Goal: Information Seeking & Learning: Learn about a topic

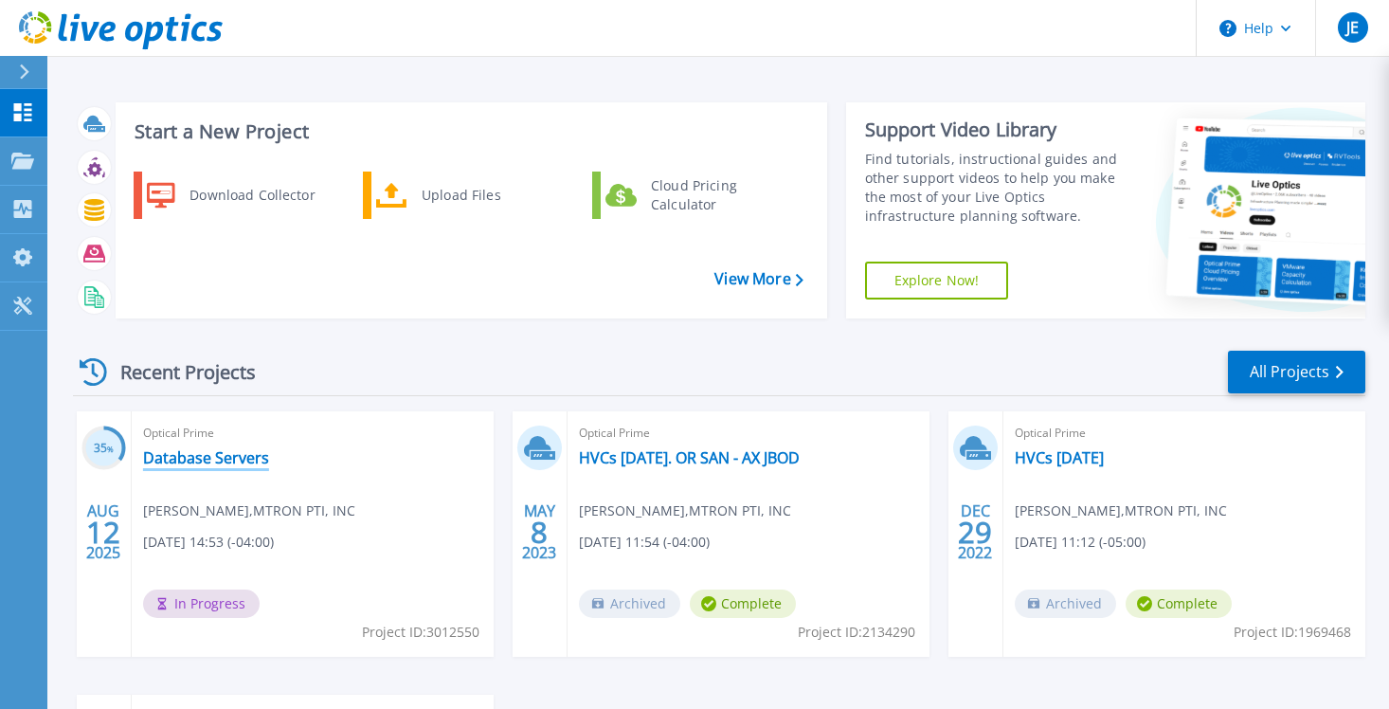
click at [202, 456] on link "Database Servers" at bounding box center [206, 457] width 126 height 19
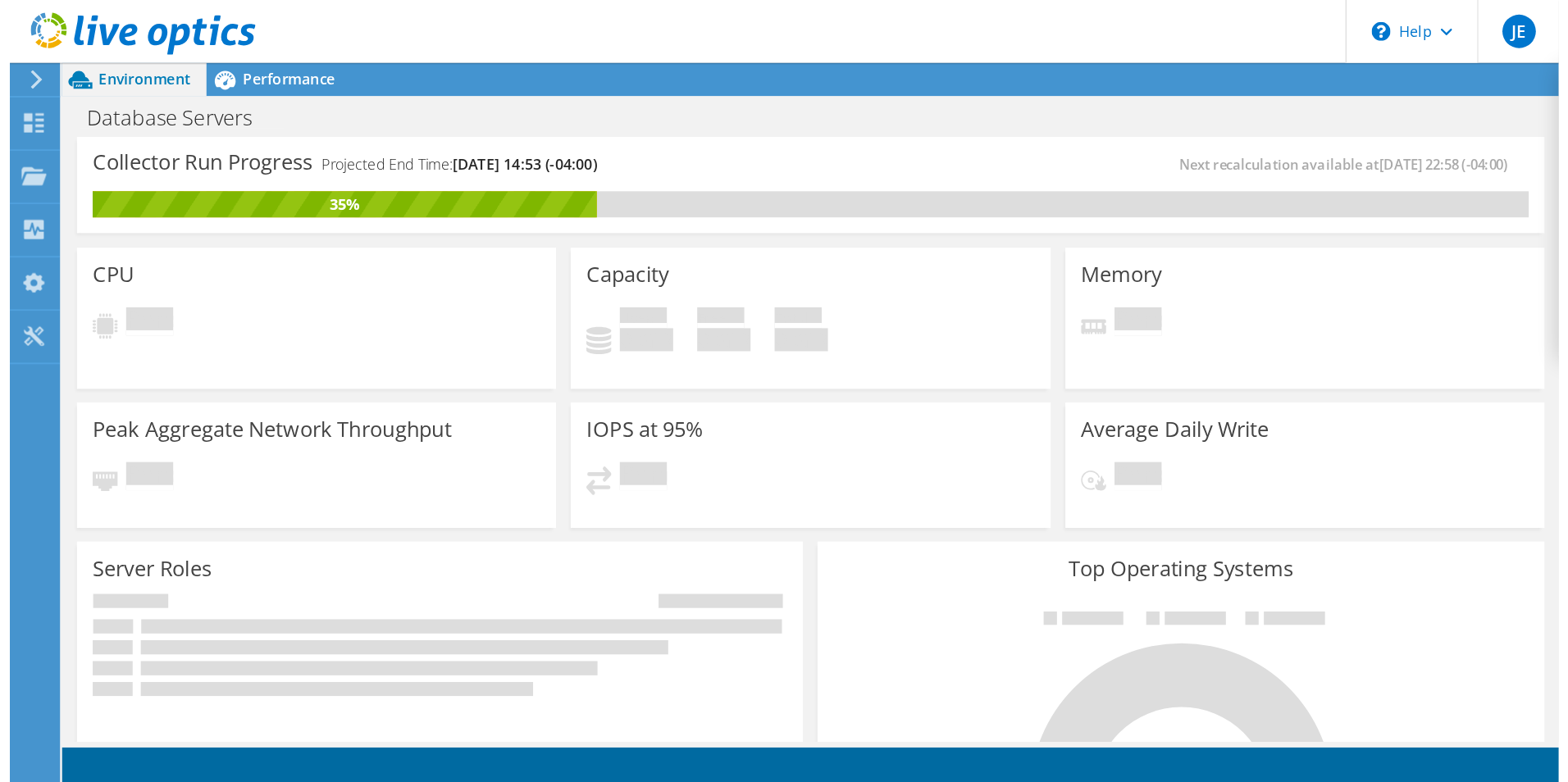
scroll to position [246, 0]
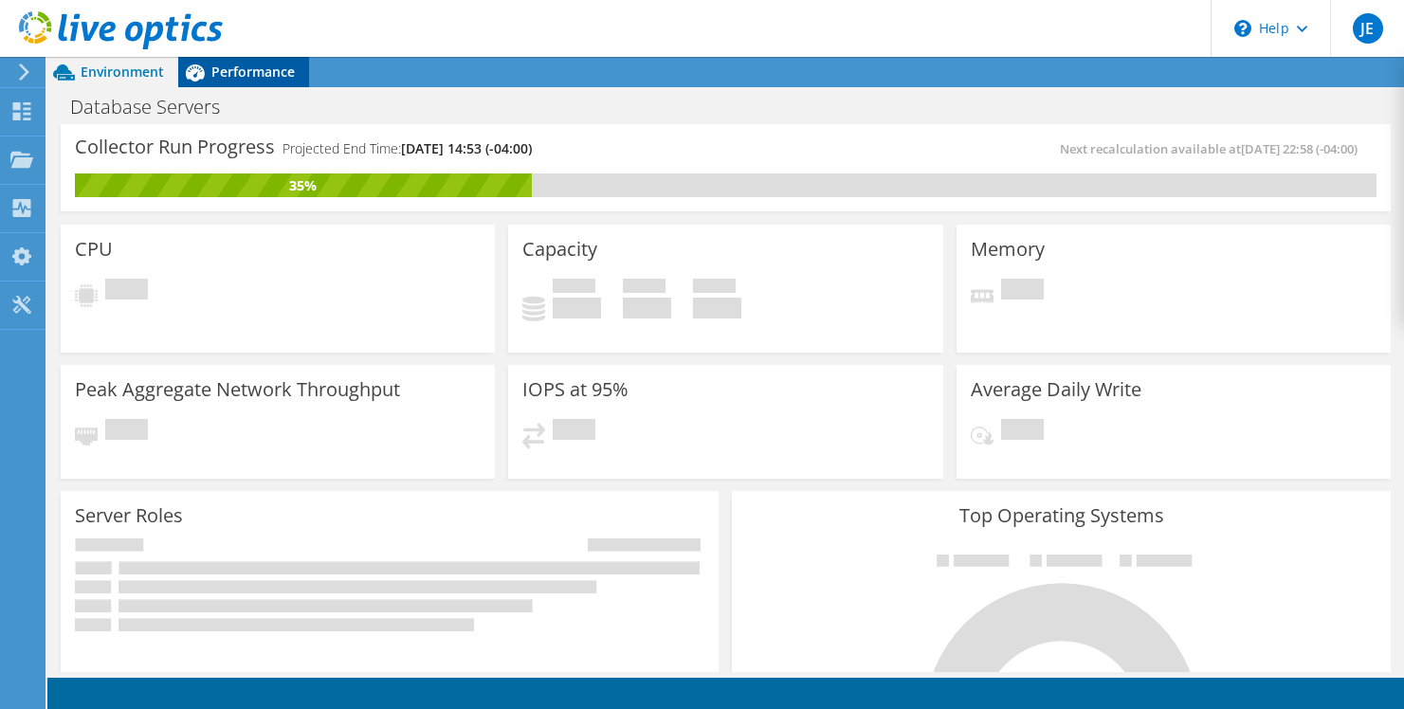
click at [262, 69] on span "Performance" at bounding box center [252, 72] width 83 height 18
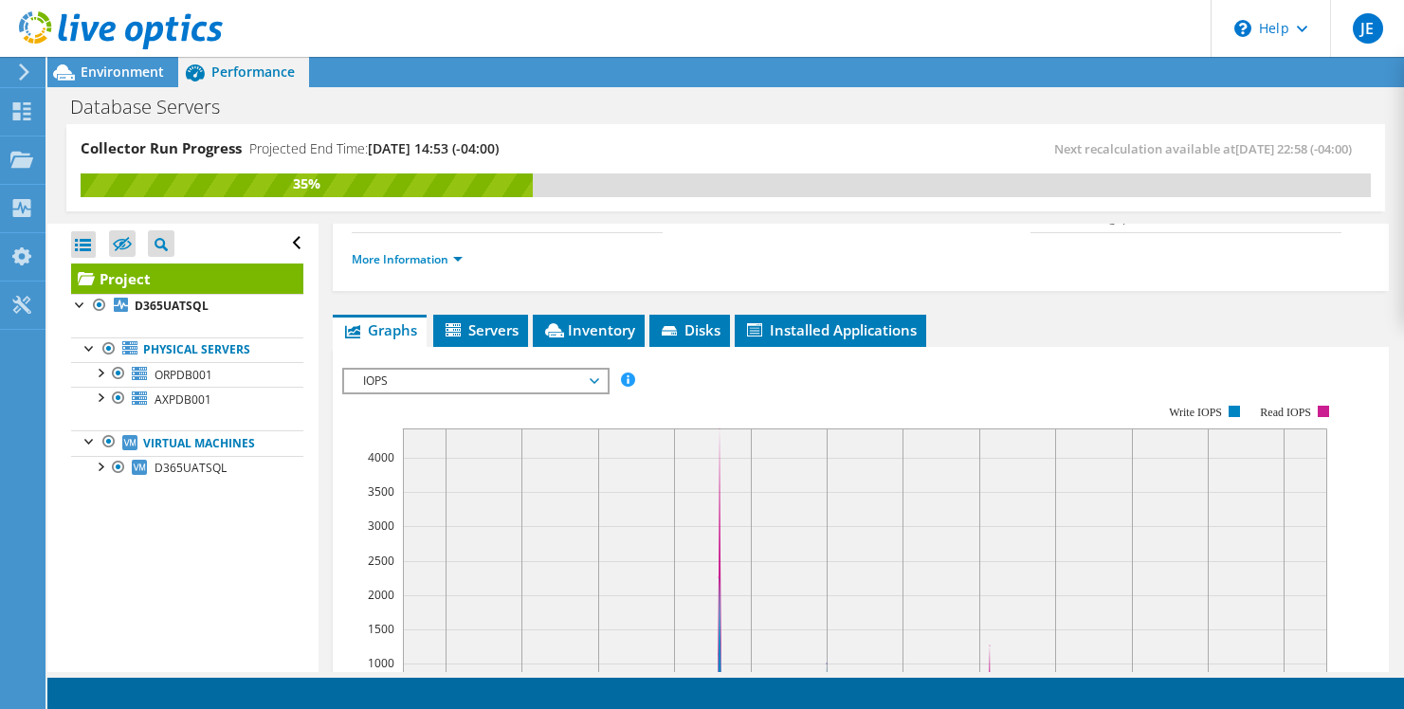
click at [596, 382] on span "IOPS" at bounding box center [475, 381] width 244 height 23
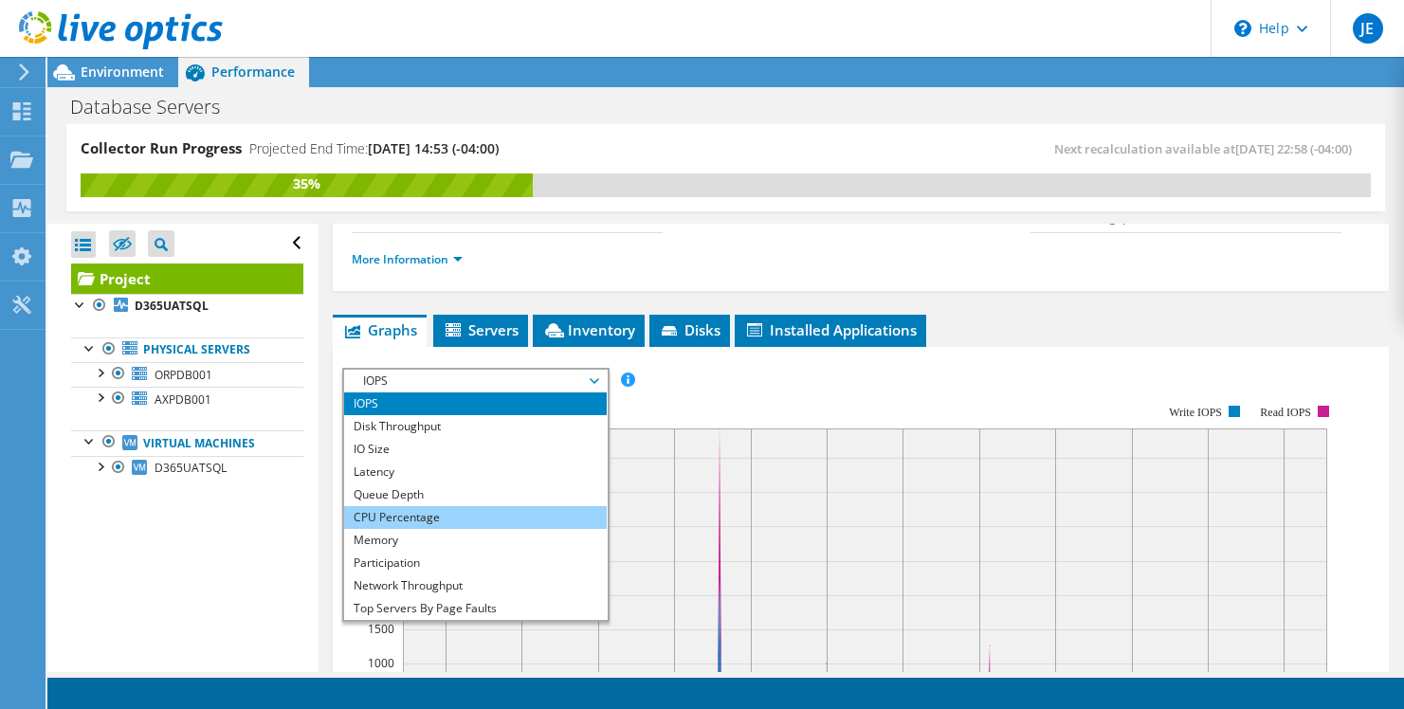
click at [458, 517] on li "CPU Percentage" at bounding box center [475, 517] width 263 height 23
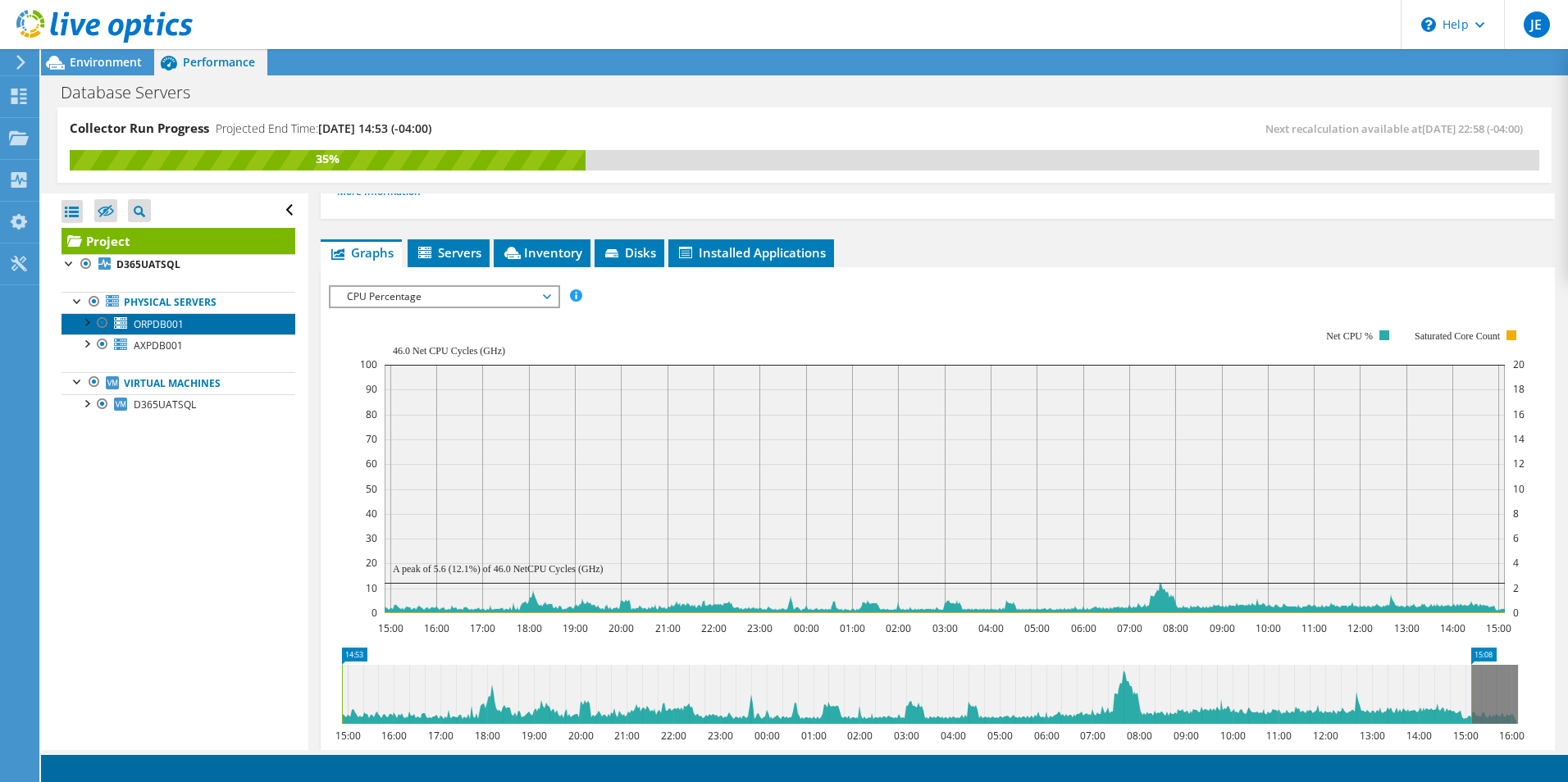
click at [160, 324] on span "ORPDB001" at bounding box center [158, 324] width 50 height 14
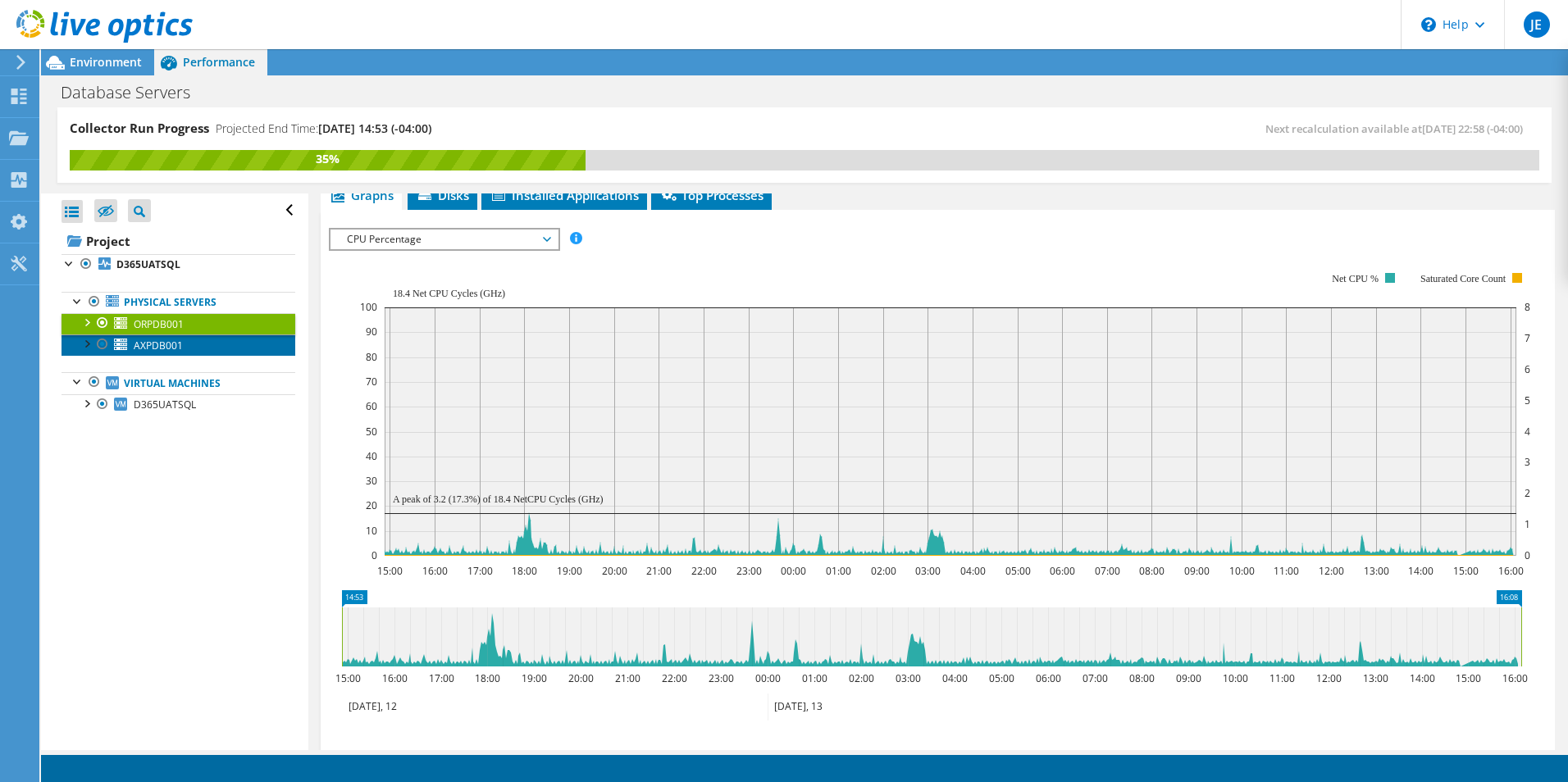
click at [164, 346] on span "AXPDB001" at bounding box center [157, 345] width 49 height 14
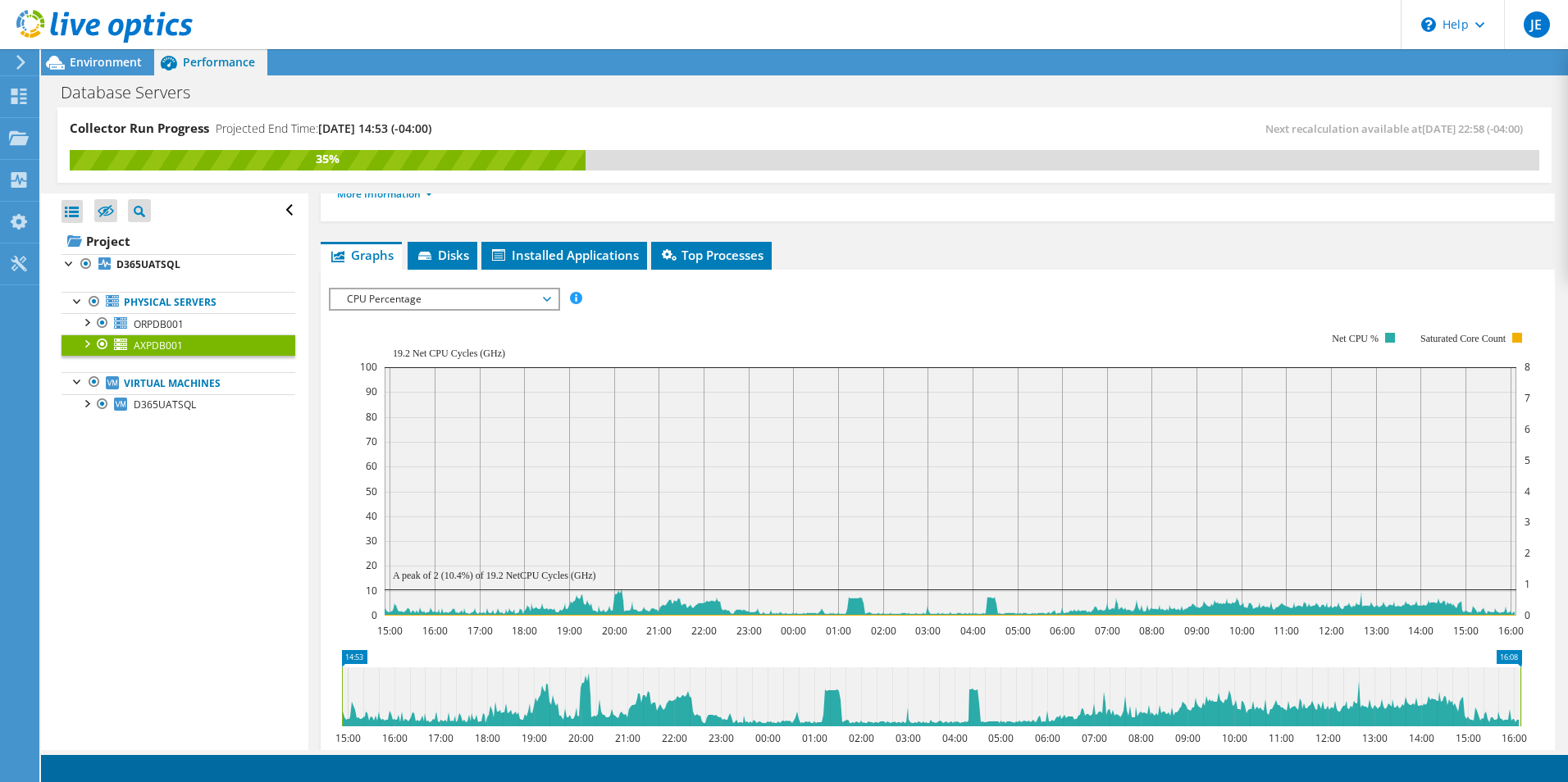
scroll to position [164, 0]
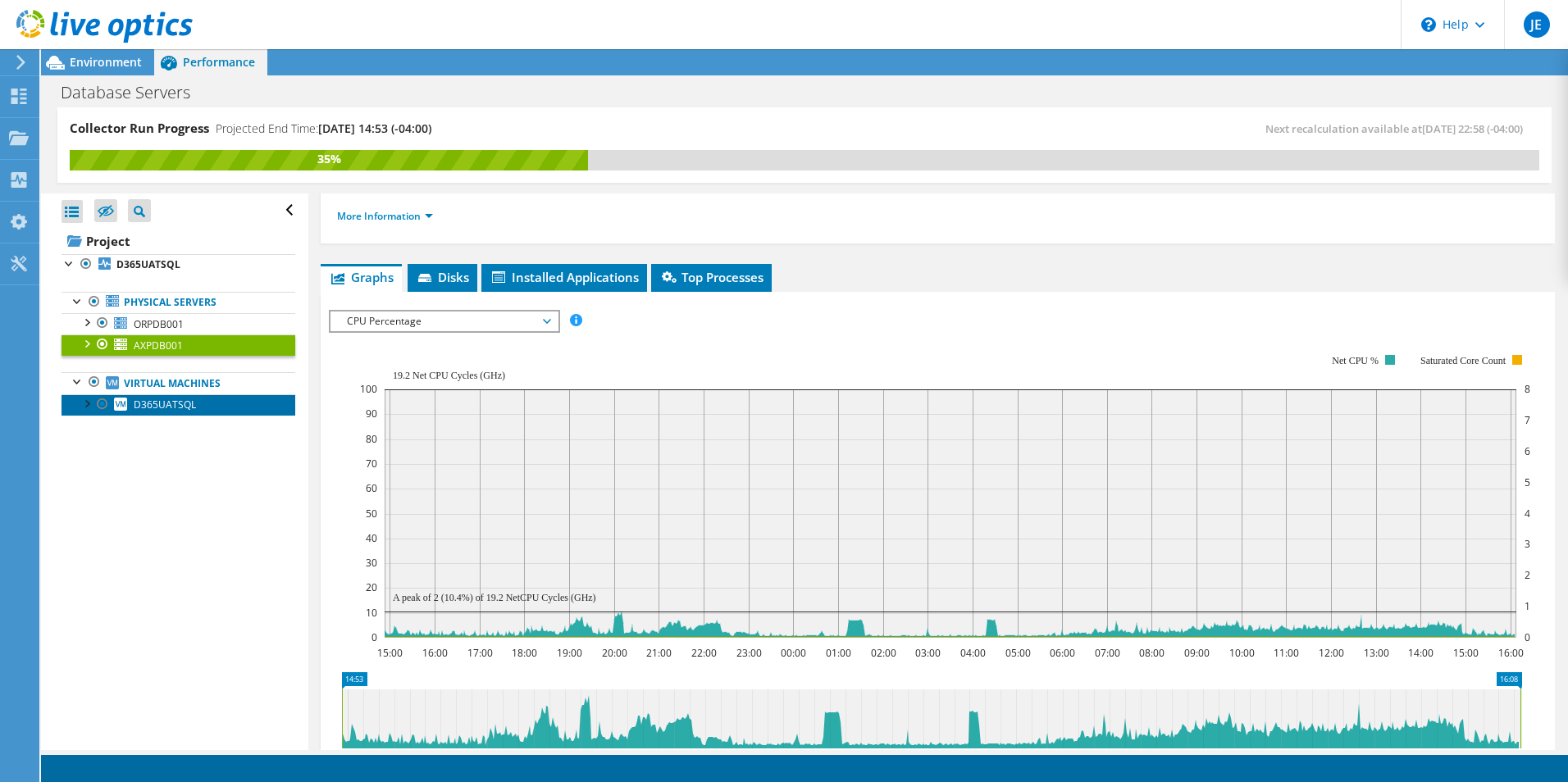
click at [147, 404] on span "D365UATSQL" at bounding box center [164, 405] width 62 height 14
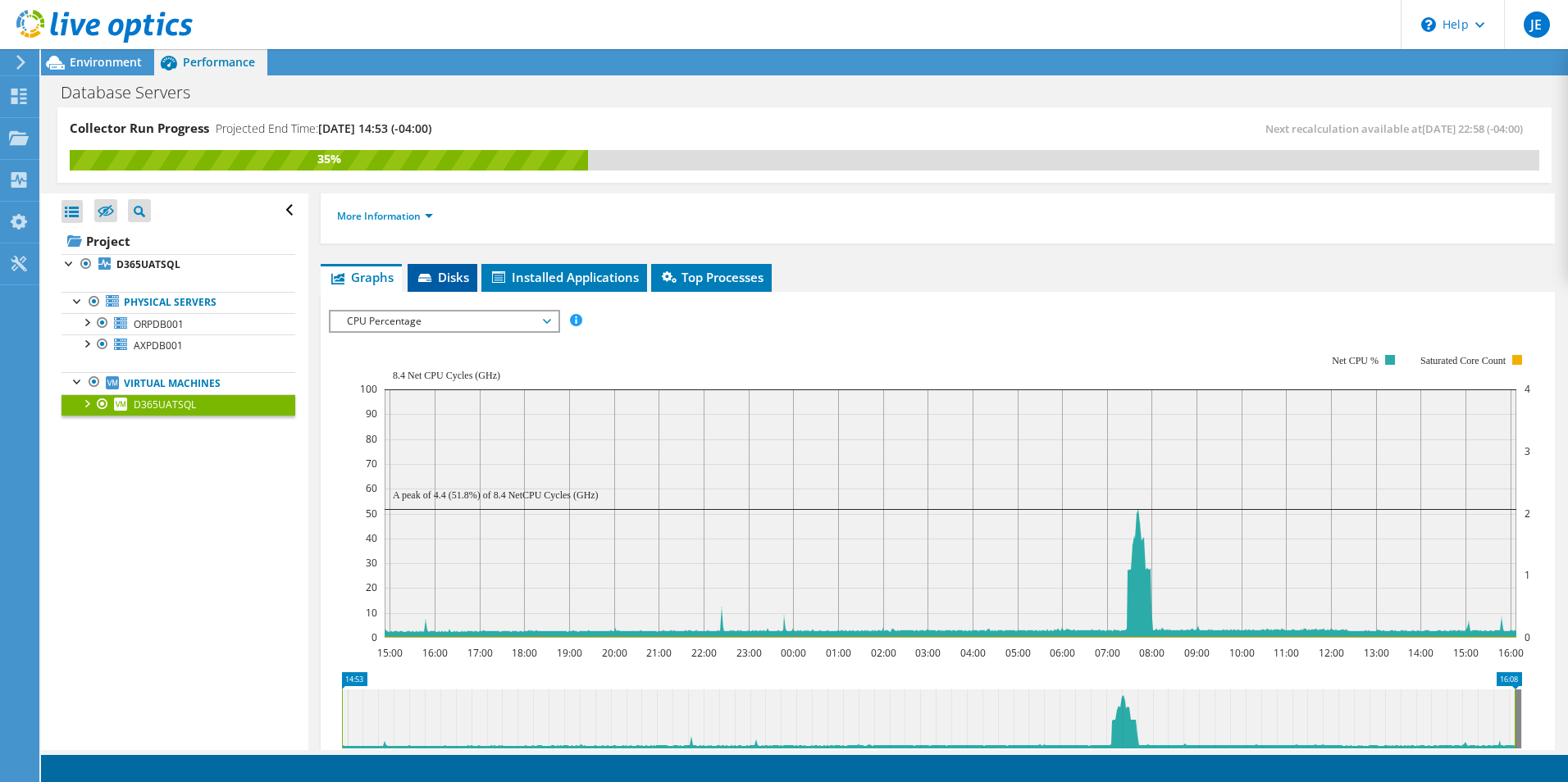
click at [452, 275] on span "Disks" at bounding box center [442, 277] width 54 height 16
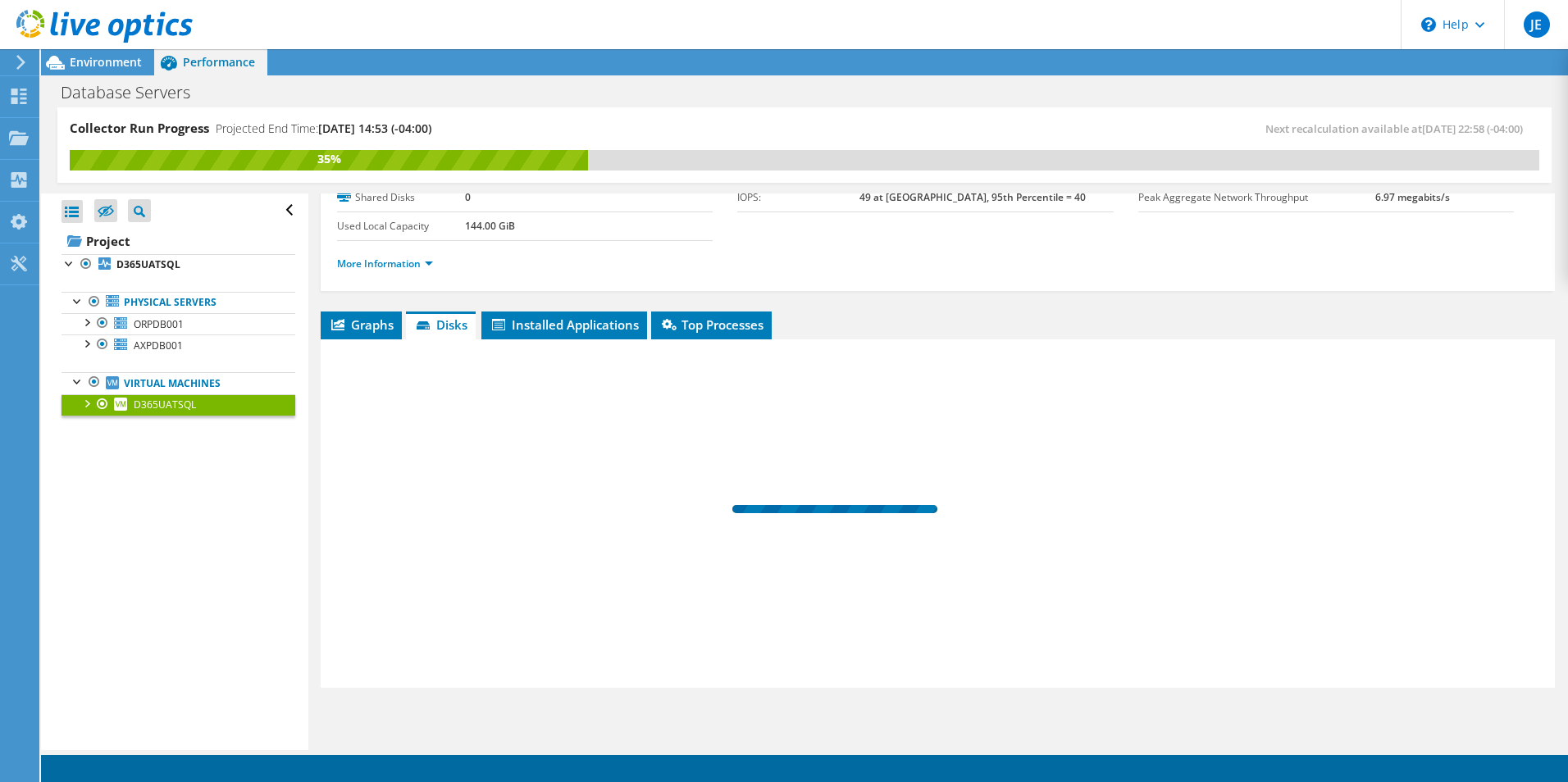
scroll to position [117, 0]
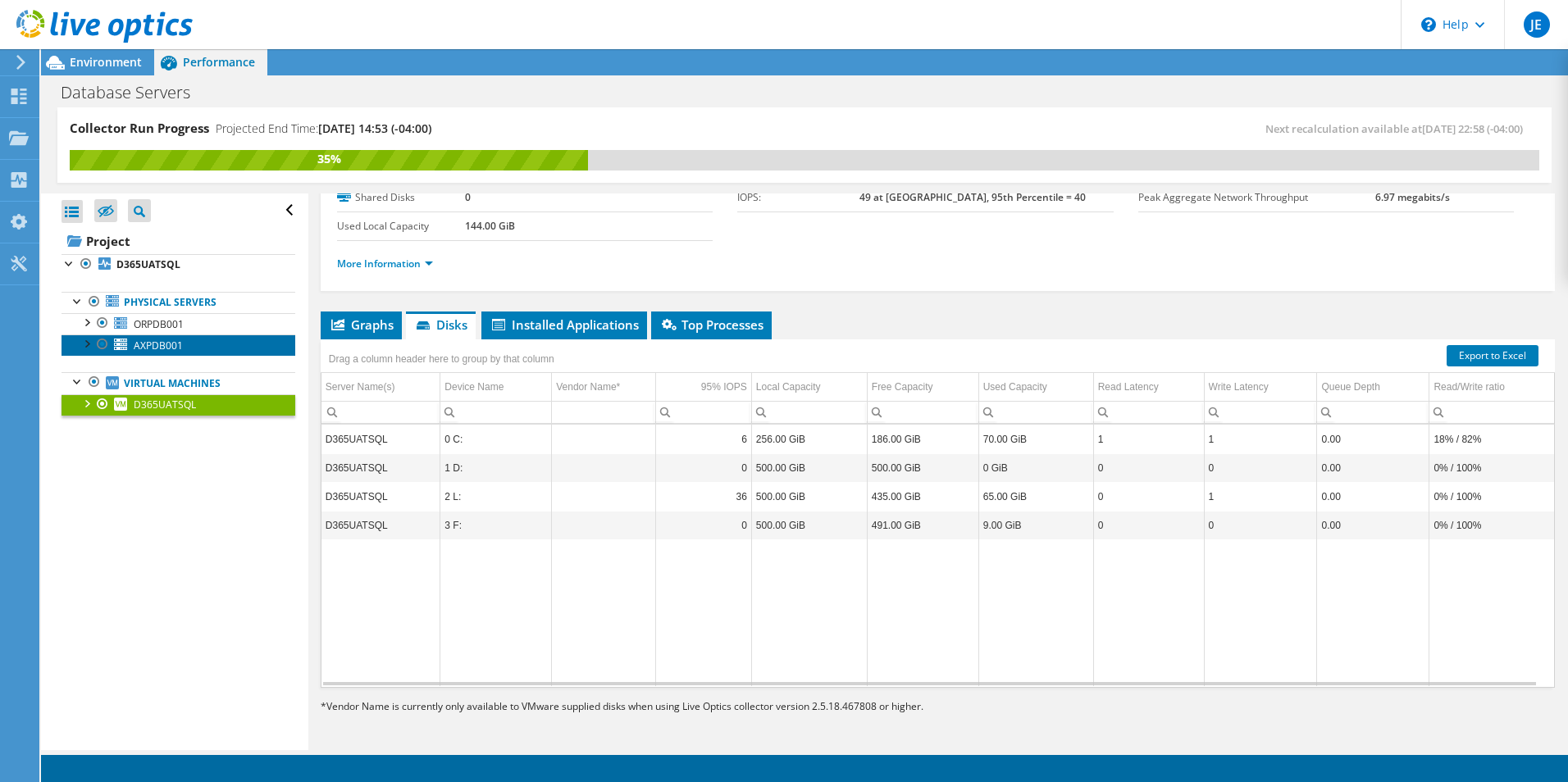
click at [157, 345] on span "AXPDB001" at bounding box center [157, 345] width 49 height 14
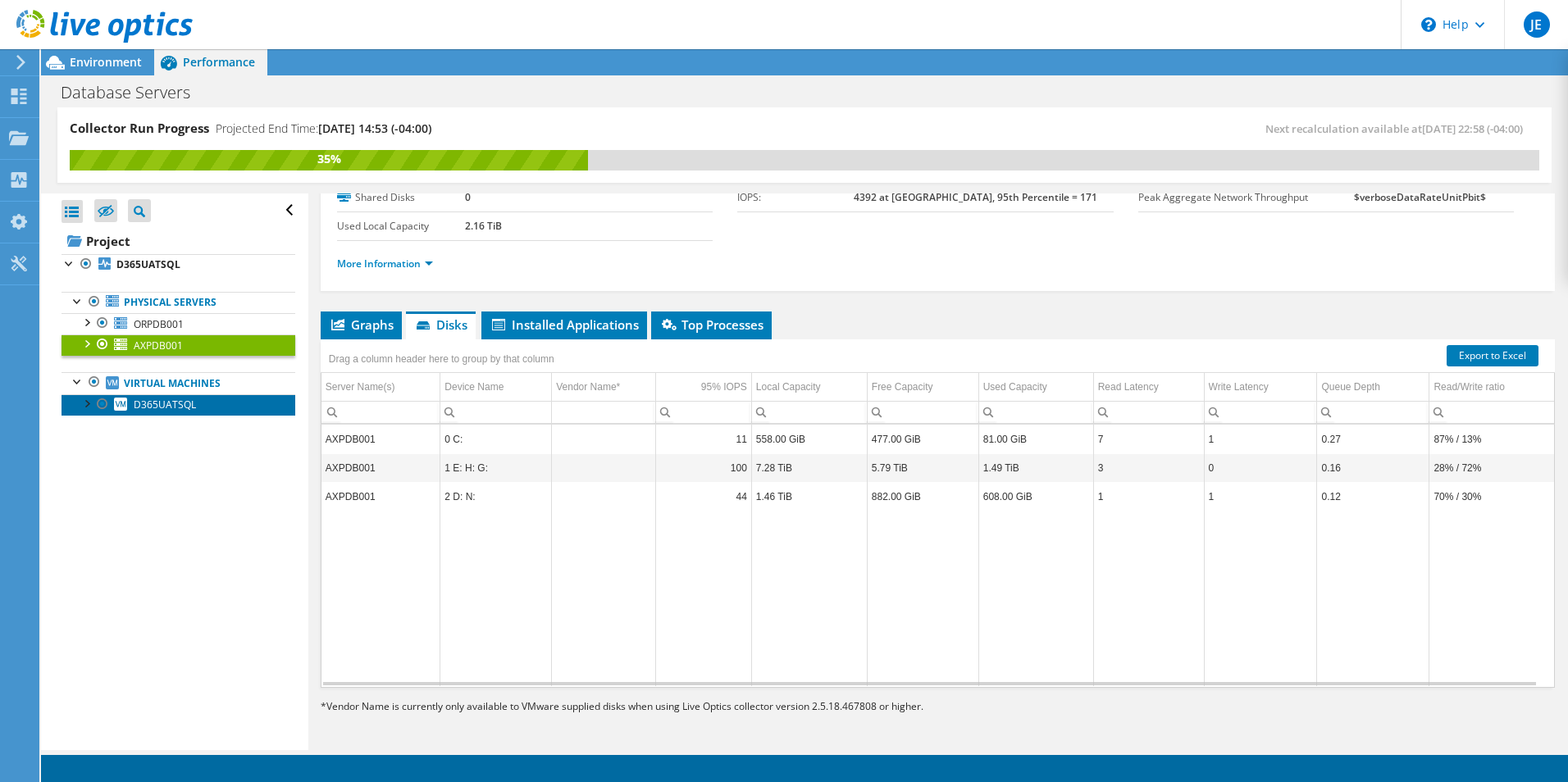
click at [151, 404] on span "D365UATSQL" at bounding box center [164, 405] width 62 height 14
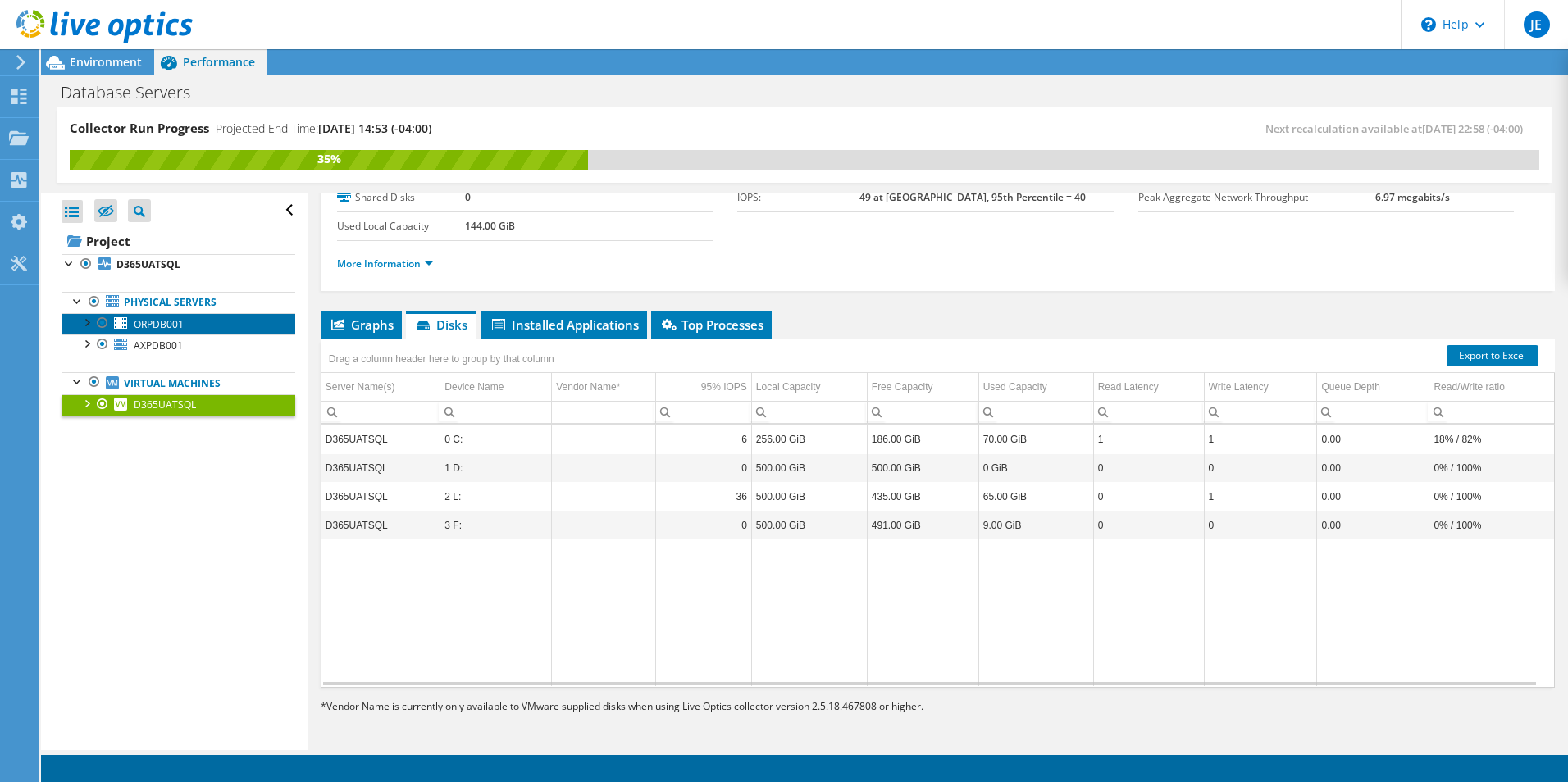
click at [146, 321] on span "ORPDB001" at bounding box center [158, 324] width 50 height 14
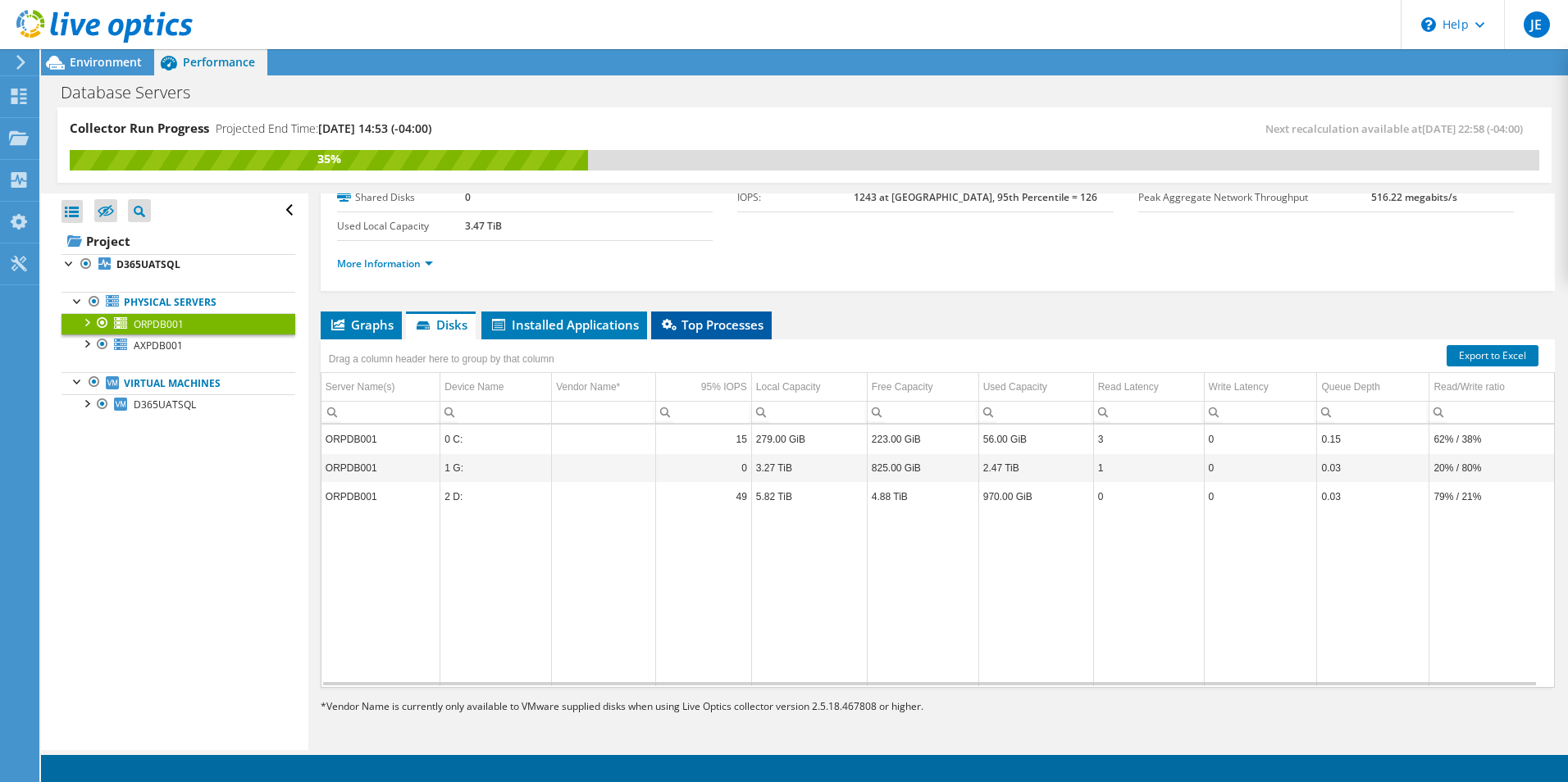
click at [708, 330] on span "Top Processes" at bounding box center [711, 324] width 104 height 16
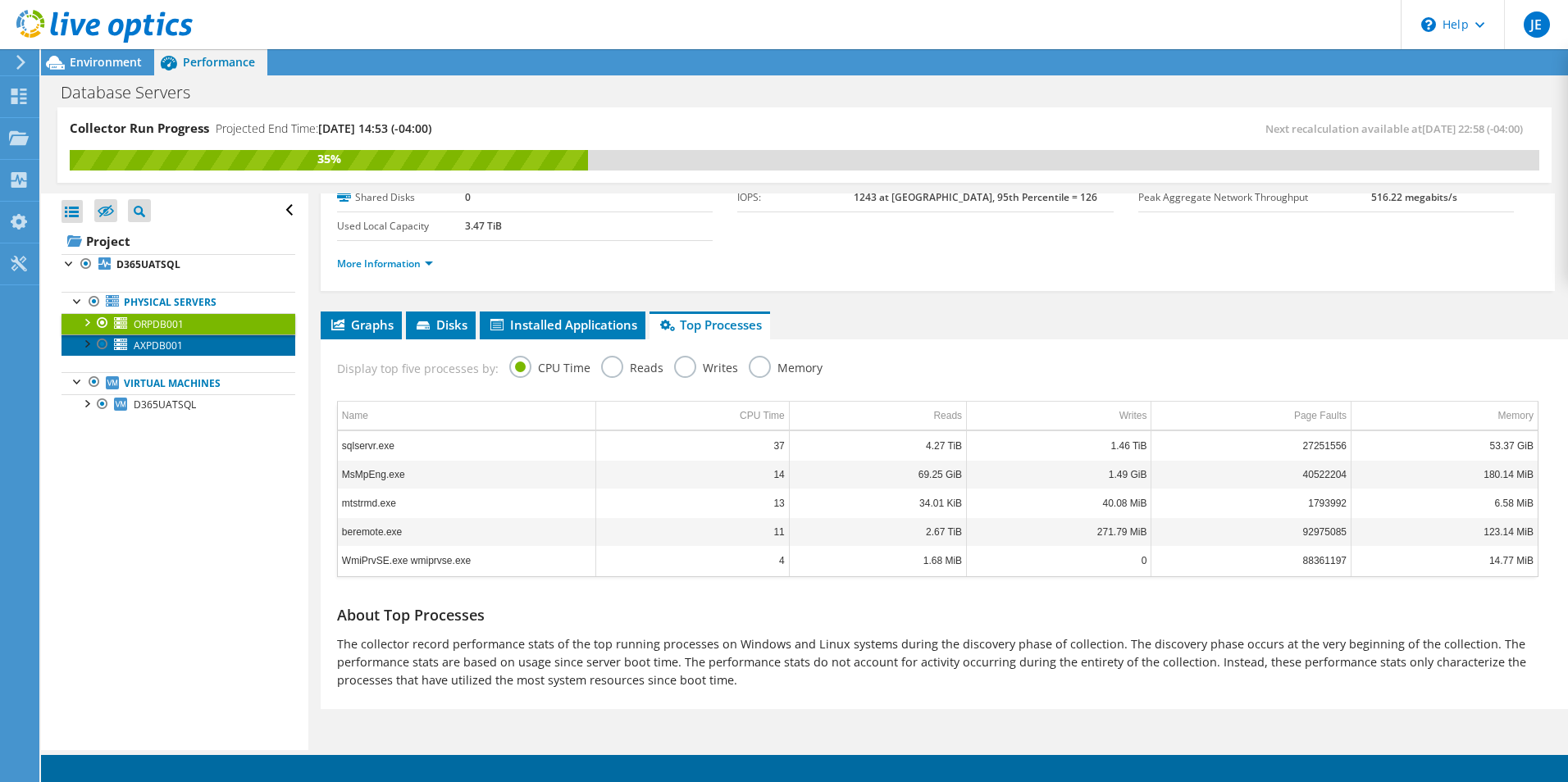
click at [166, 347] on span "AXPDB001" at bounding box center [157, 345] width 49 height 14
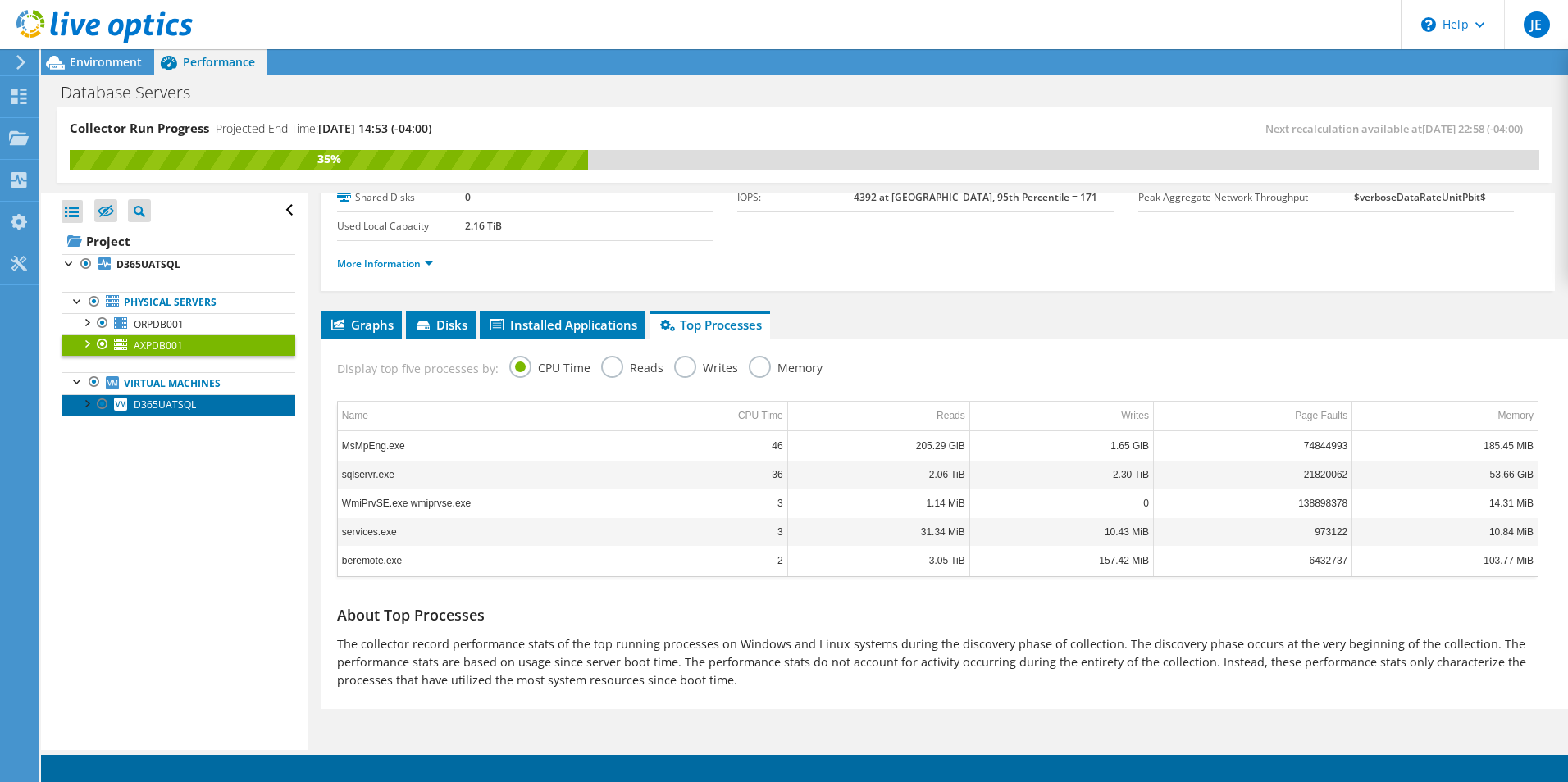
click at [163, 407] on span "D365UATSQL" at bounding box center [164, 405] width 62 height 14
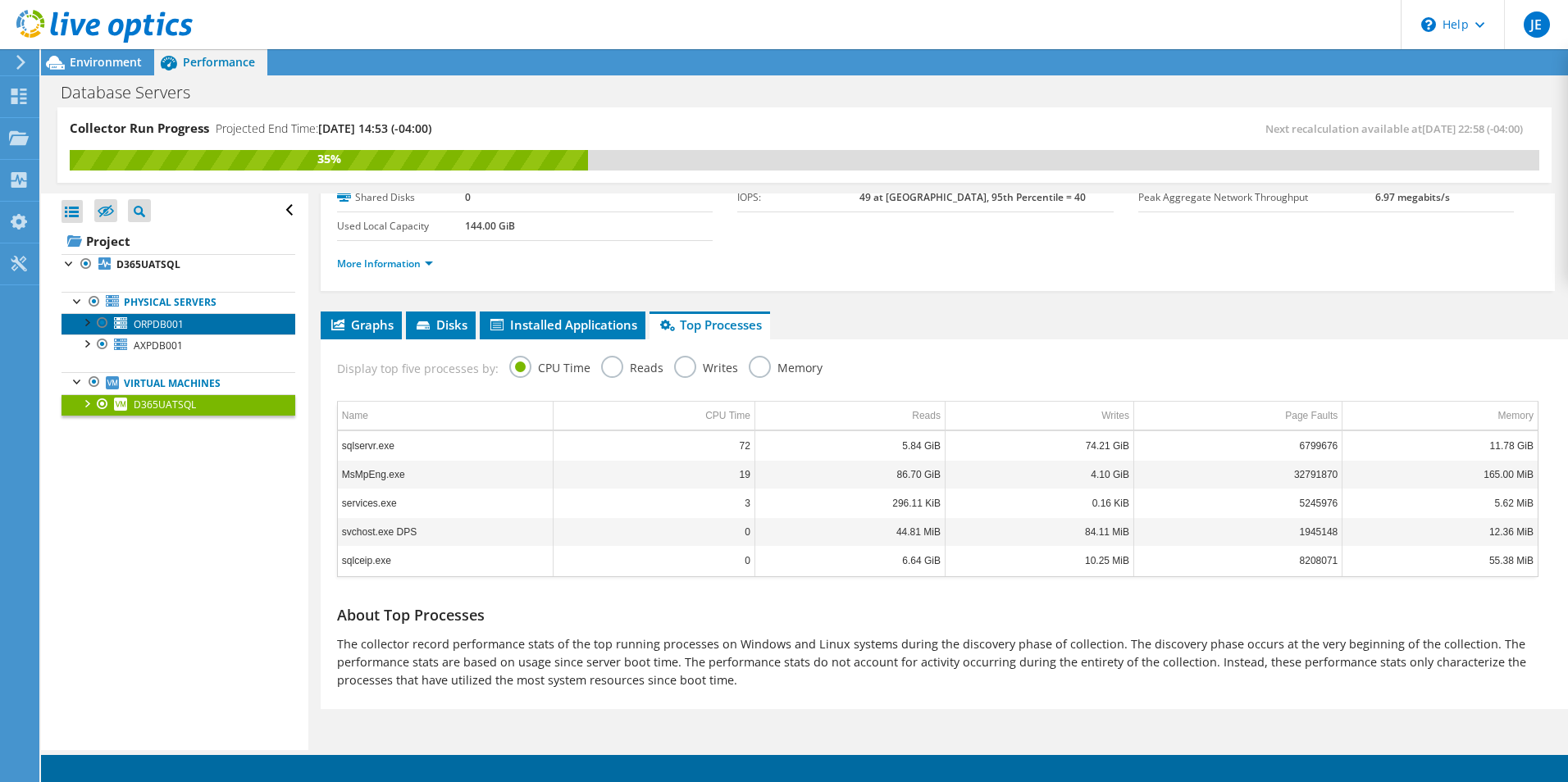
click at [158, 327] on span "ORPDB001" at bounding box center [158, 324] width 50 height 14
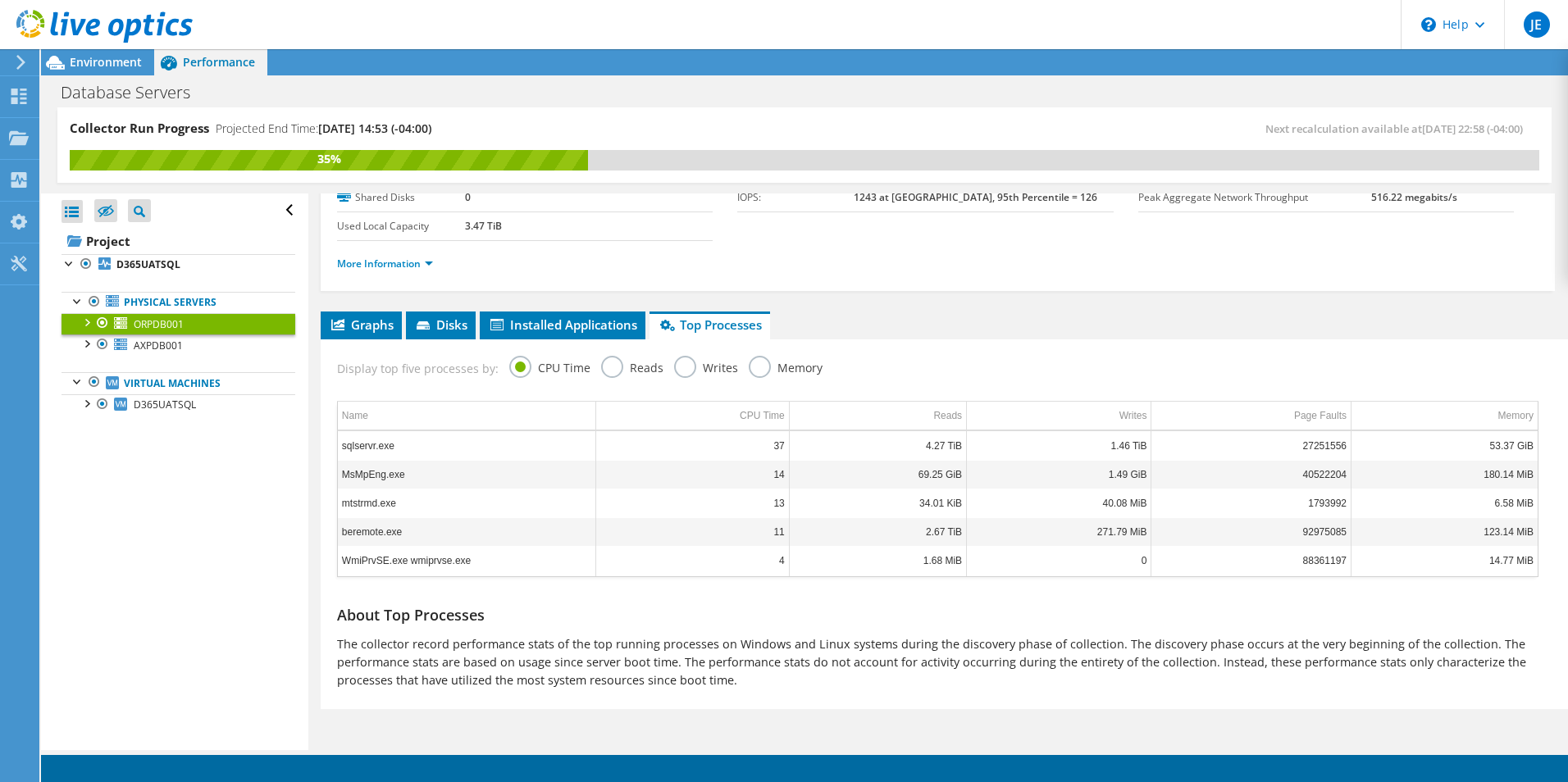
click at [751, 365] on label "Memory" at bounding box center [785, 366] width 74 height 21
click at [0, 0] on input "Memory" at bounding box center [0, 0] width 0 height 0
click at [164, 349] on span "AXPDB001" at bounding box center [157, 345] width 49 height 14
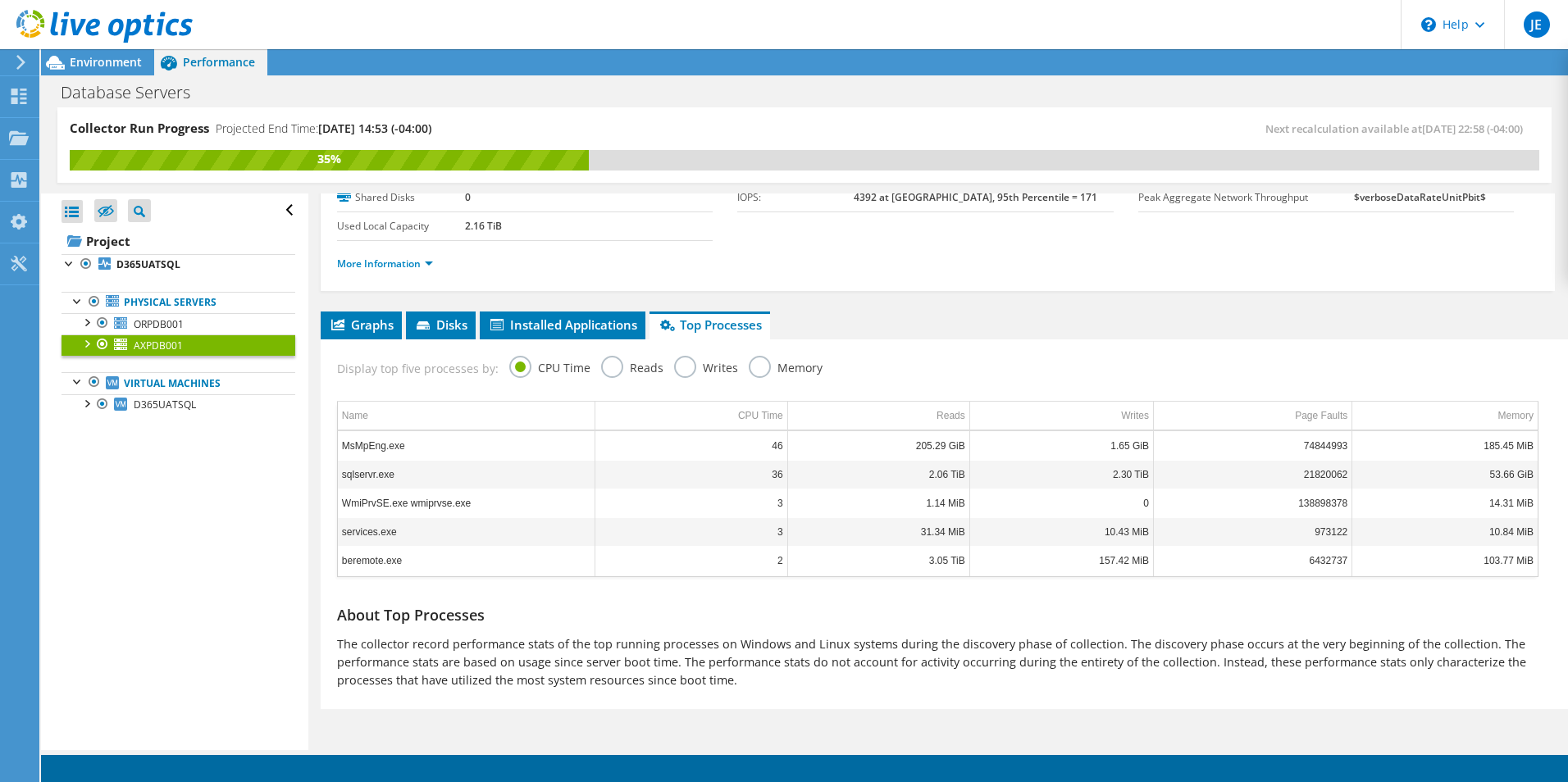
click at [750, 370] on label "Memory" at bounding box center [785, 366] width 74 height 21
click at [0, 0] on input "Memory" at bounding box center [0, 0] width 0 height 0
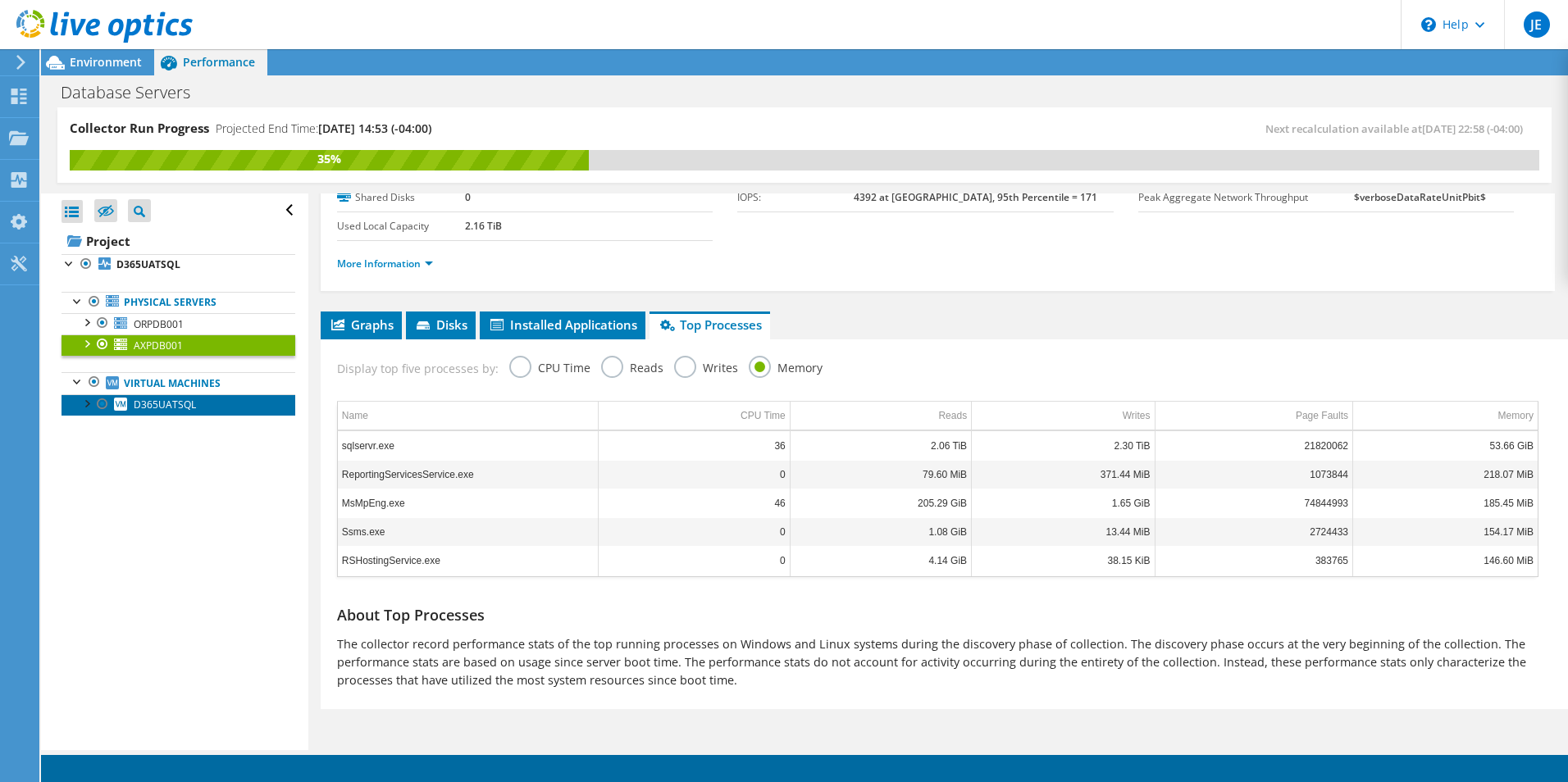
click at [164, 404] on span "D365UATSQL" at bounding box center [164, 405] width 62 height 14
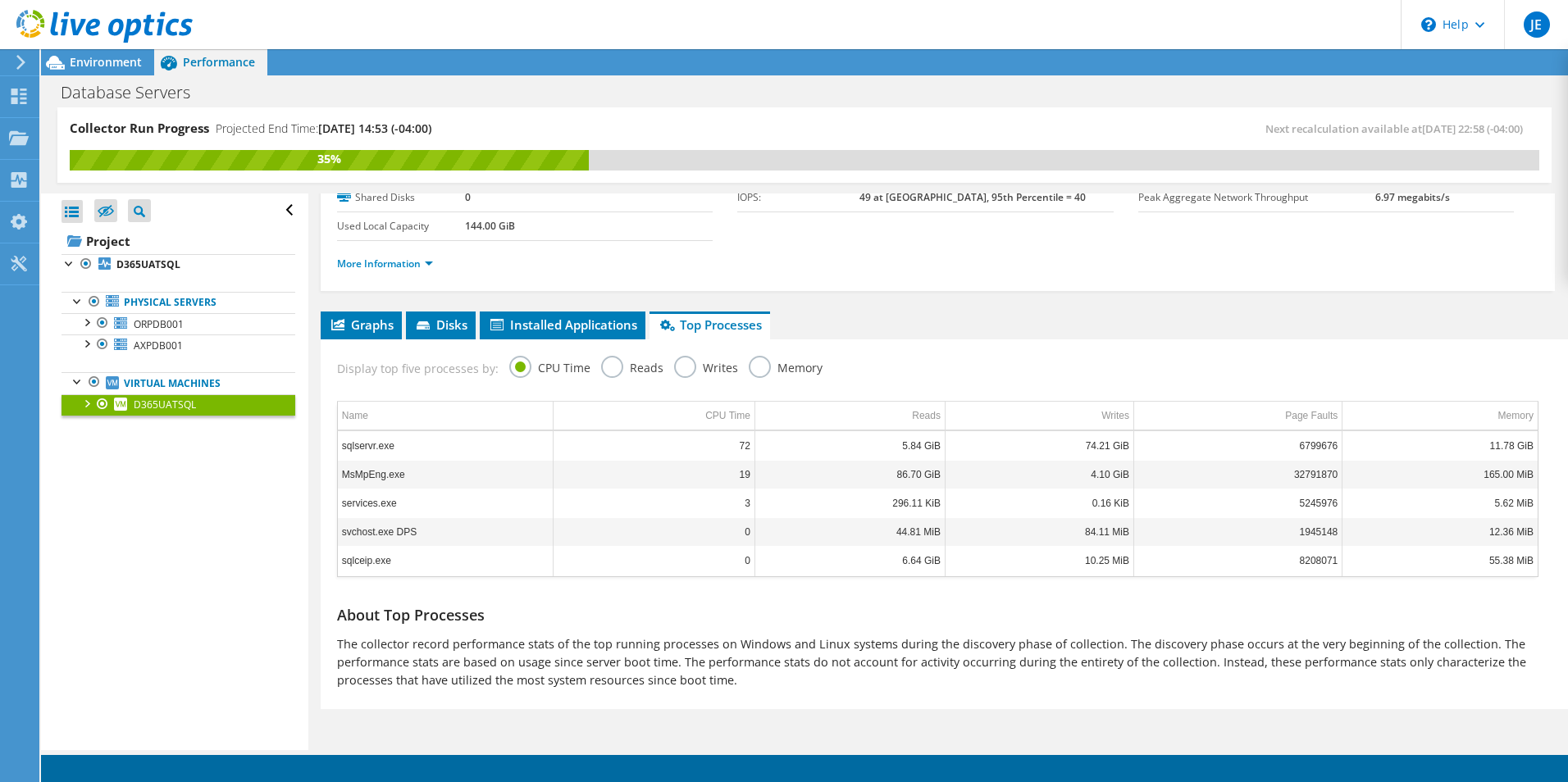
click at [763, 366] on label "Memory" at bounding box center [785, 366] width 74 height 21
click at [0, 0] on input "Memory" at bounding box center [0, 0] width 0 height 0
click at [681, 367] on label "Writes" at bounding box center [706, 366] width 64 height 21
click at [0, 0] on input "Writes" at bounding box center [0, 0] width 0 height 0
click at [510, 368] on label "CPU Time" at bounding box center [550, 366] width 81 height 21
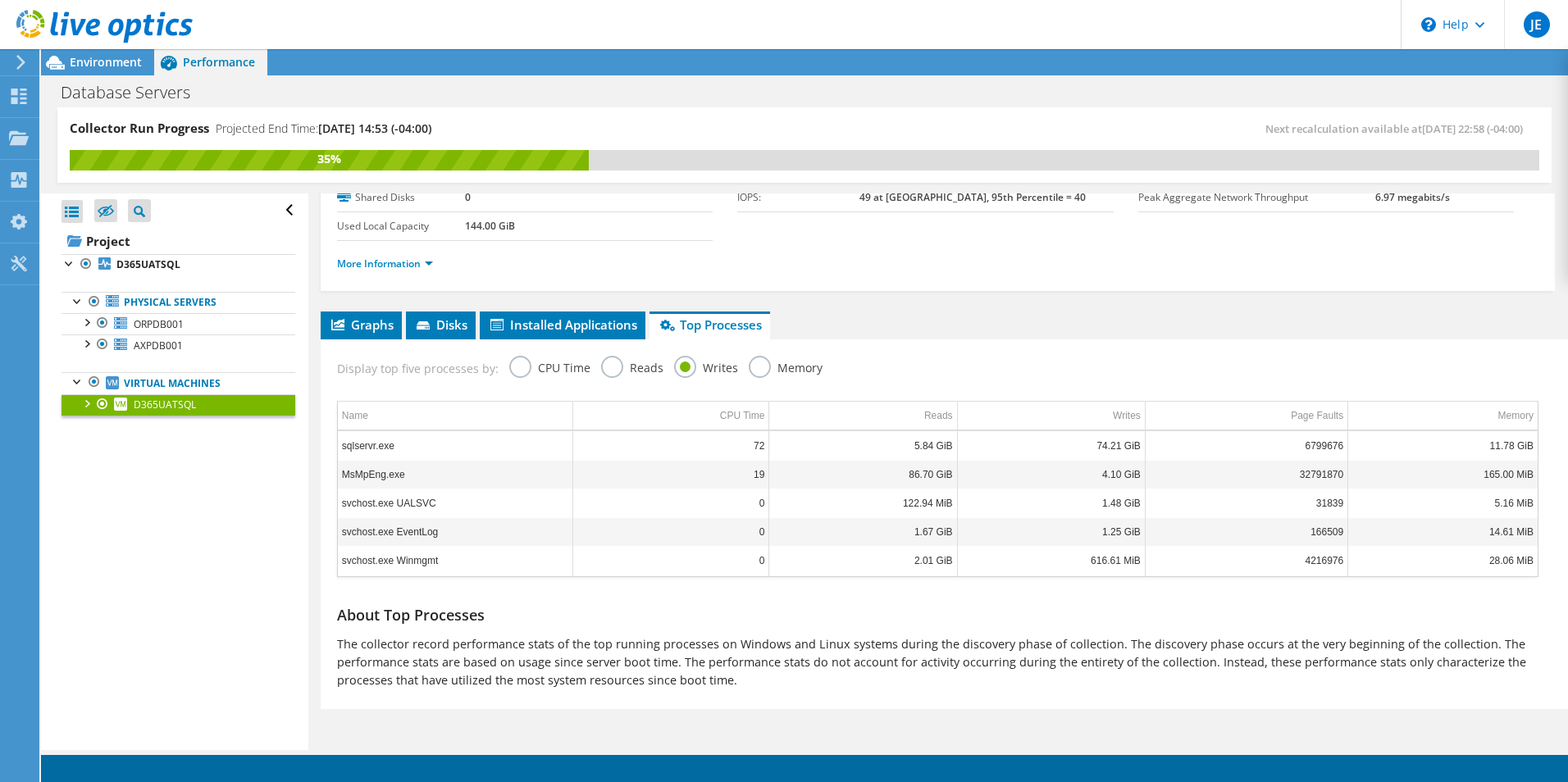
click at [0, 0] on input "CPU Time" at bounding box center [0, 0] width 0 height 0
click at [582, 319] on span "Installed Applications" at bounding box center [562, 324] width 149 height 16
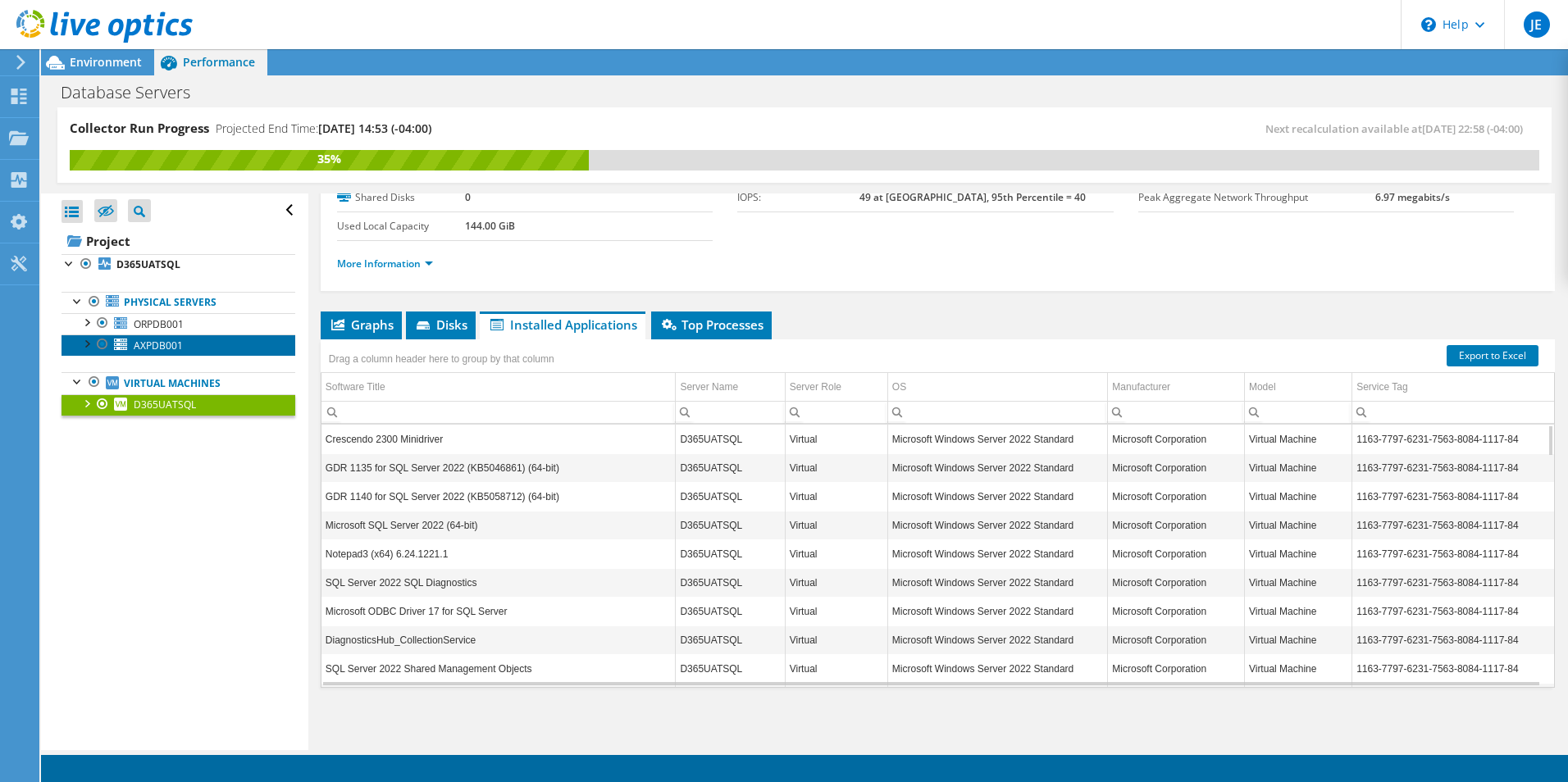
click at [159, 345] on span "AXPDB001" at bounding box center [157, 345] width 49 height 14
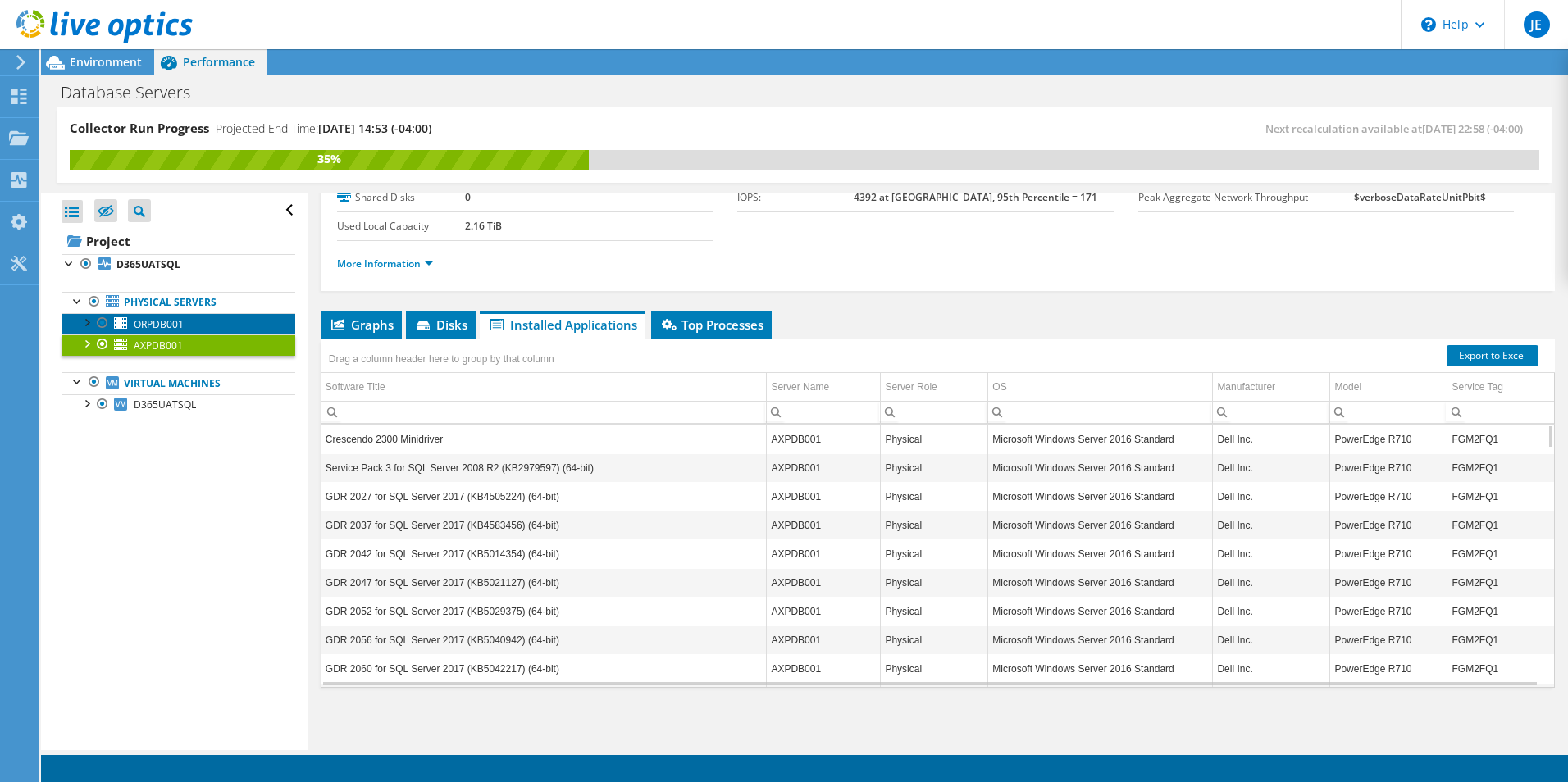
click at [157, 327] on span "ORPDB001" at bounding box center [158, 324] width 50 height 14
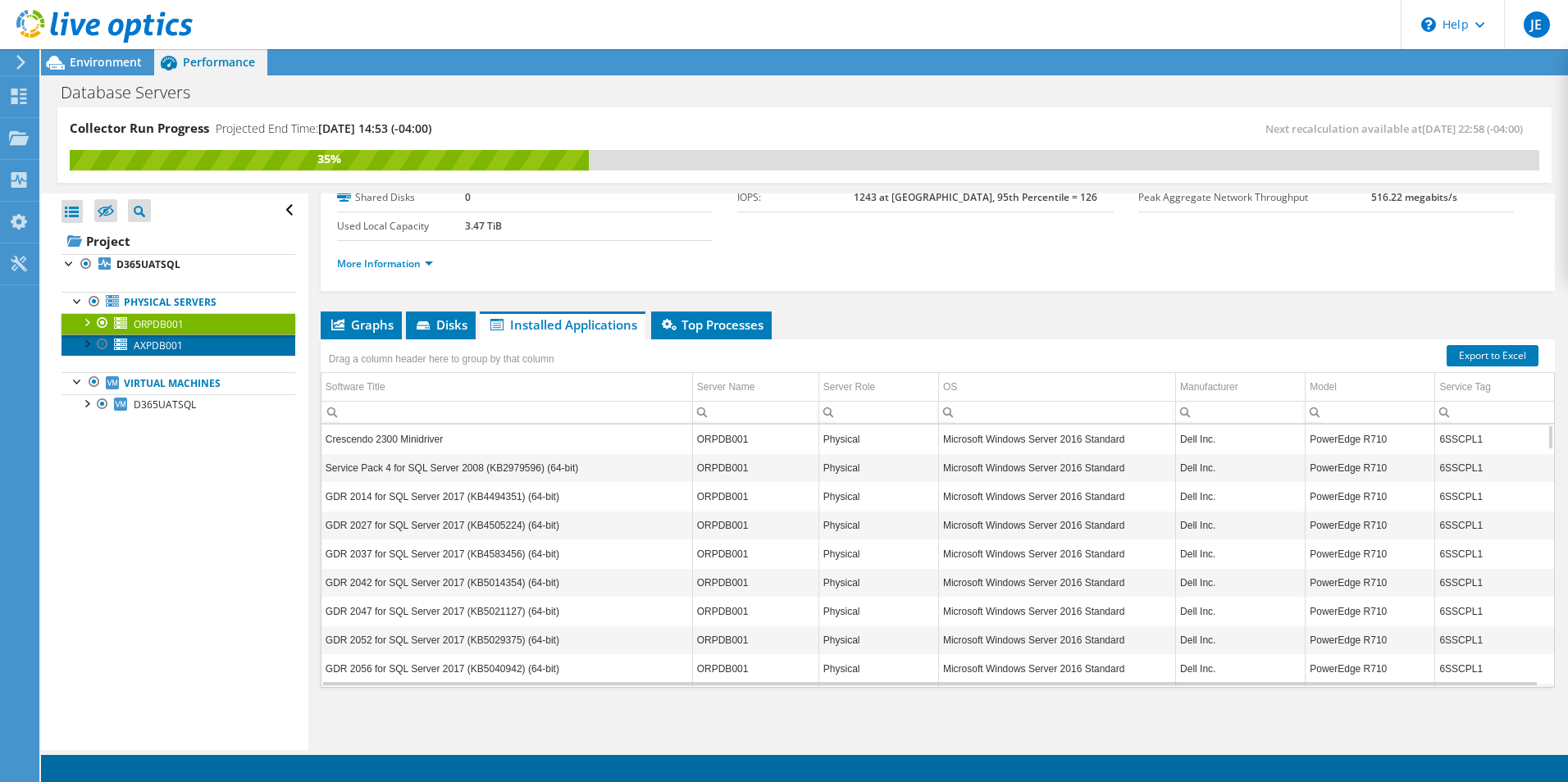
click at [157, 343] on span "AXPDB001" at bounding box center [157, 345] width 49 height 14
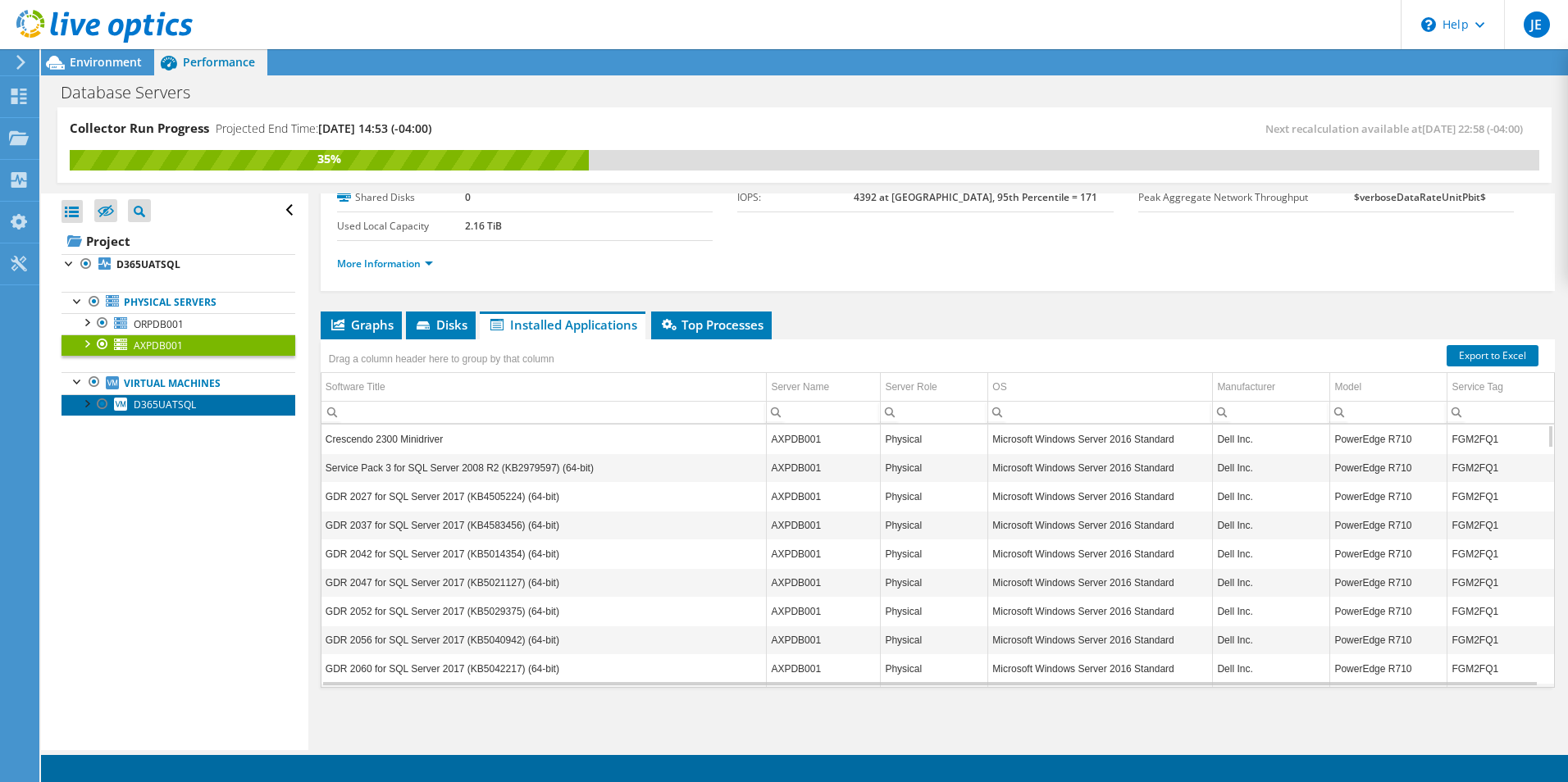
click at [172, 402] on span "D365UATSQL" at bounding box center [164, 405] width 62 height 14
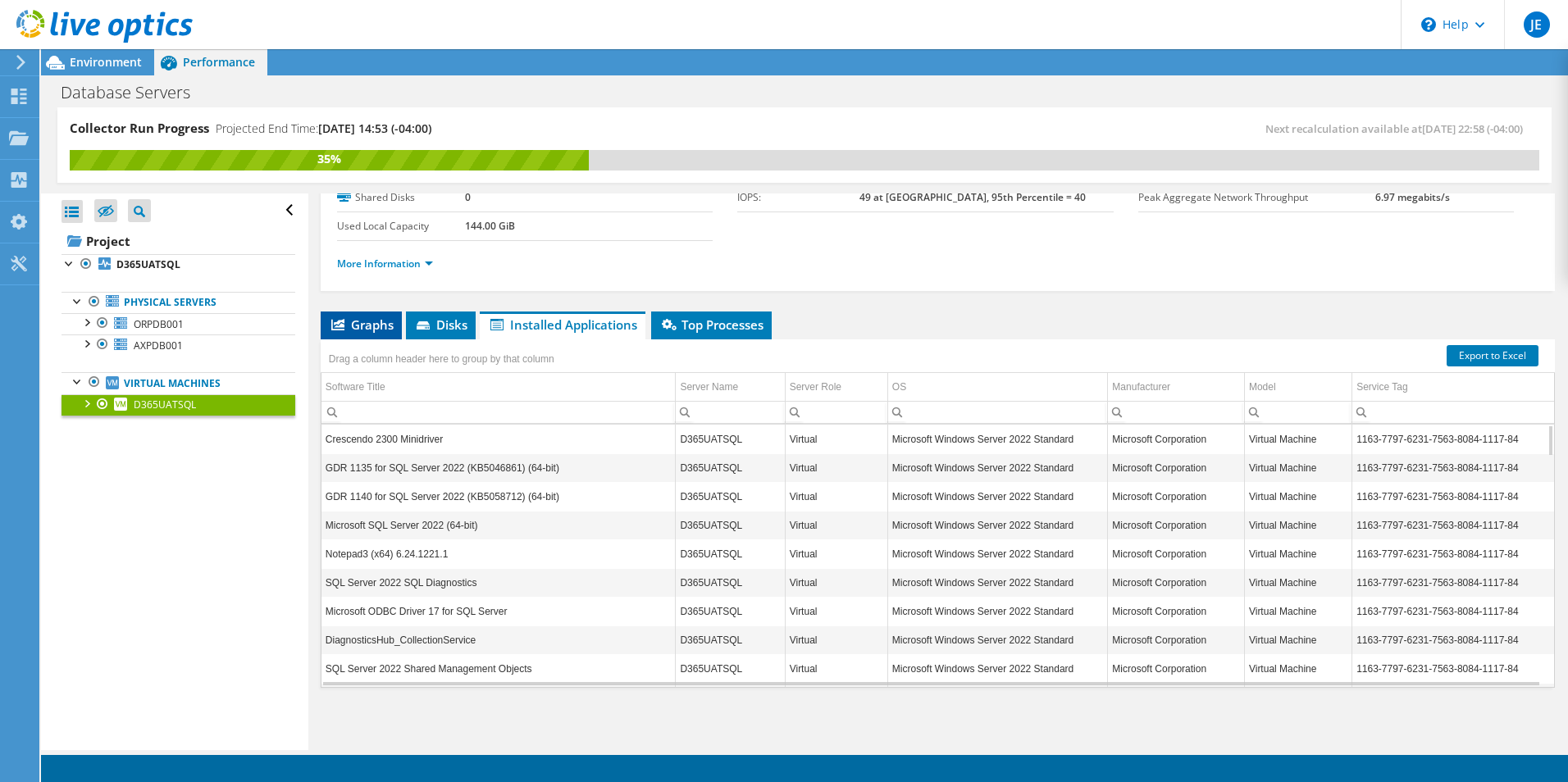
click at [370, 327] on span "Graphs" at bounding box center [361, 324] width 65 height 16
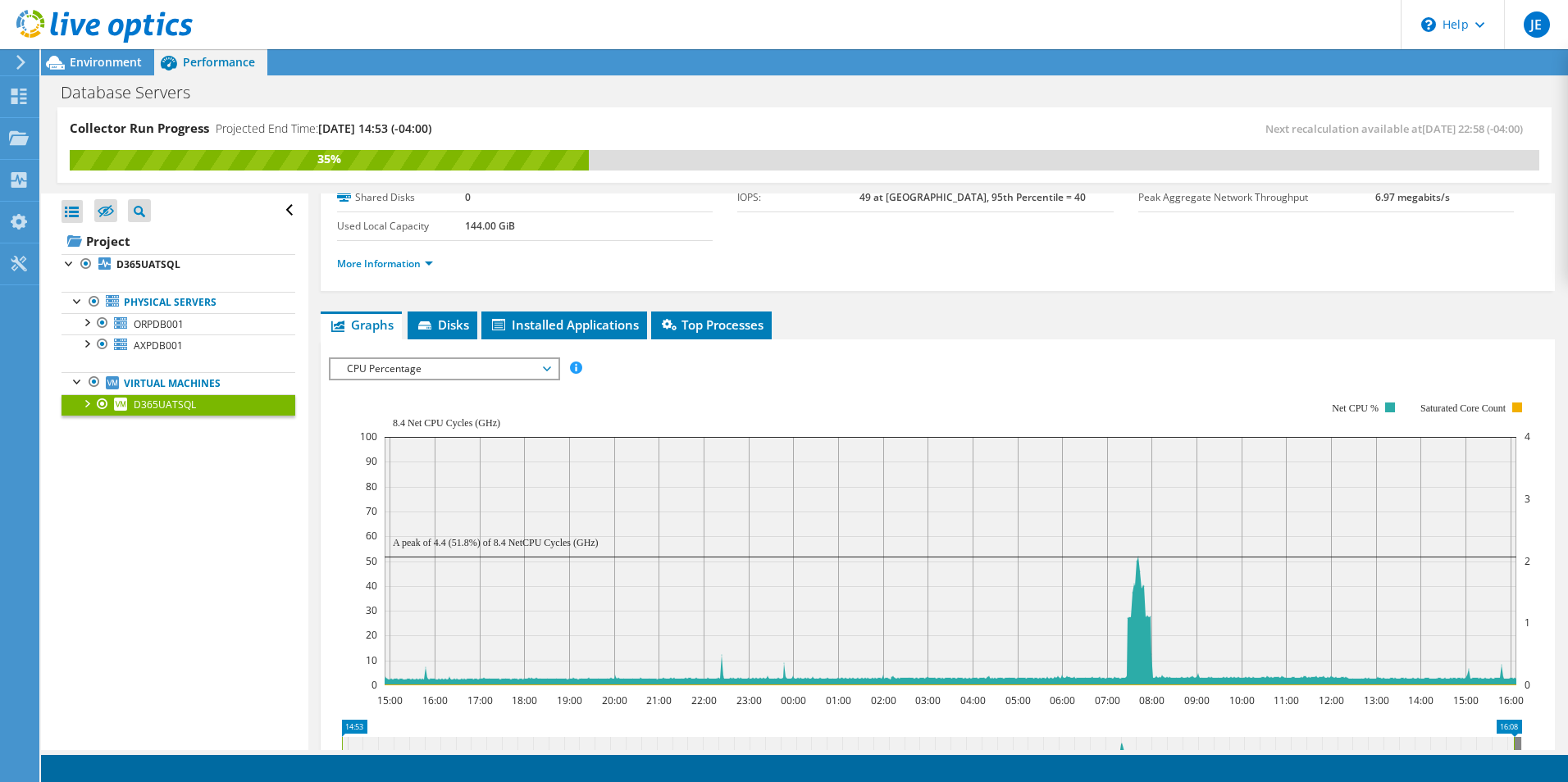
scroll to position [164, 0]
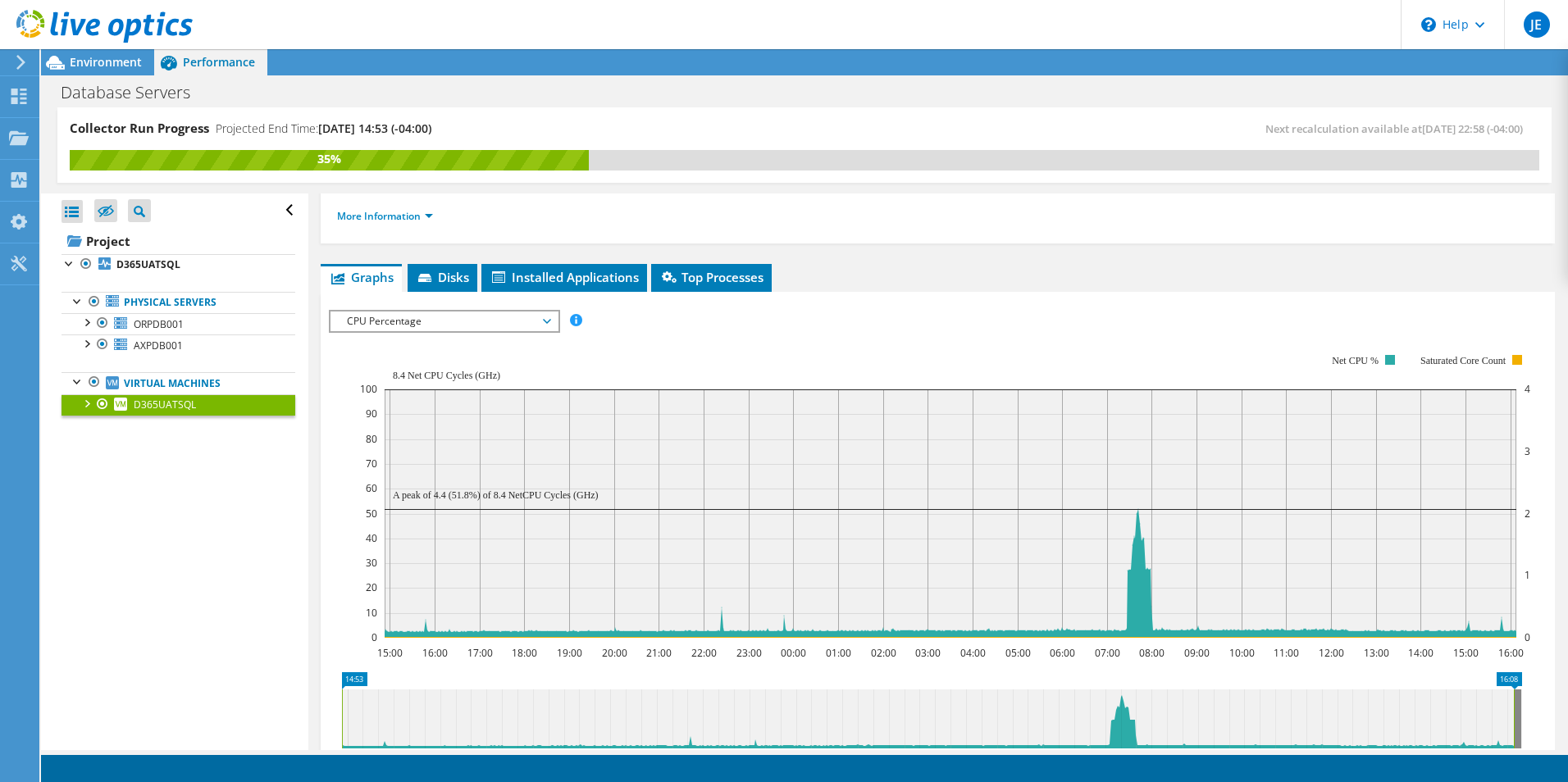
click at [547, 321] on span "CPU Percentage" at bounding box center [444, 321] width 211 height 20
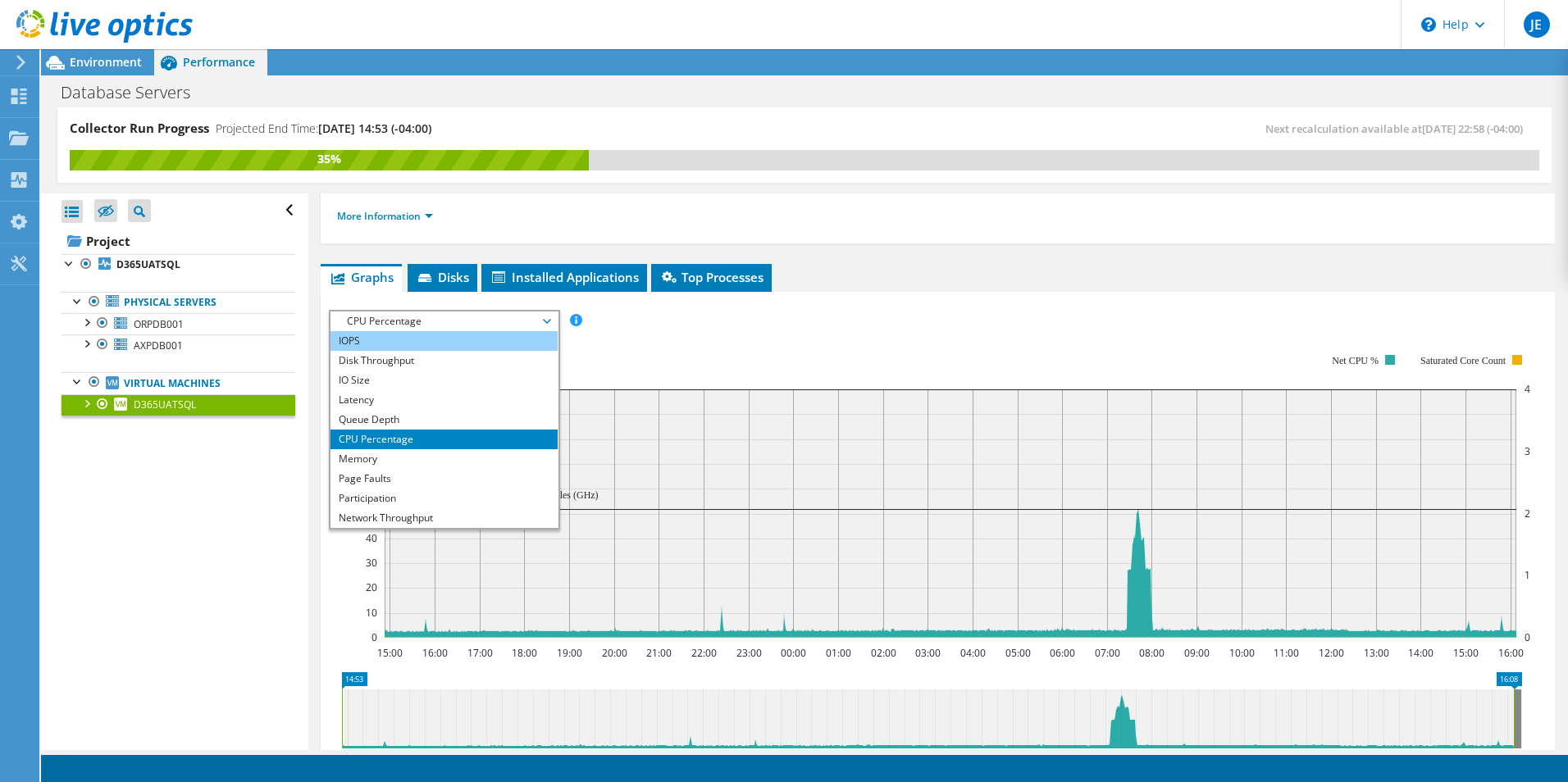
click at [426, 337] on li "IOPS" at bounding box center [444, 341] width 228 height 20
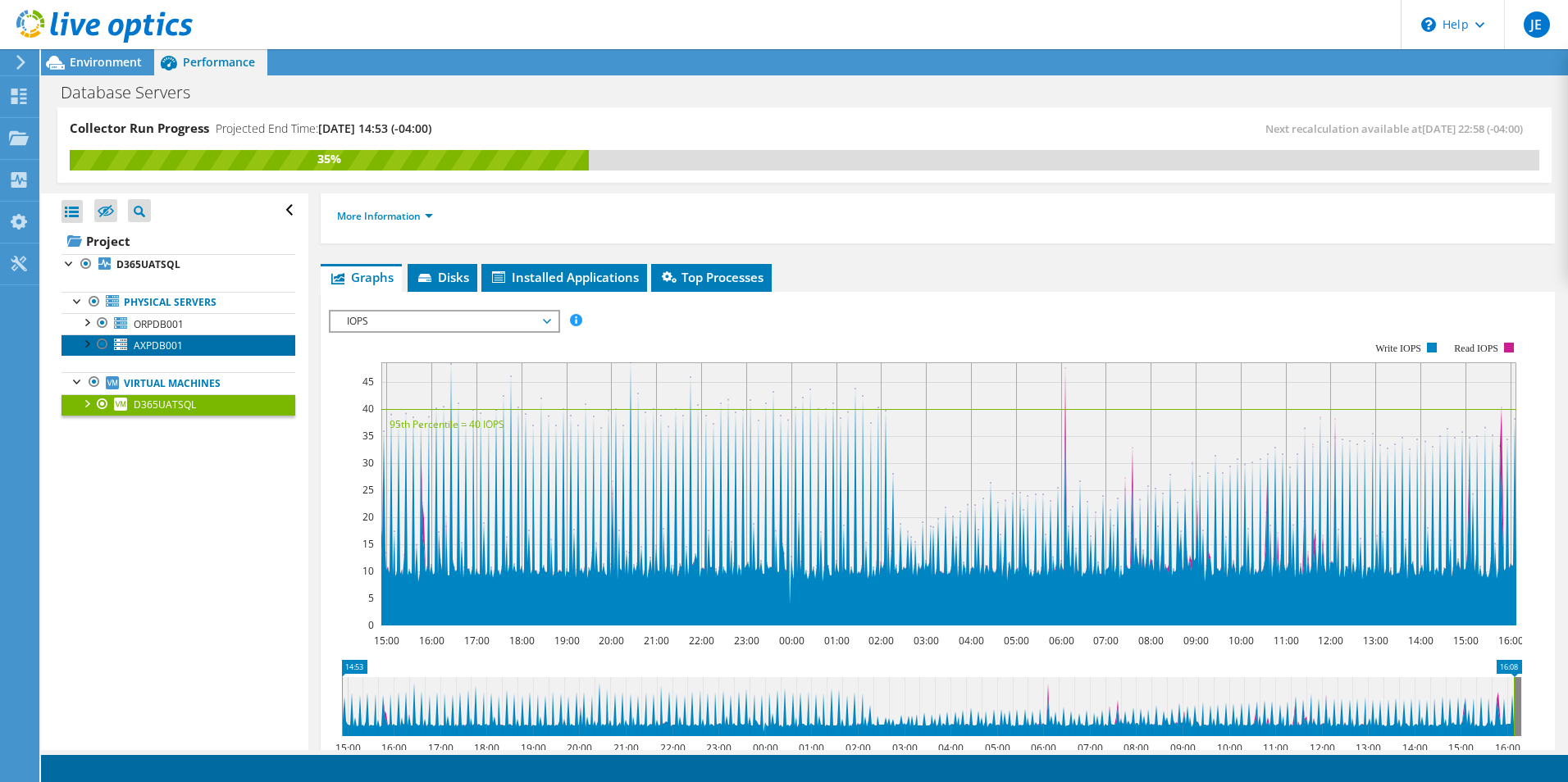
click at [157, 343] on span "AXPDB001" at bounding box center [157, 345] width 49 height 14
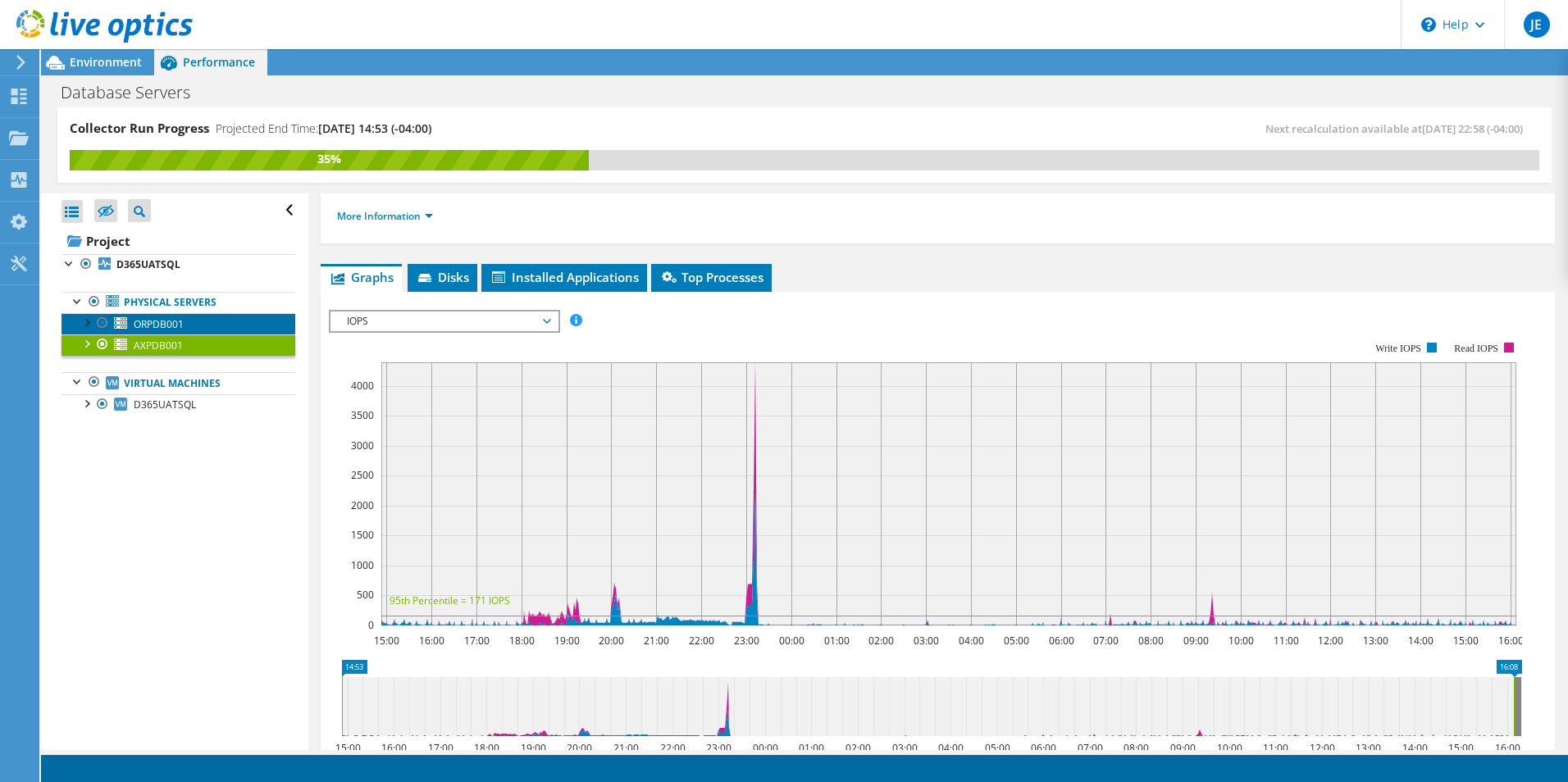
click at [162, 321] on span "ORPDB001" at bounding box center [158, 324] width 50 height 14
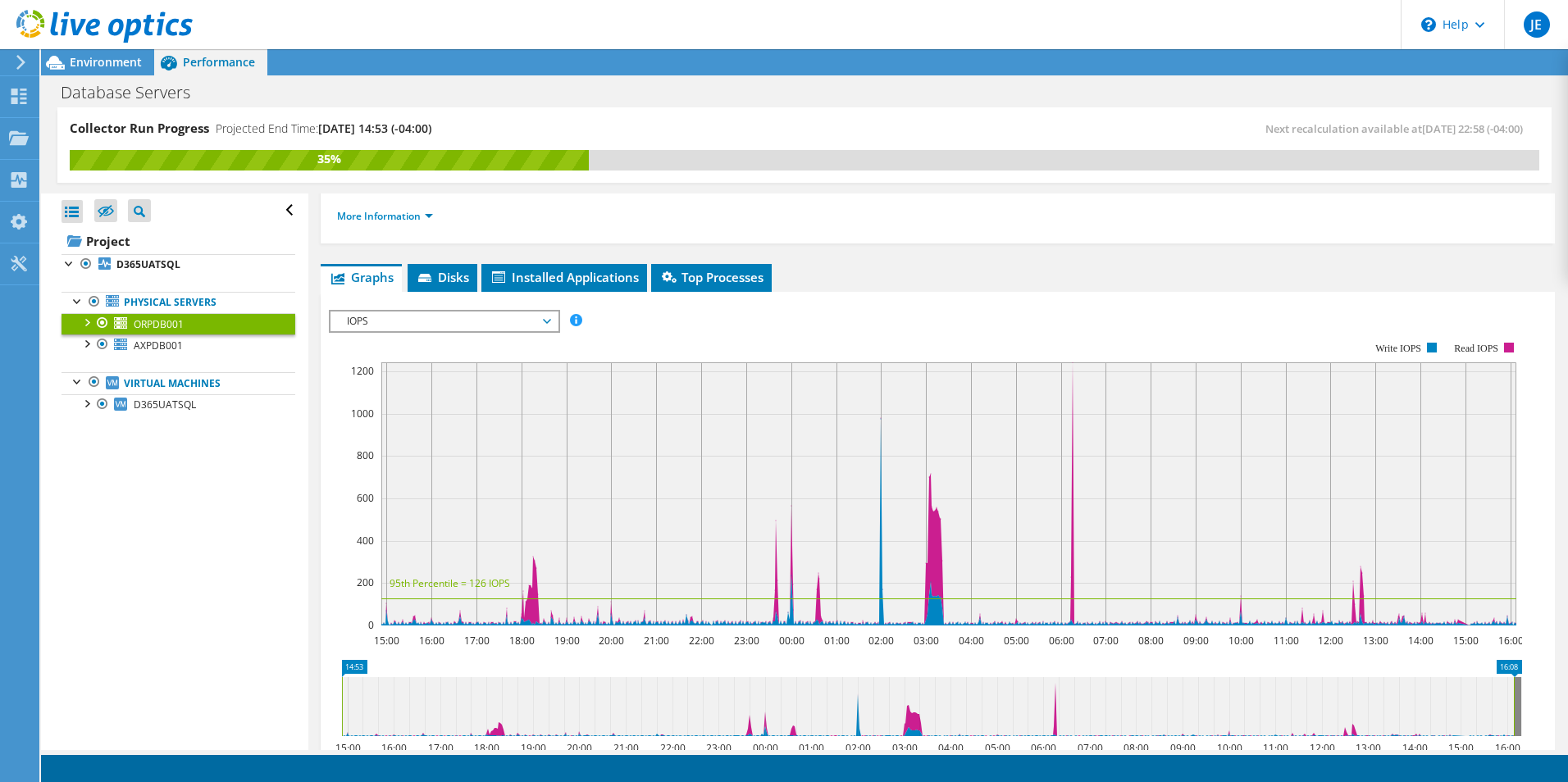
click at [548, 324] on span "IOPS" at bounding box center [444, 321] width 211 height 20
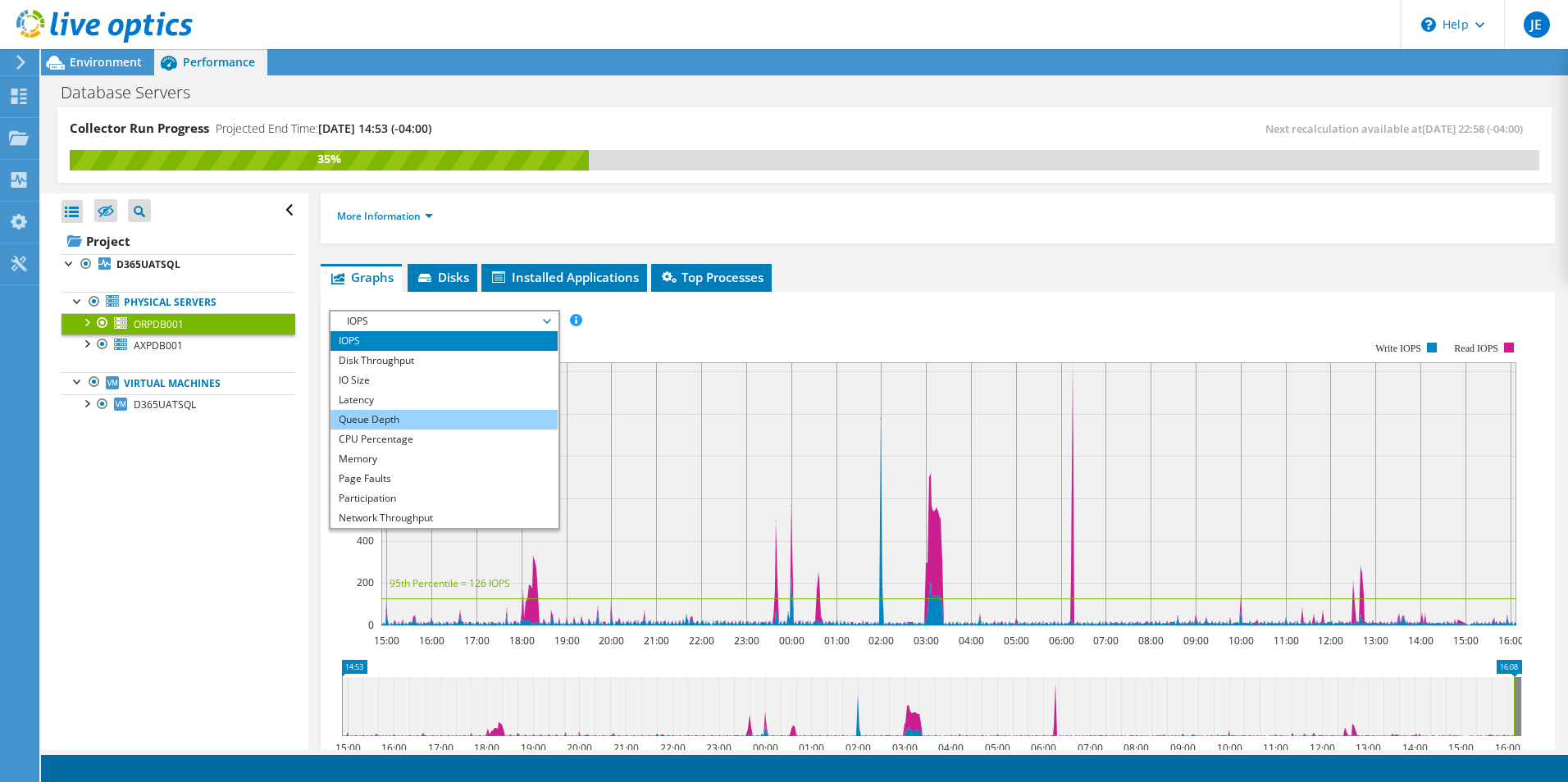
click at [395, 419] on li "Queue Depth" at bounding box center [444, 420] width 228 height 20
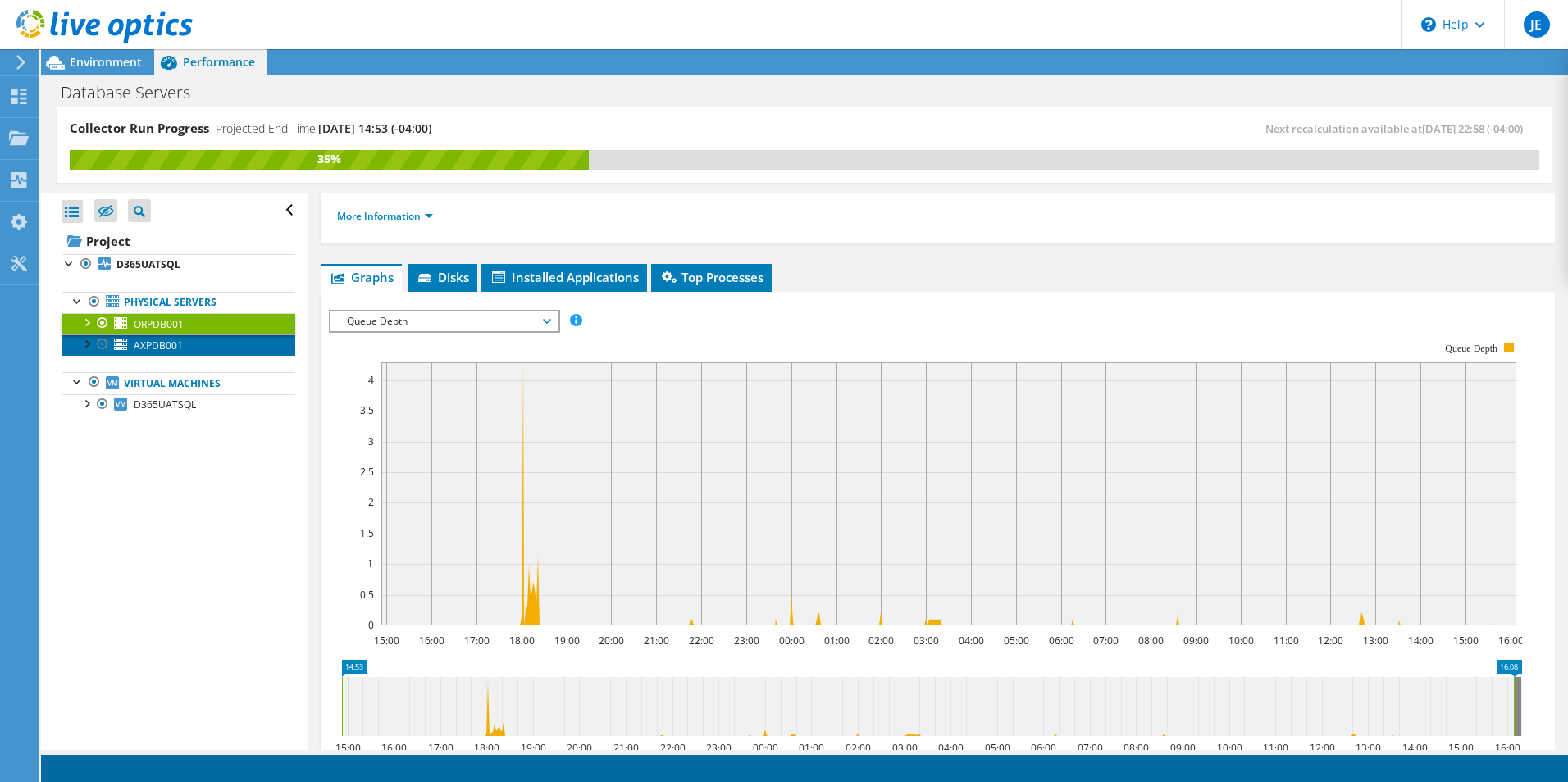
click at [150, 341] on span "AXPDB001" at bounding box center [157, 345] width 49 height 14
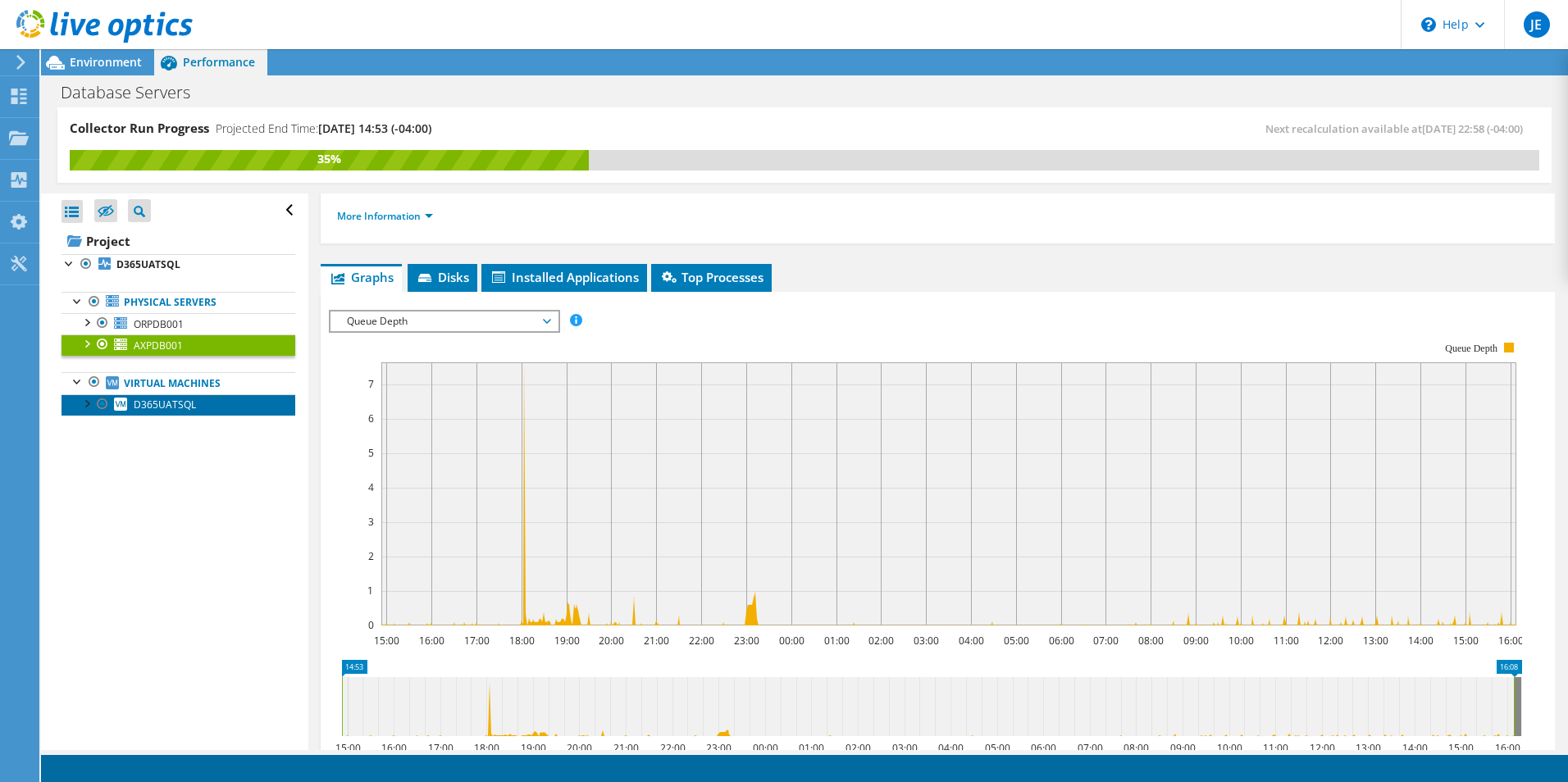
click at [177, 408] on span "D365UATSQL" at bounding box center [164, 405] width 62 height 14
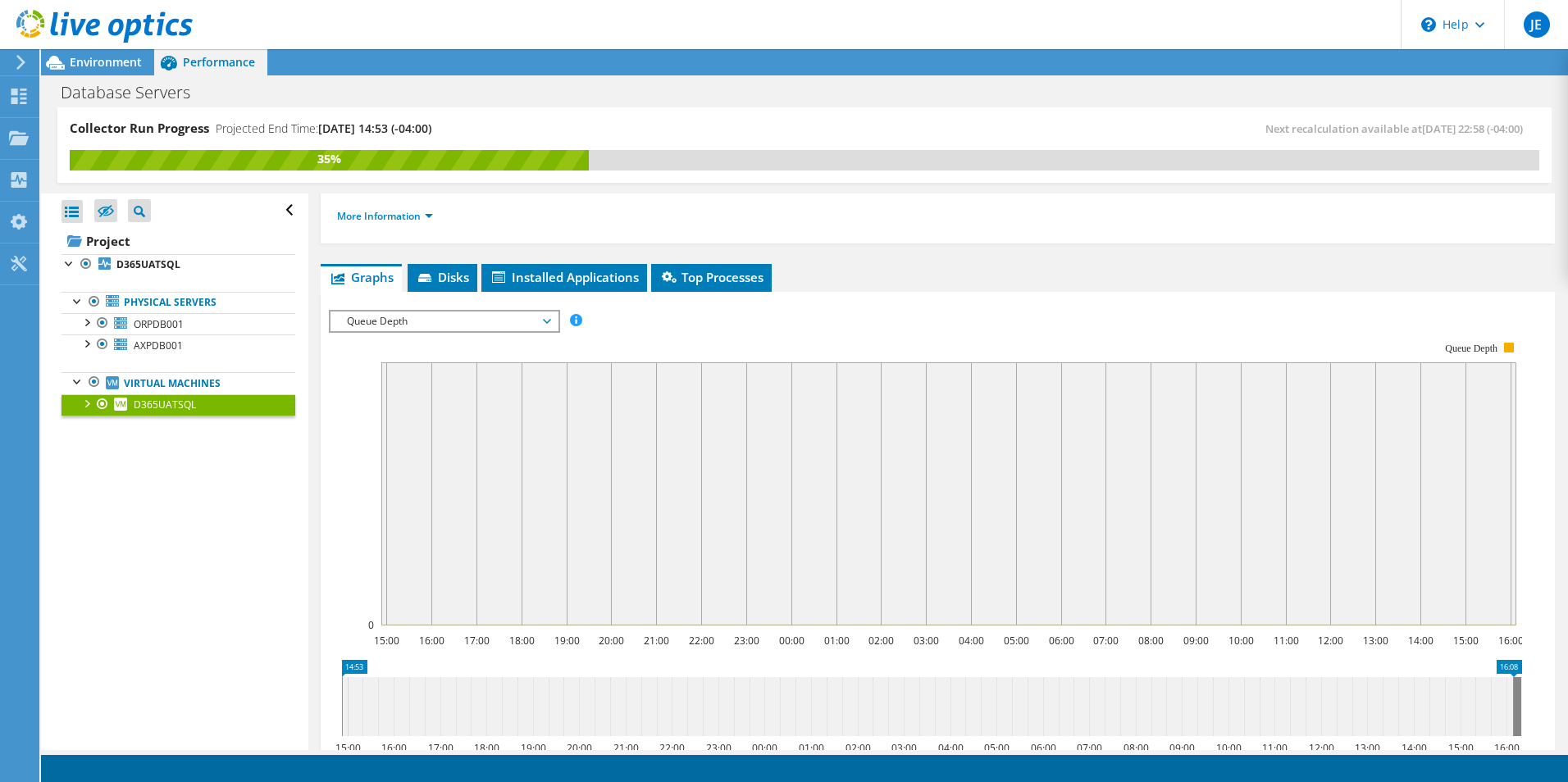
click at [549, 324] on span "Queue Depth" at bounding box center [444, 321] width 211 height 20
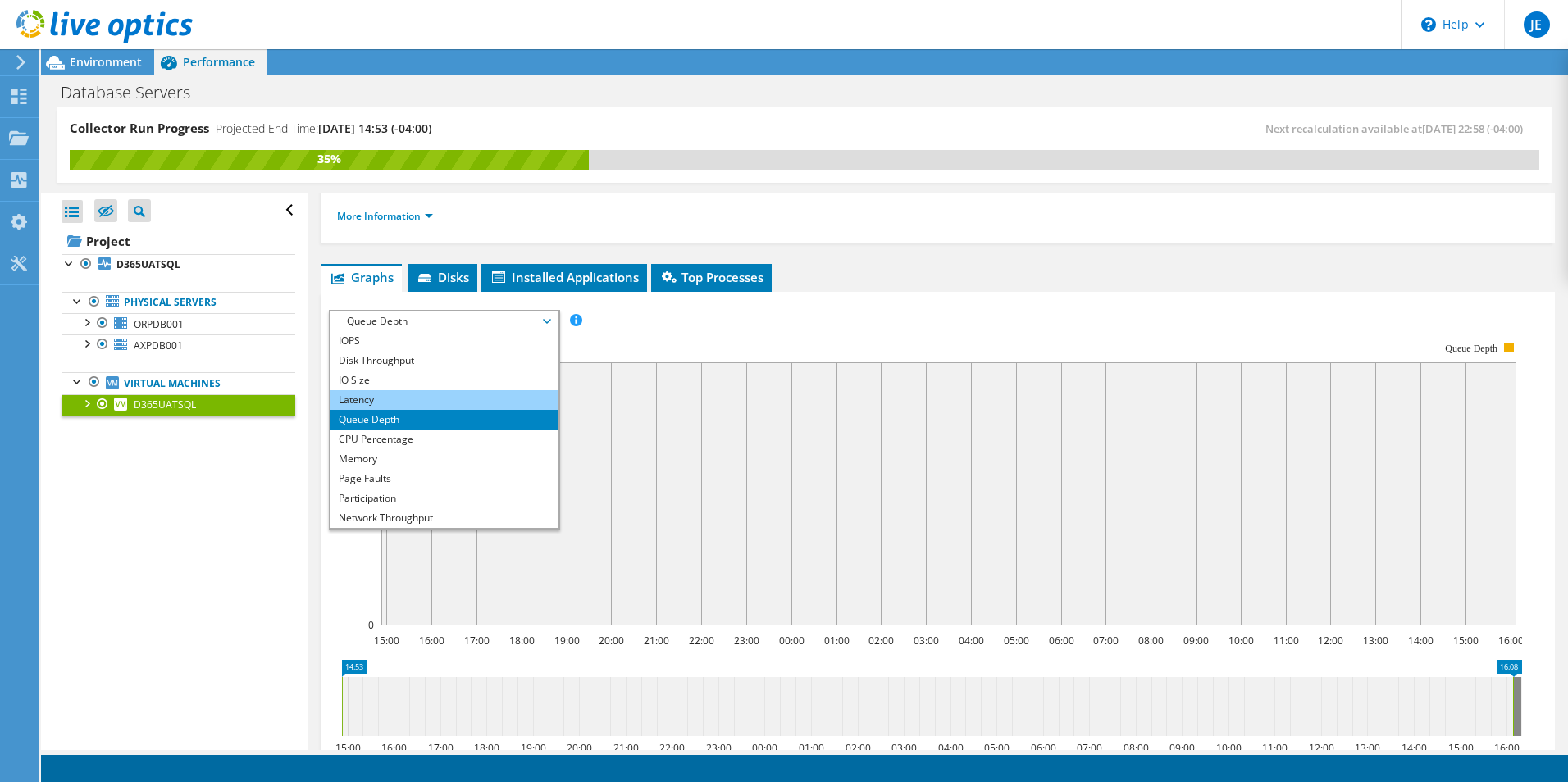
click at [363, 396] on li "Latency" at bounding box center [444, 400] width 228 height 20
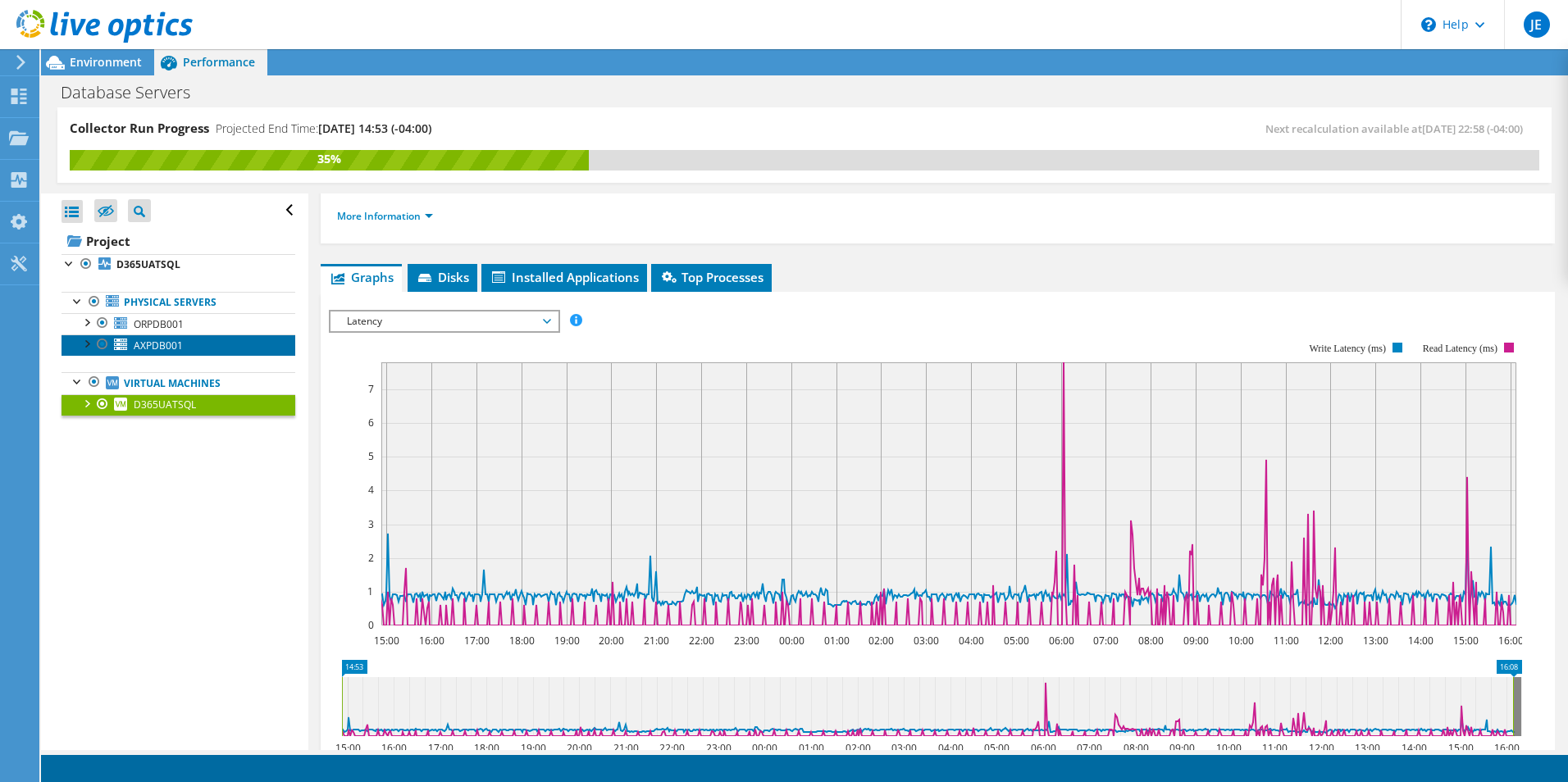
click at [160, 346] on span "AXPDB001" at bounding box center [157, 345] width 49 height 14
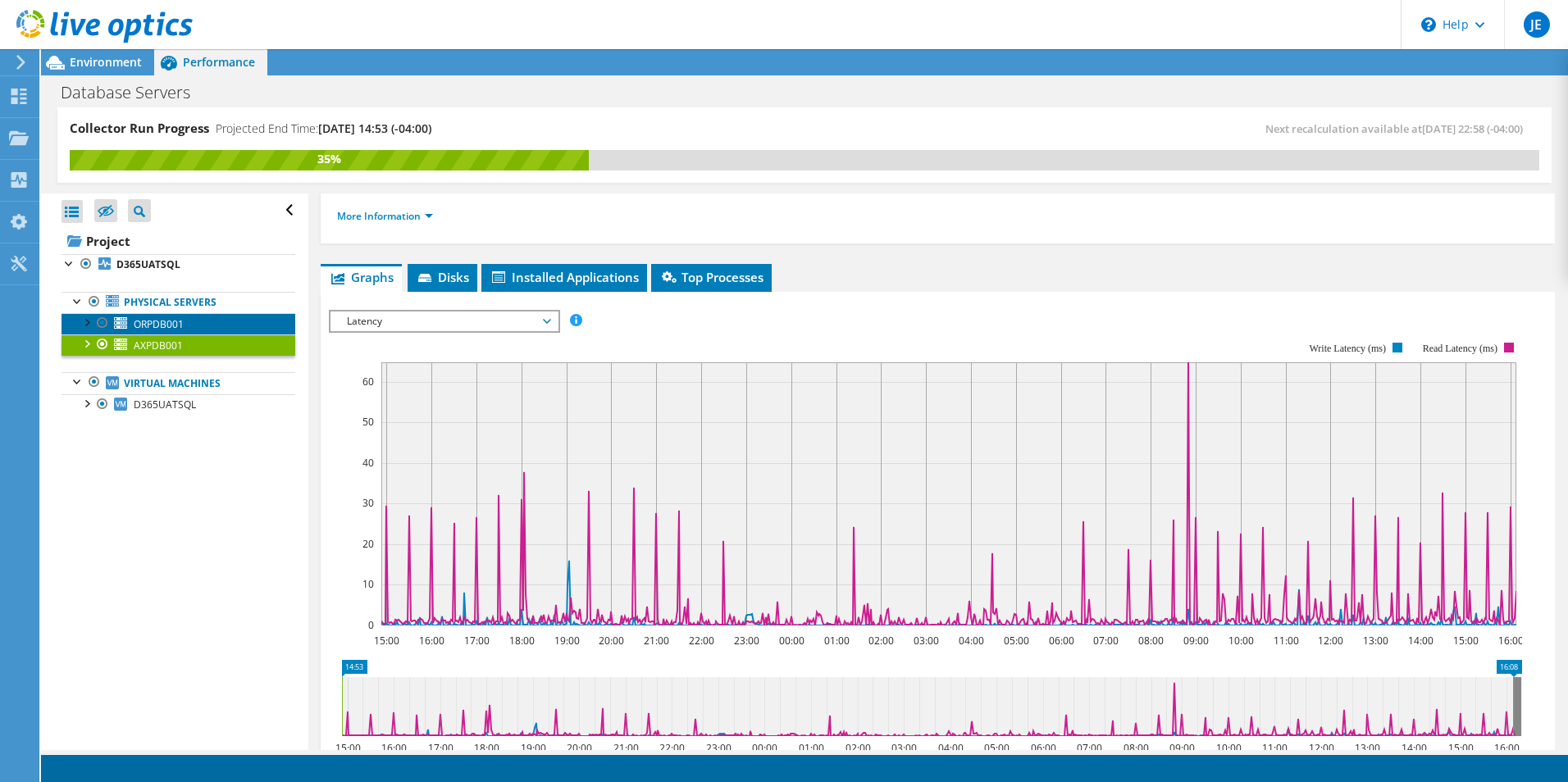
click at [160, 321] on span "ORPDB001" at bounding box center [158, 324] width 50 height 14
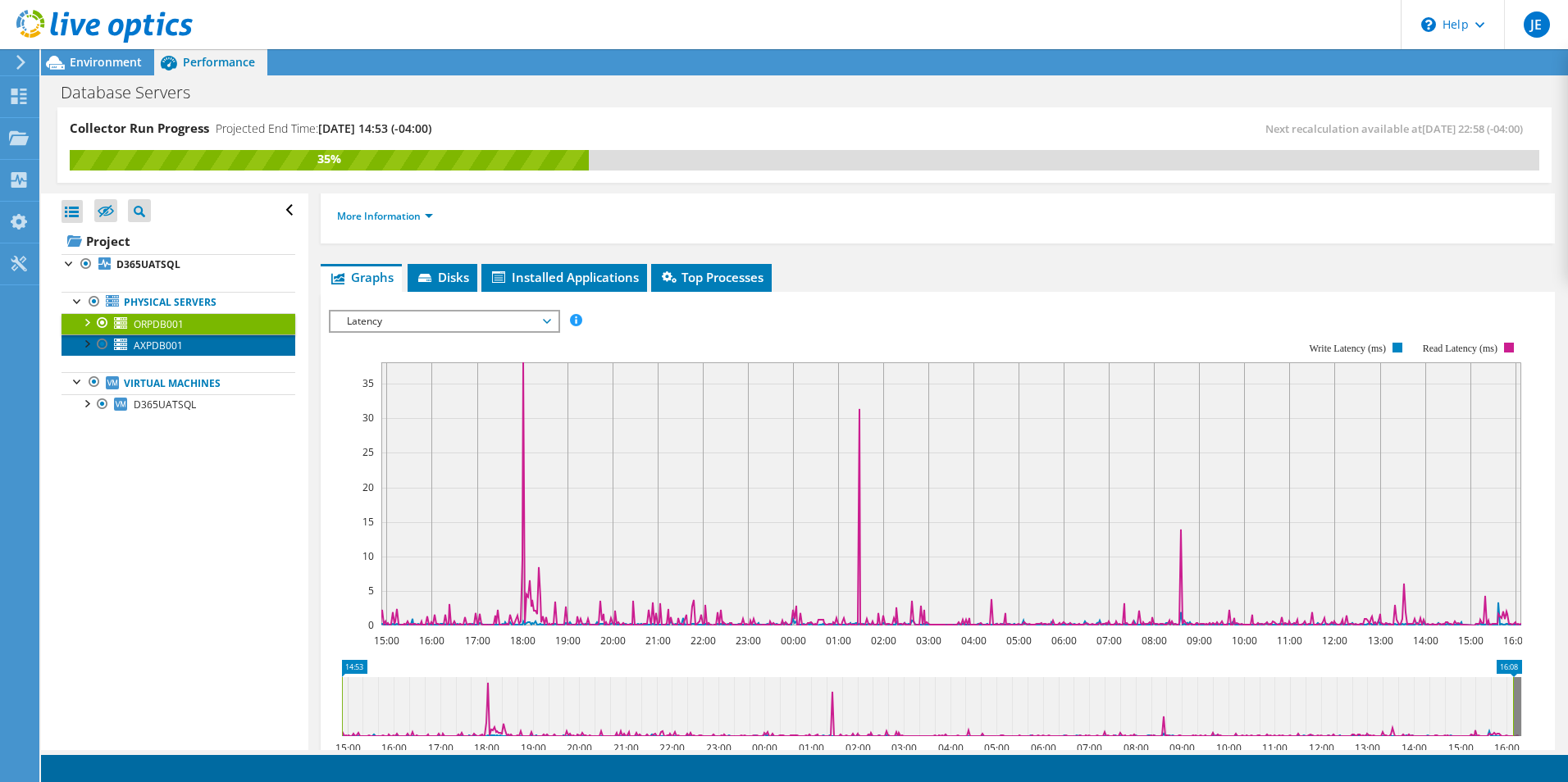
click at [157, 346] on span "AXPDB001" at bounding box center [157, 345] width 49 height 14
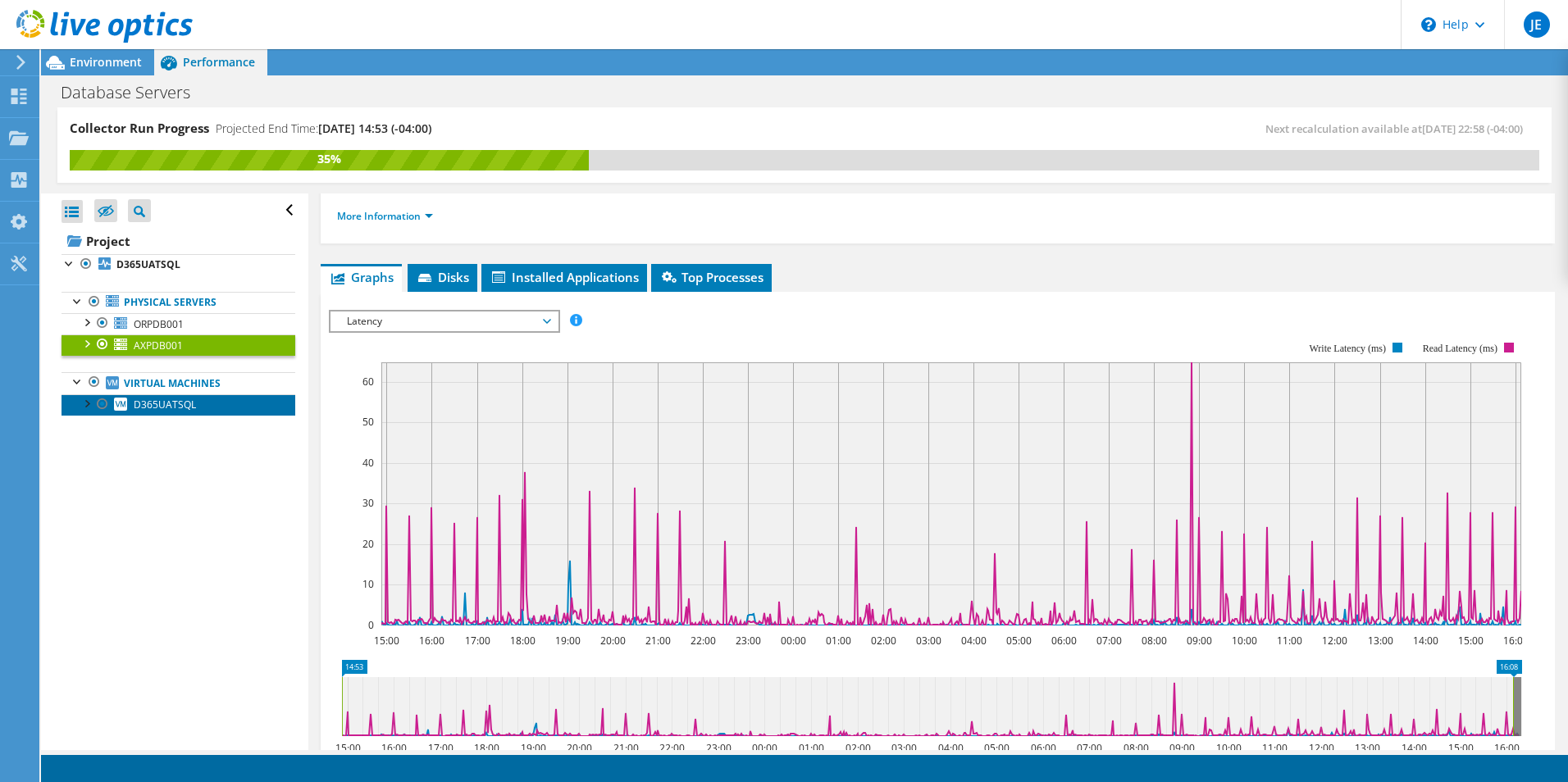
click at [171, 405] on span "D365UATSQL" at bounding box center [164, 405] width 62 height 14
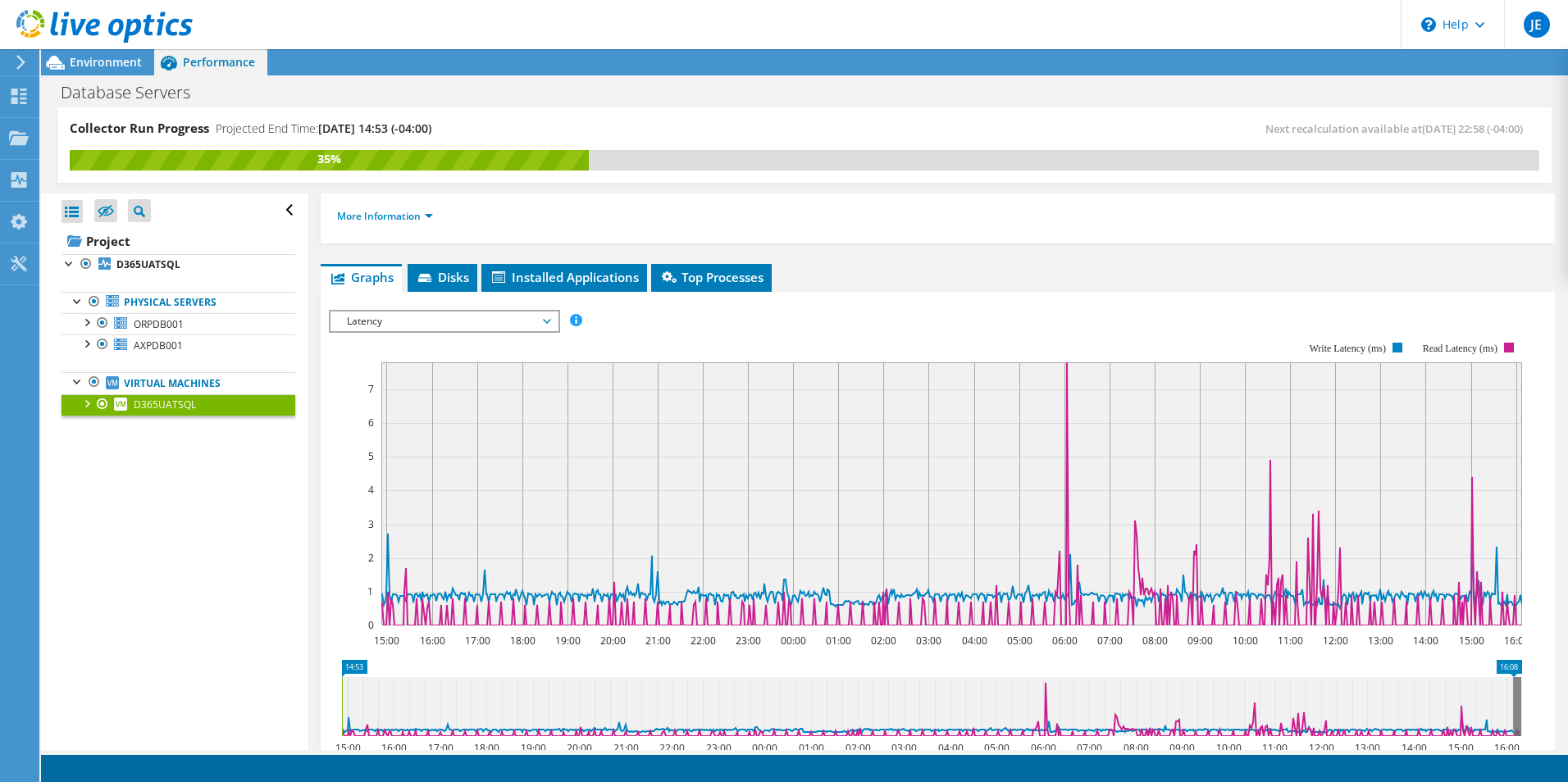
click at [543, 323] on span "Latency" at bounding box center [444, 321] width 211 height 20
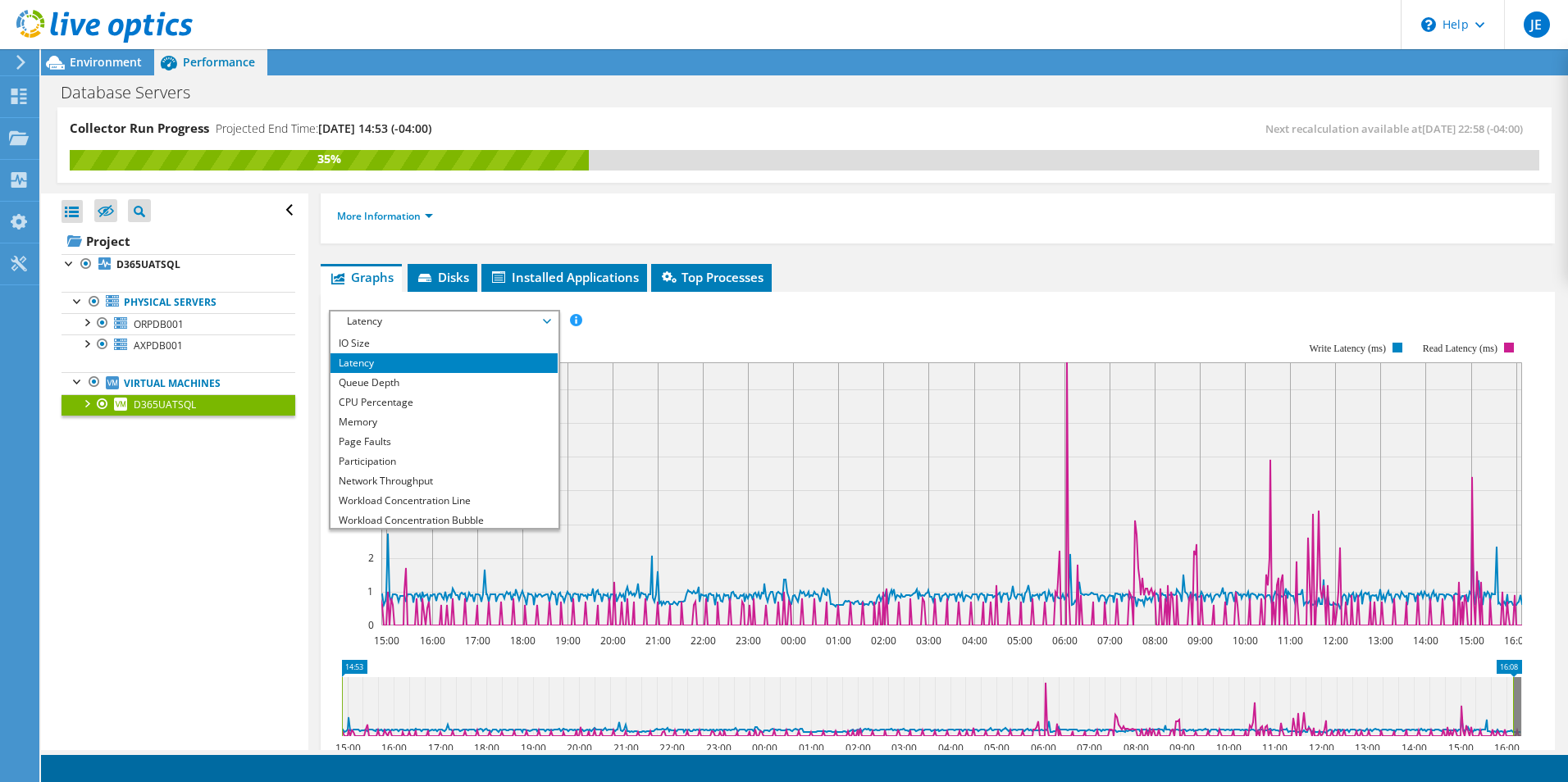
scroll to position [59, 0]
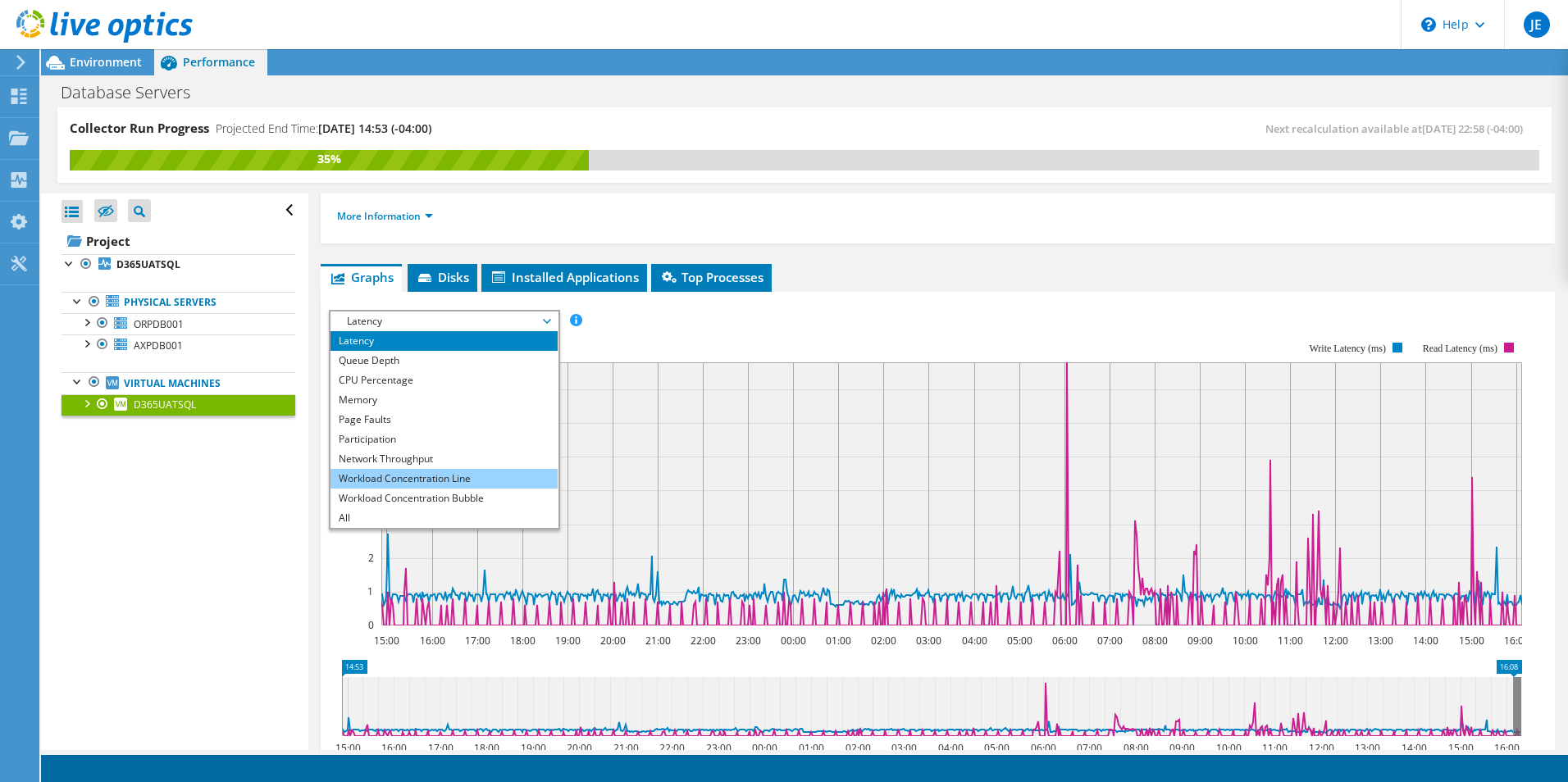
click at [441, 475] on li "Workload Concentration Line" at bounding box center [444, 478] width 228 height 20
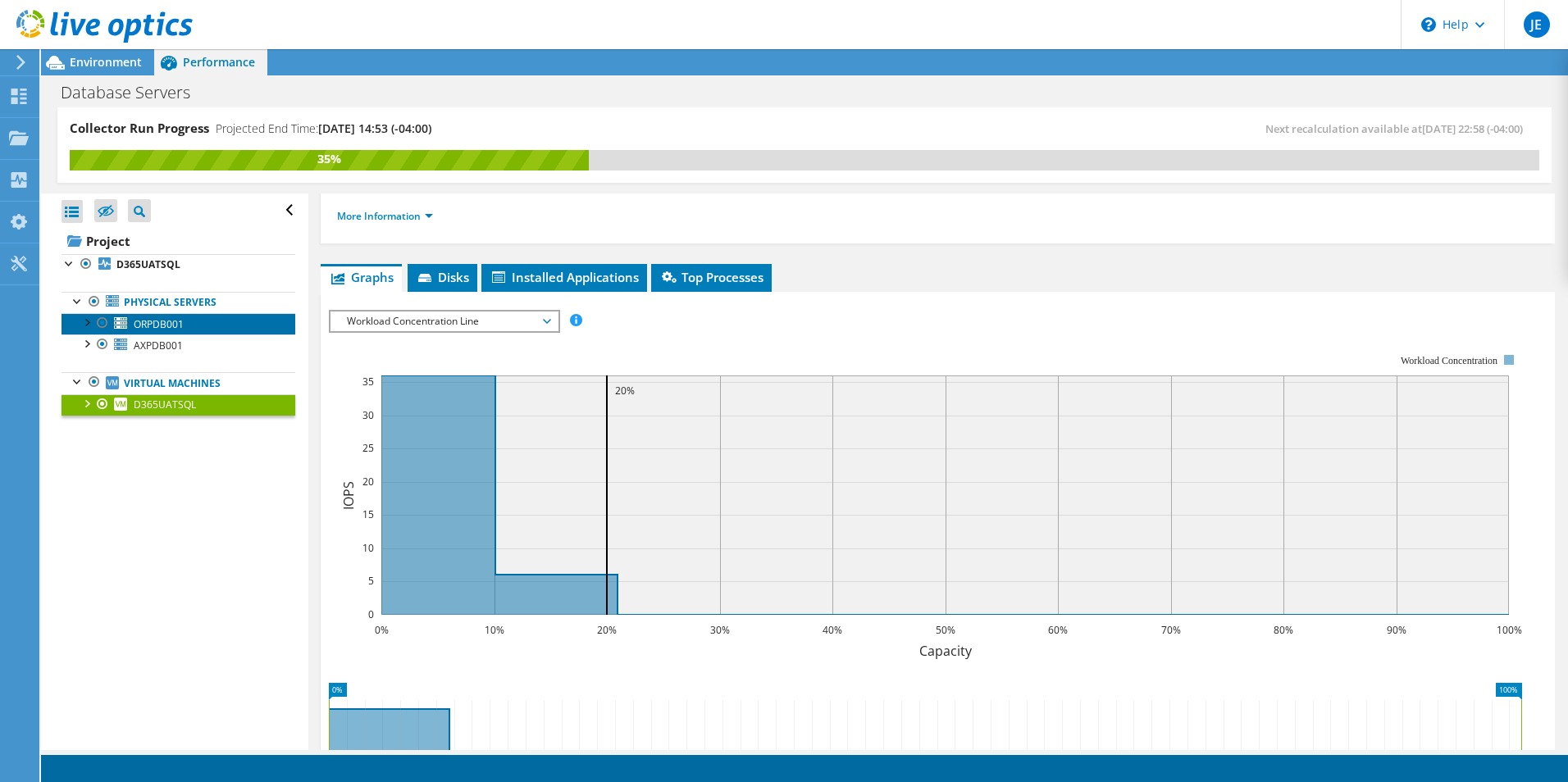
click at [165, 320] on span "ORPDB001" at bounding box center [158, 324] width 50 height 14
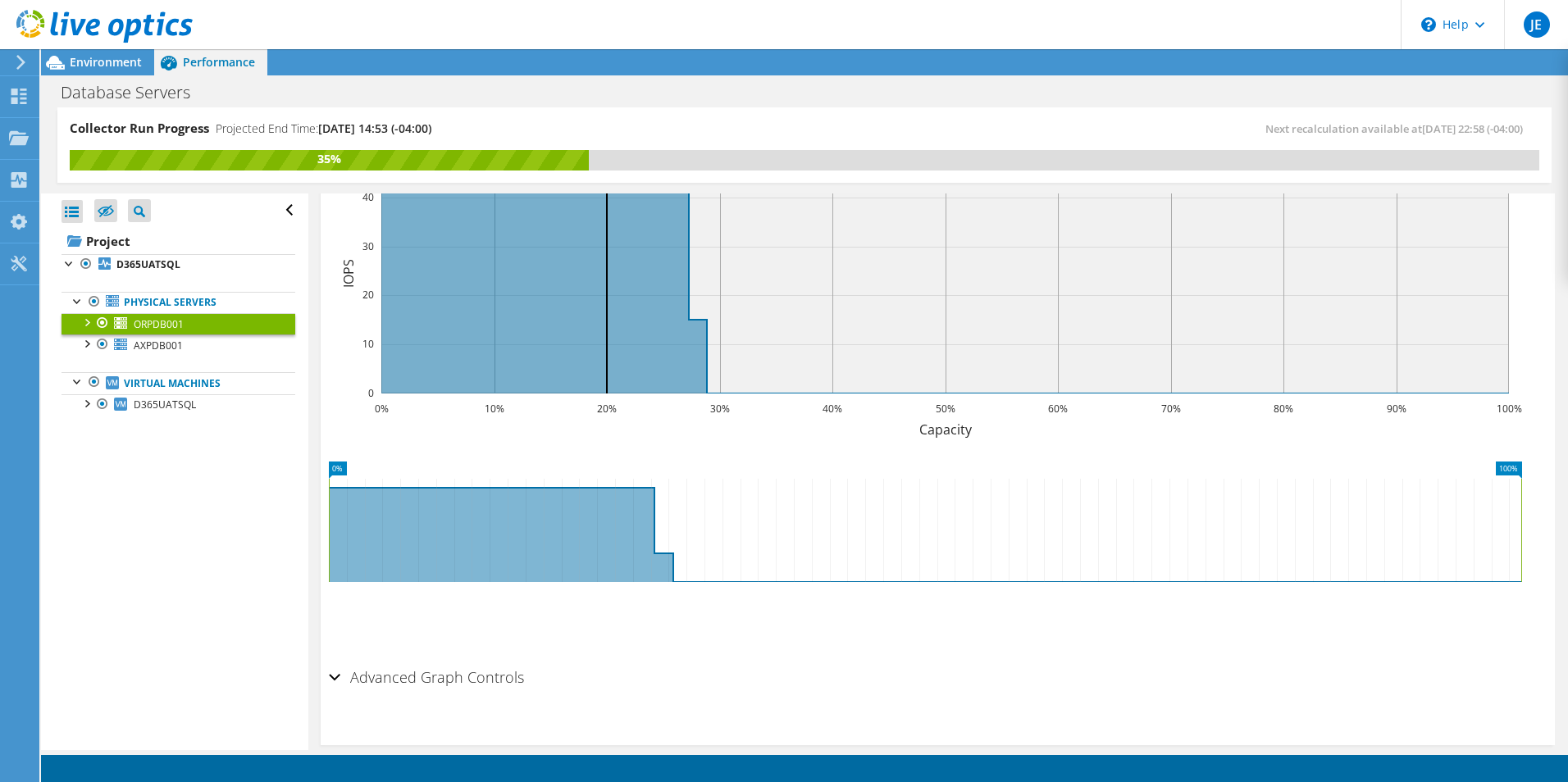
scroll to position [409, 0]
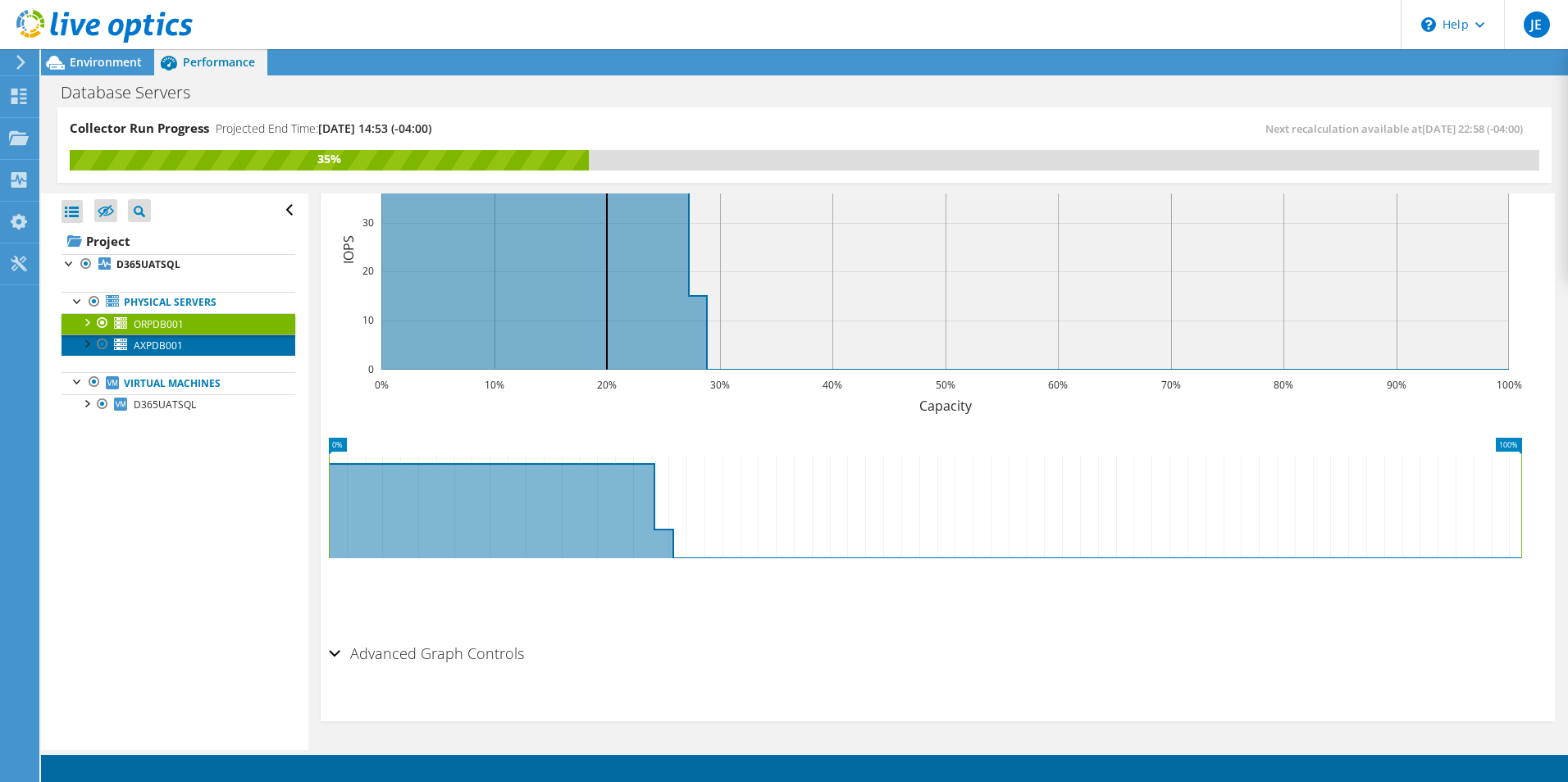
click at [159, 343] on span "AXPDB001" at bounding box center [157, 345] width 49 height 14
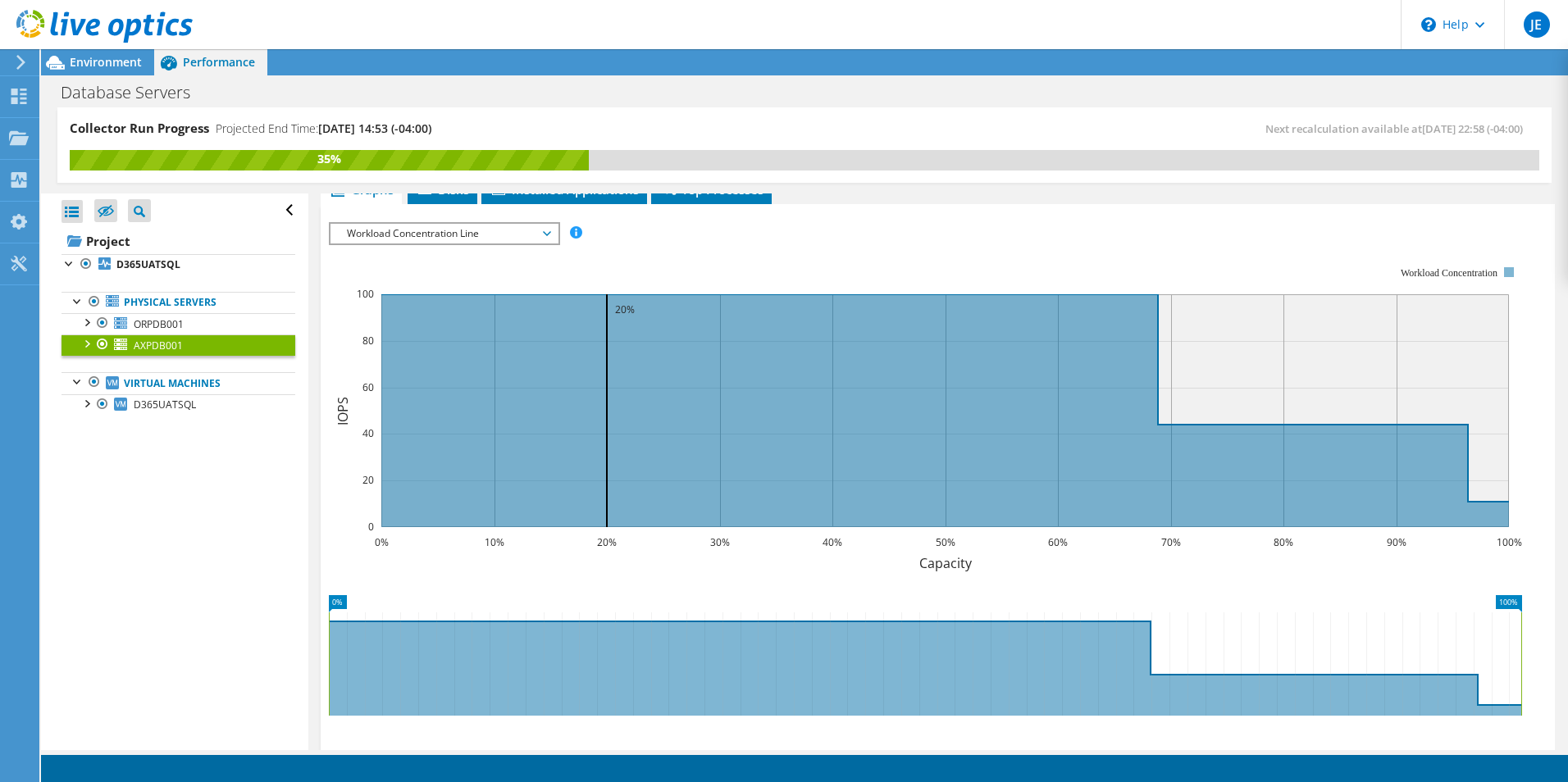
scroll to position [245, 0]
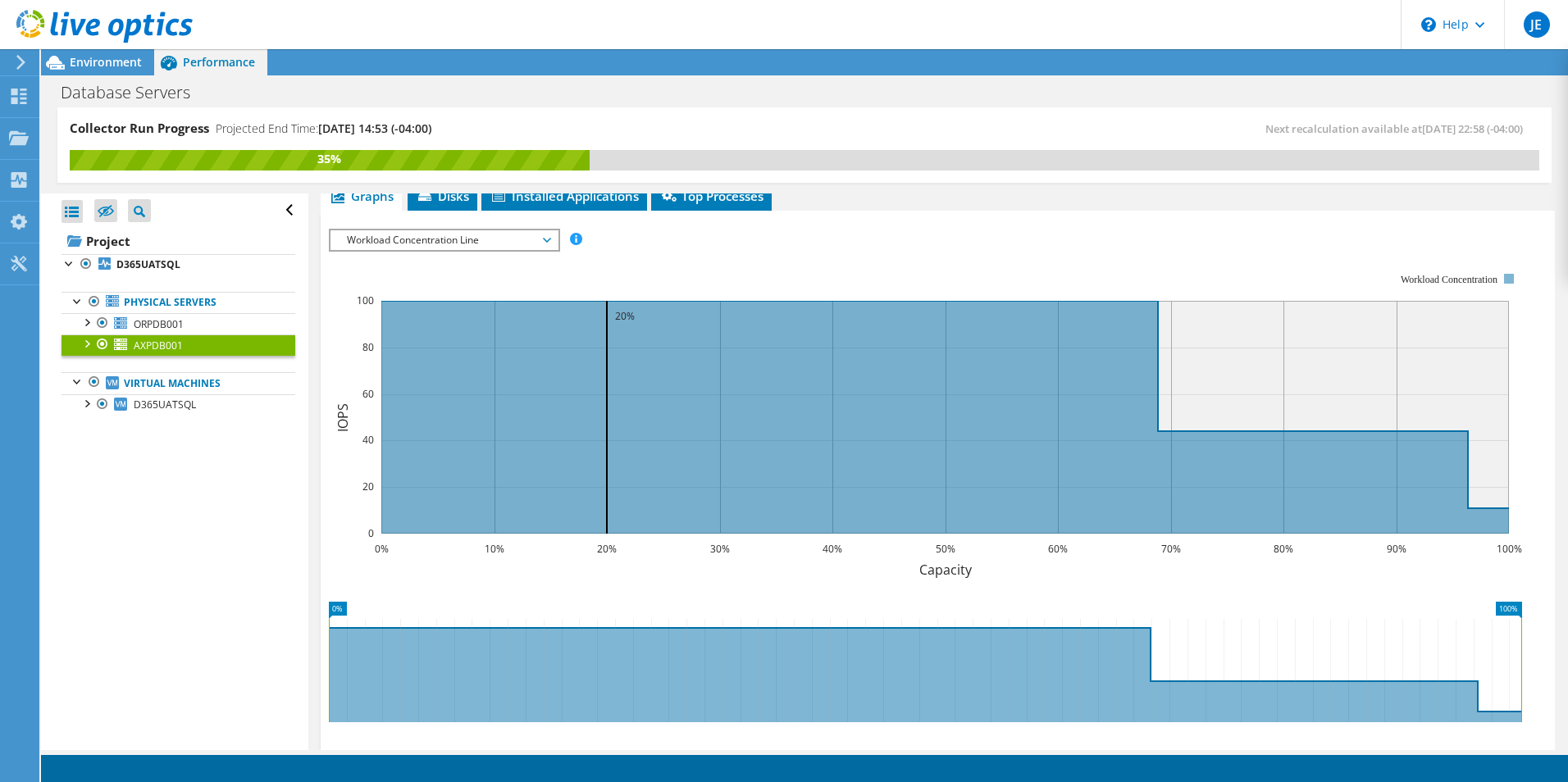
click at [549, 241] on span "Workload Concentration Line" at bounding box center [444, 240] width 211 height 20
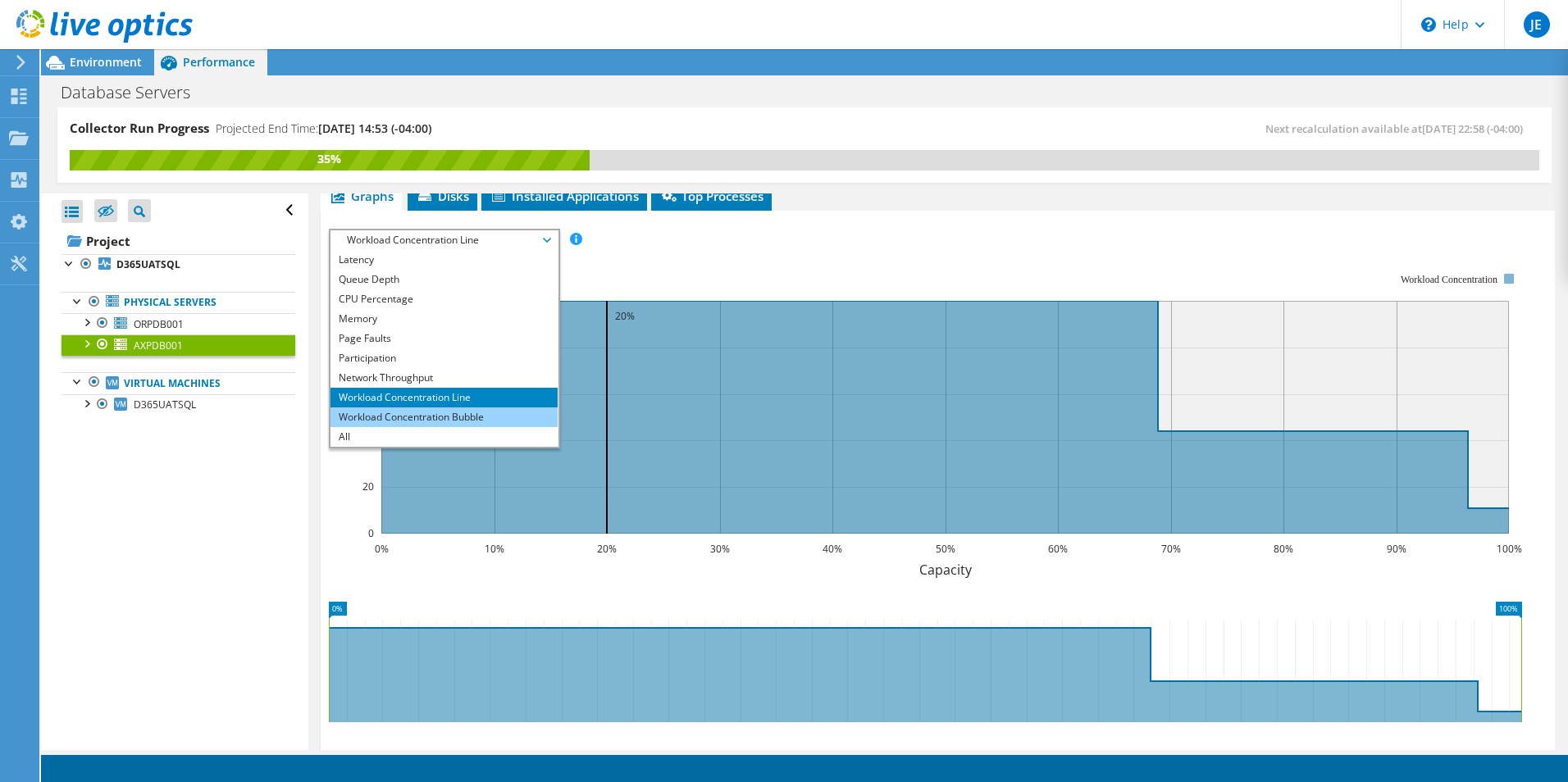
click at [492, 417] on li "Workload Concentration Bubble" at bounding box center [444, 417] width 228 height 20
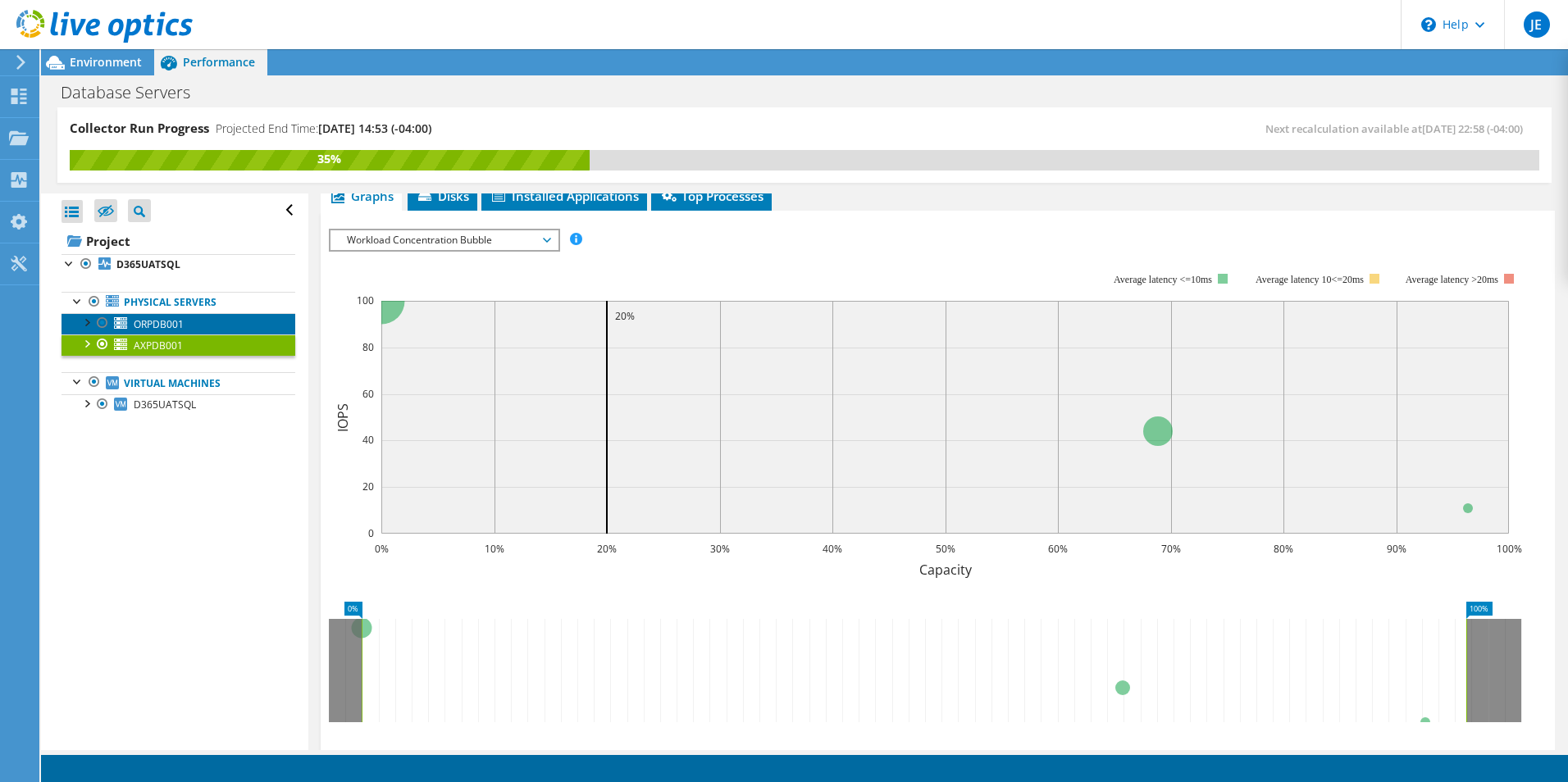
click at [150, 319] on span "ORPDB001" at bounding box center [158, 324] width 50 height 14
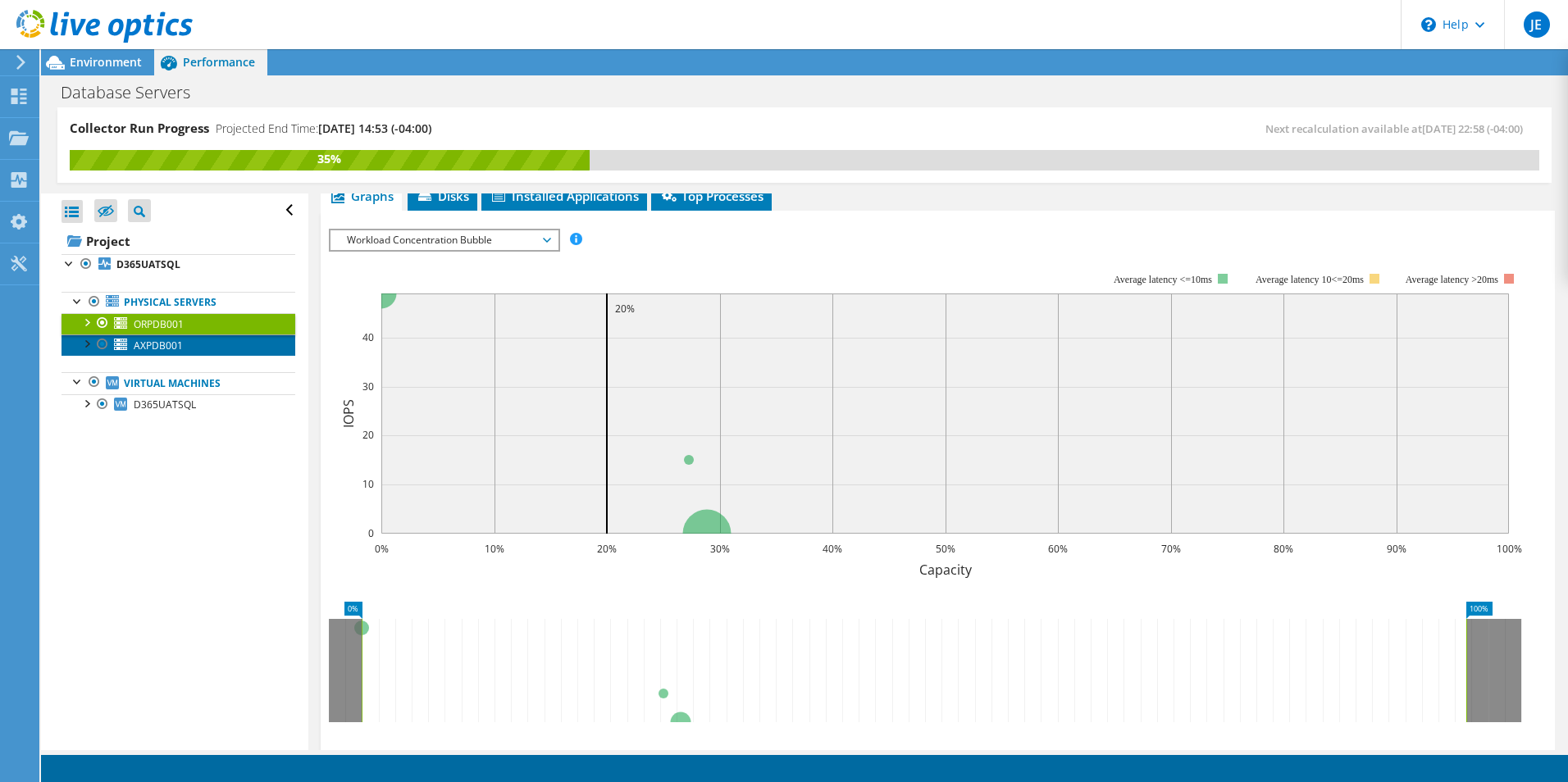
click at [164, 346] on span "AXPDB001" at bounding box center [157, 345] width 49 height 14
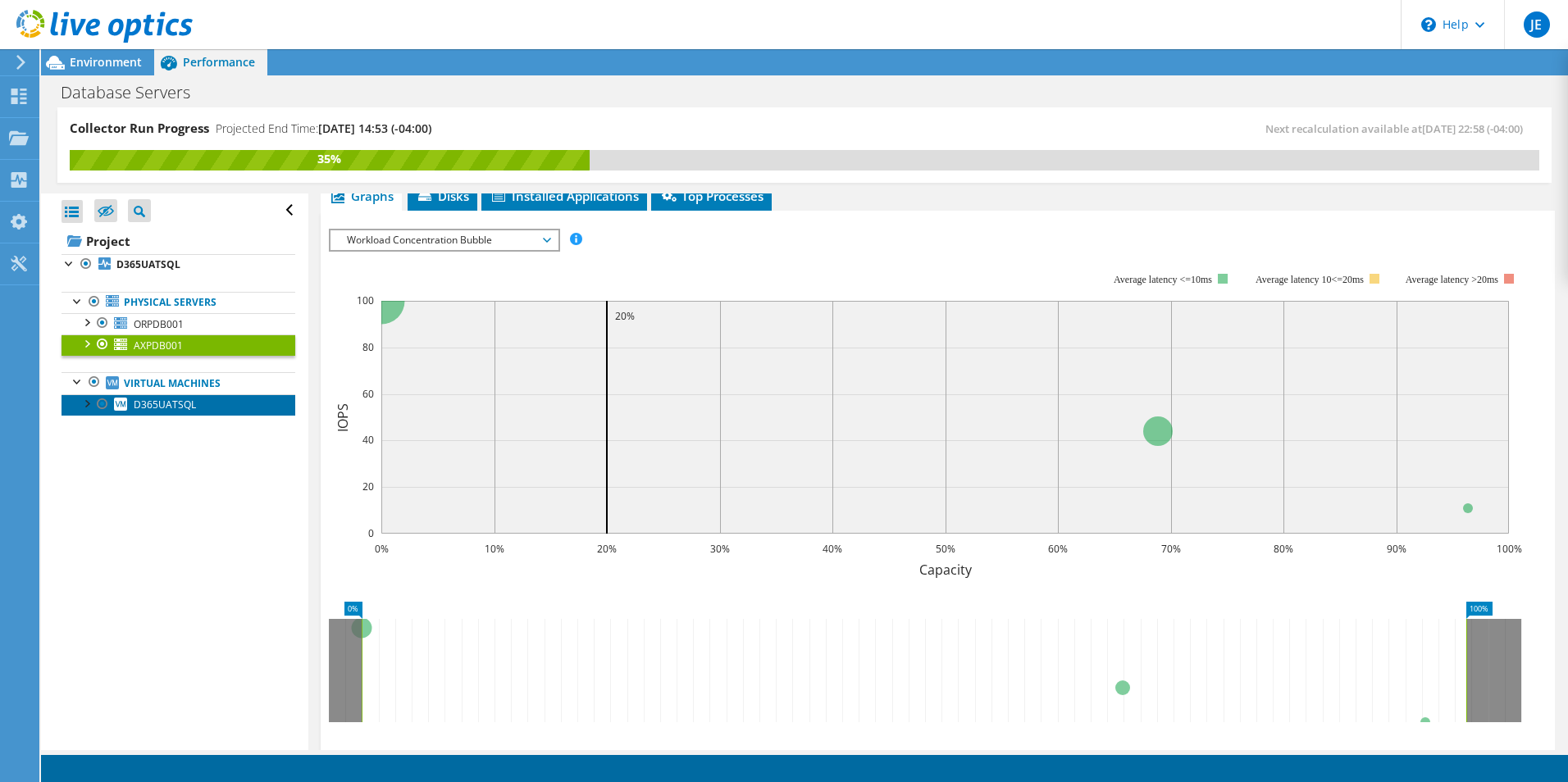
click at [168, 410] on span "D365UATSQL" at bounding box center [164, 405] width 62 height 14
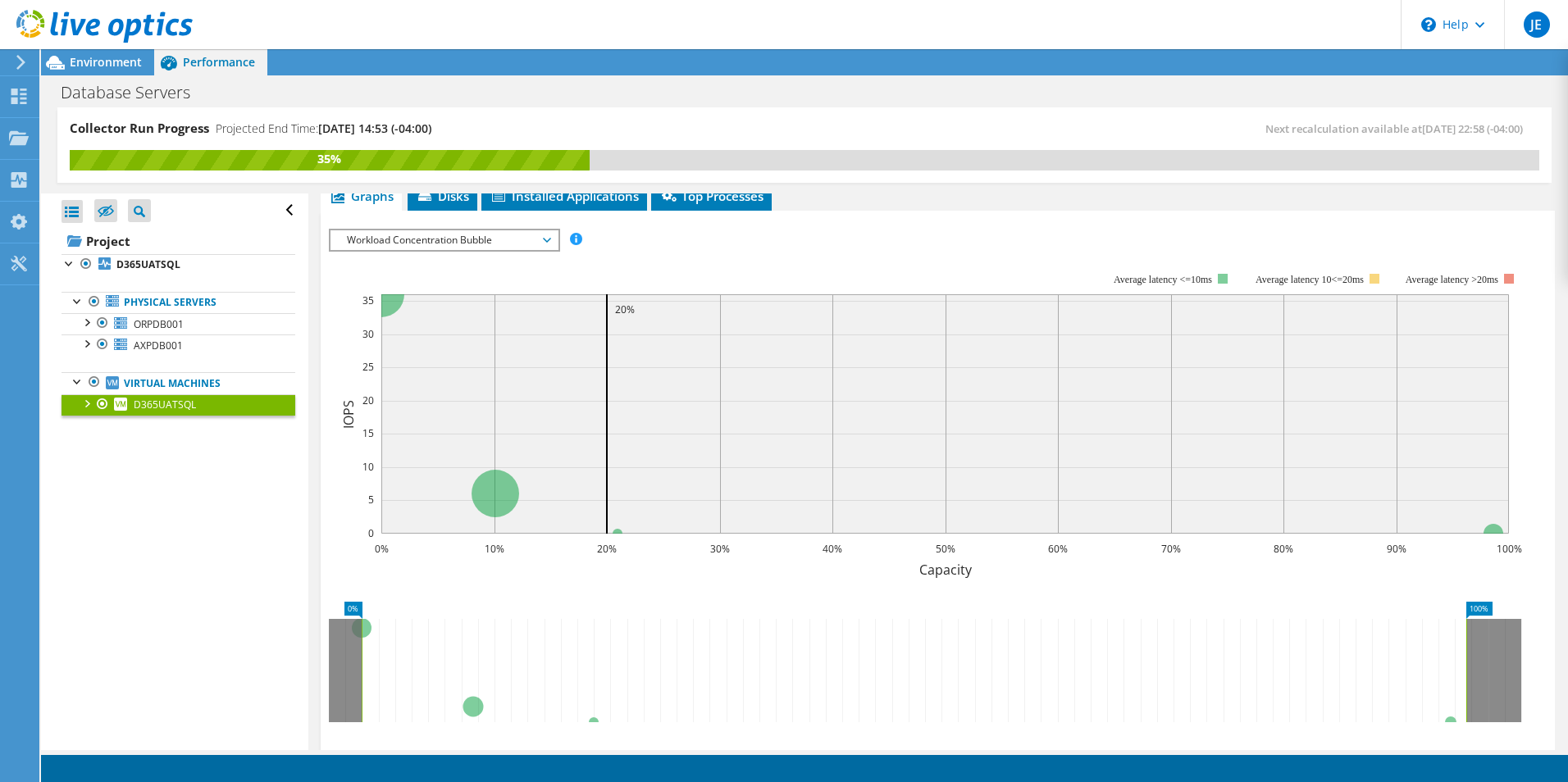
click at [551, 245] on span "Workload Concentration Bubble" at bounding box center [444, 240] width 228 height 20
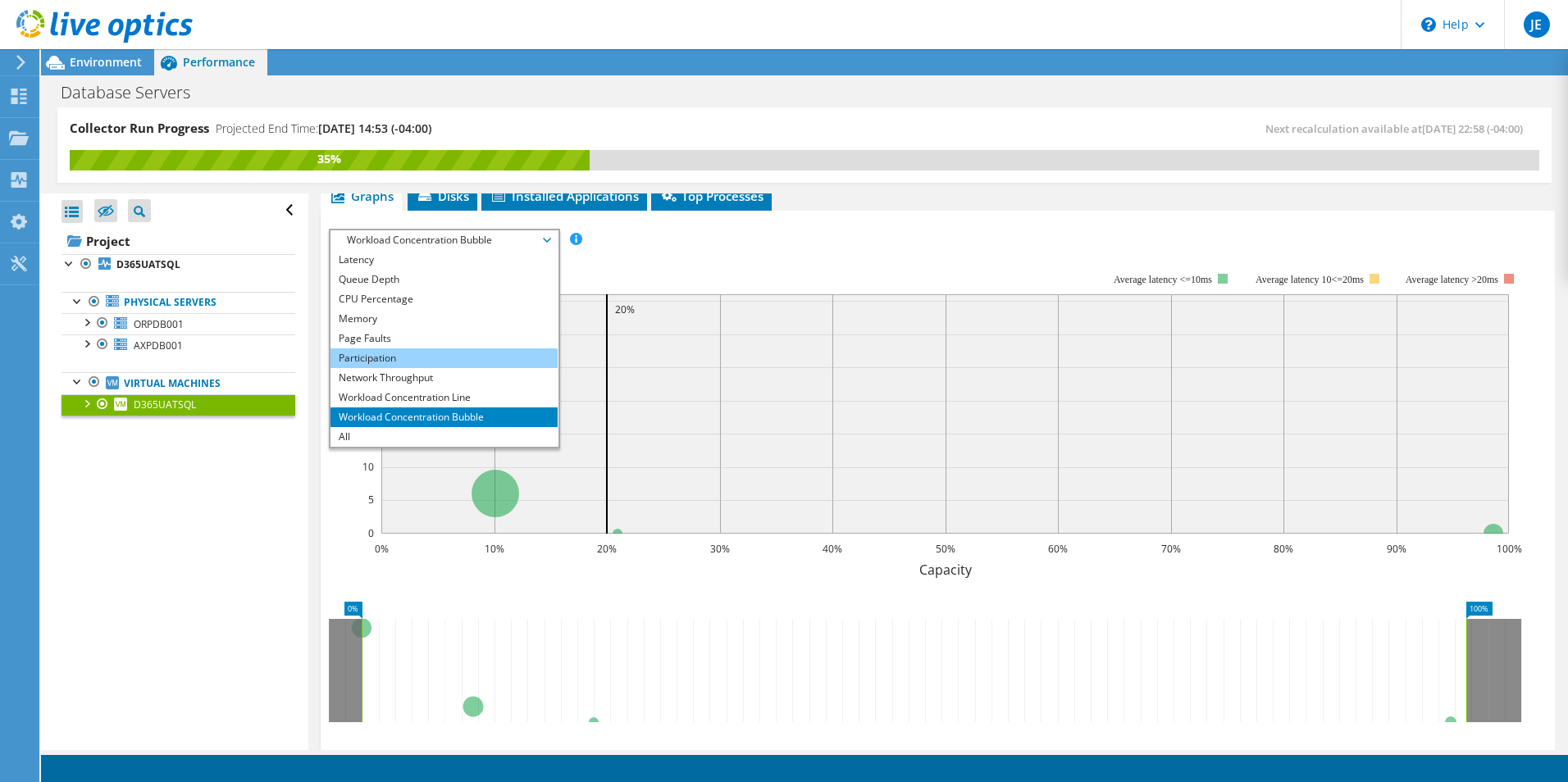
click at [393, 356] on li "Participation" at bounding box center [444, 358] width 228 height 20
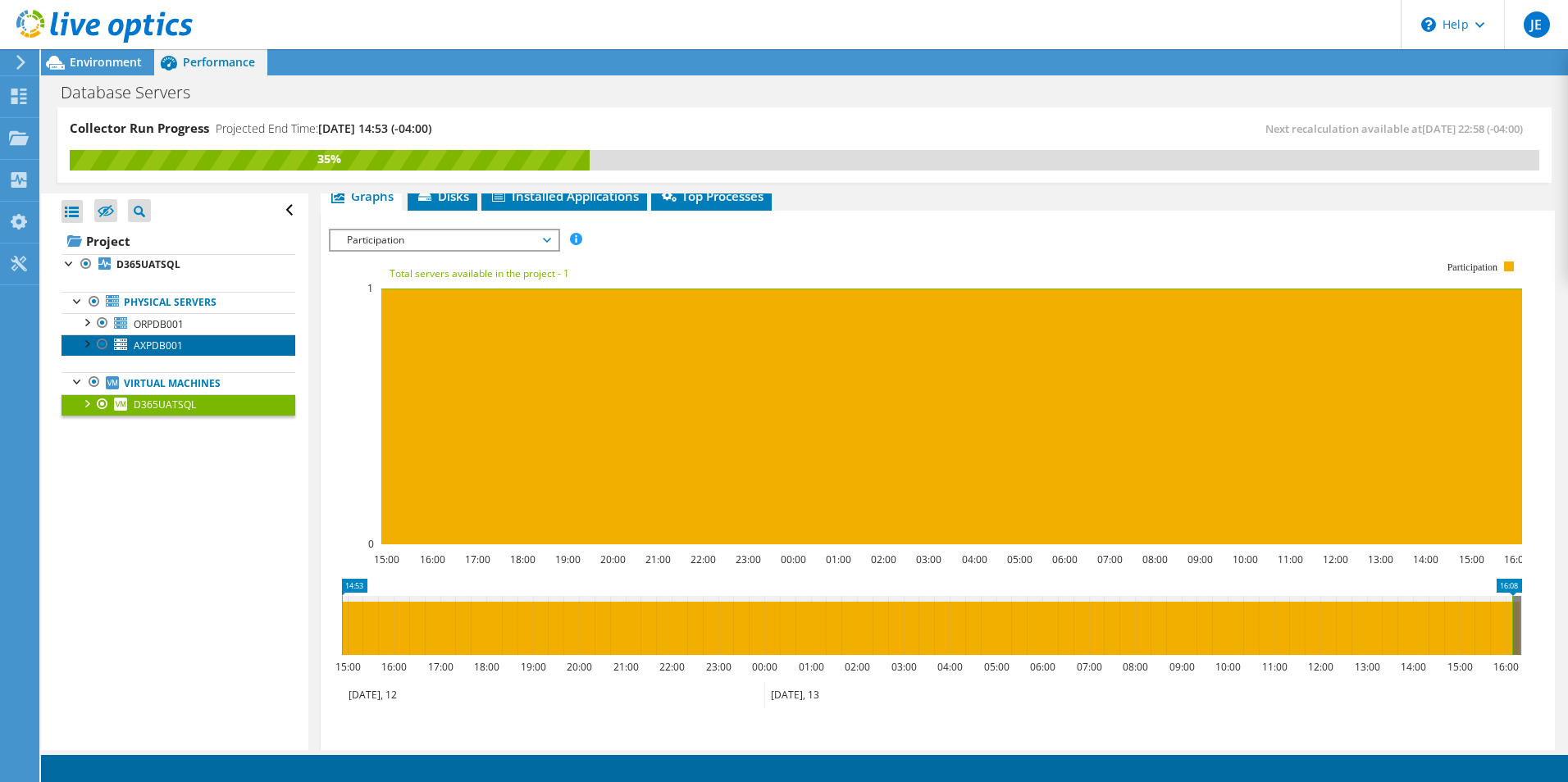
click at [156, 347] on span "AXPDB001" at bounding box center [157, 345] width 49 height 14
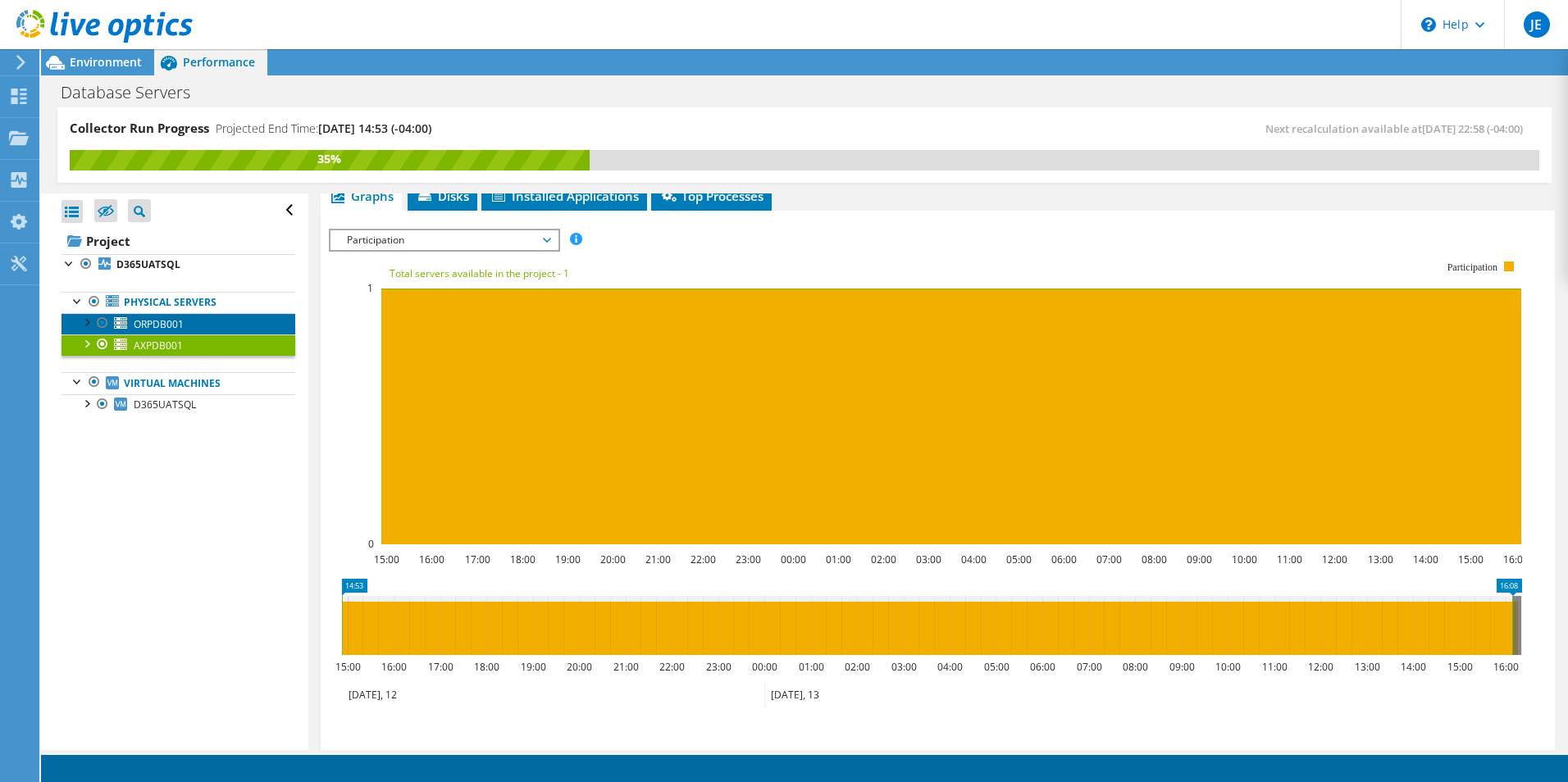
click at [160, 327] on span "ORPDB001" at bounding box center [158, 324] width 50 height 14
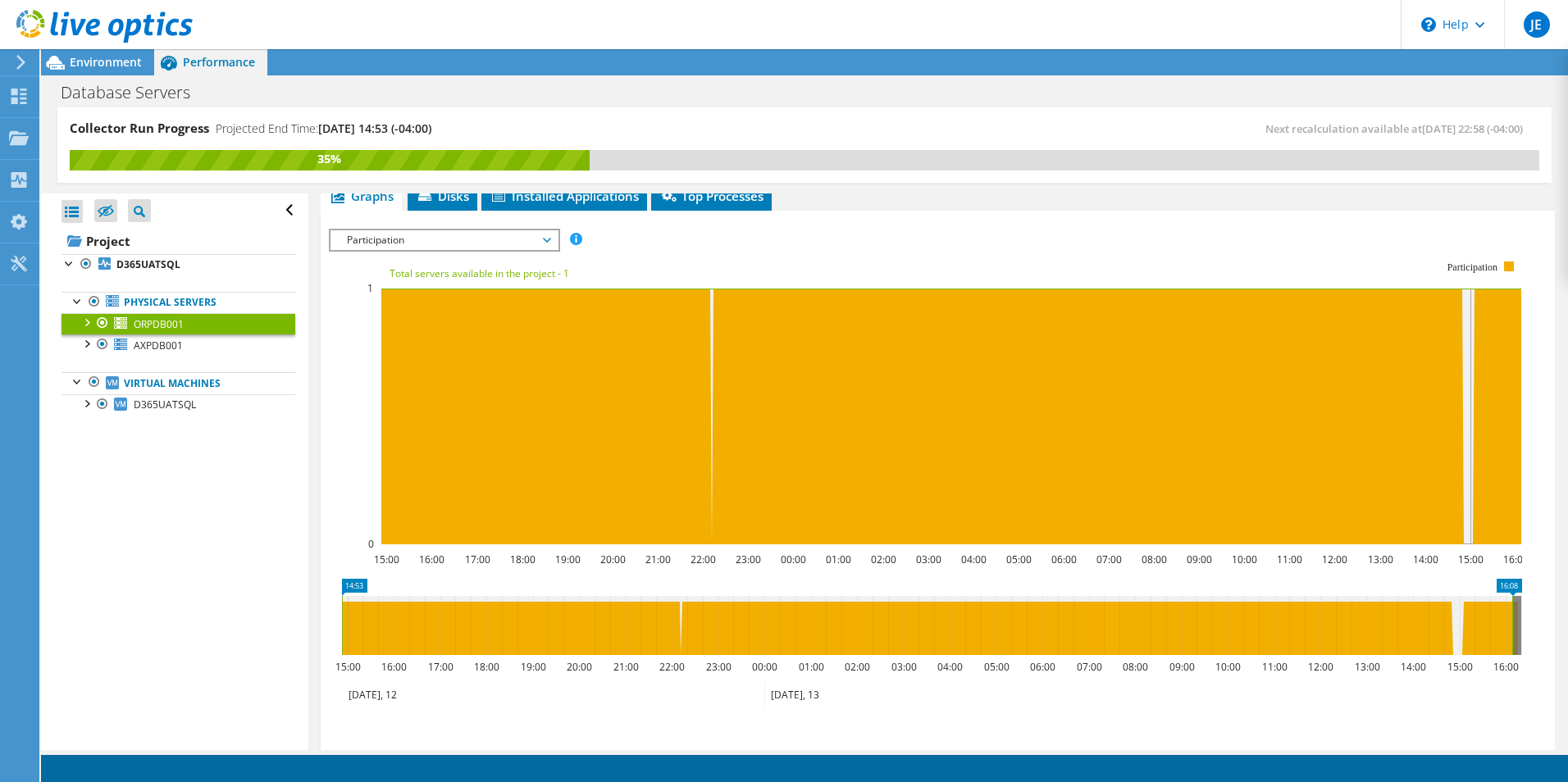
click at [547, 238] on span "Participation" at bounding box center [444, 240] width 211 height 20
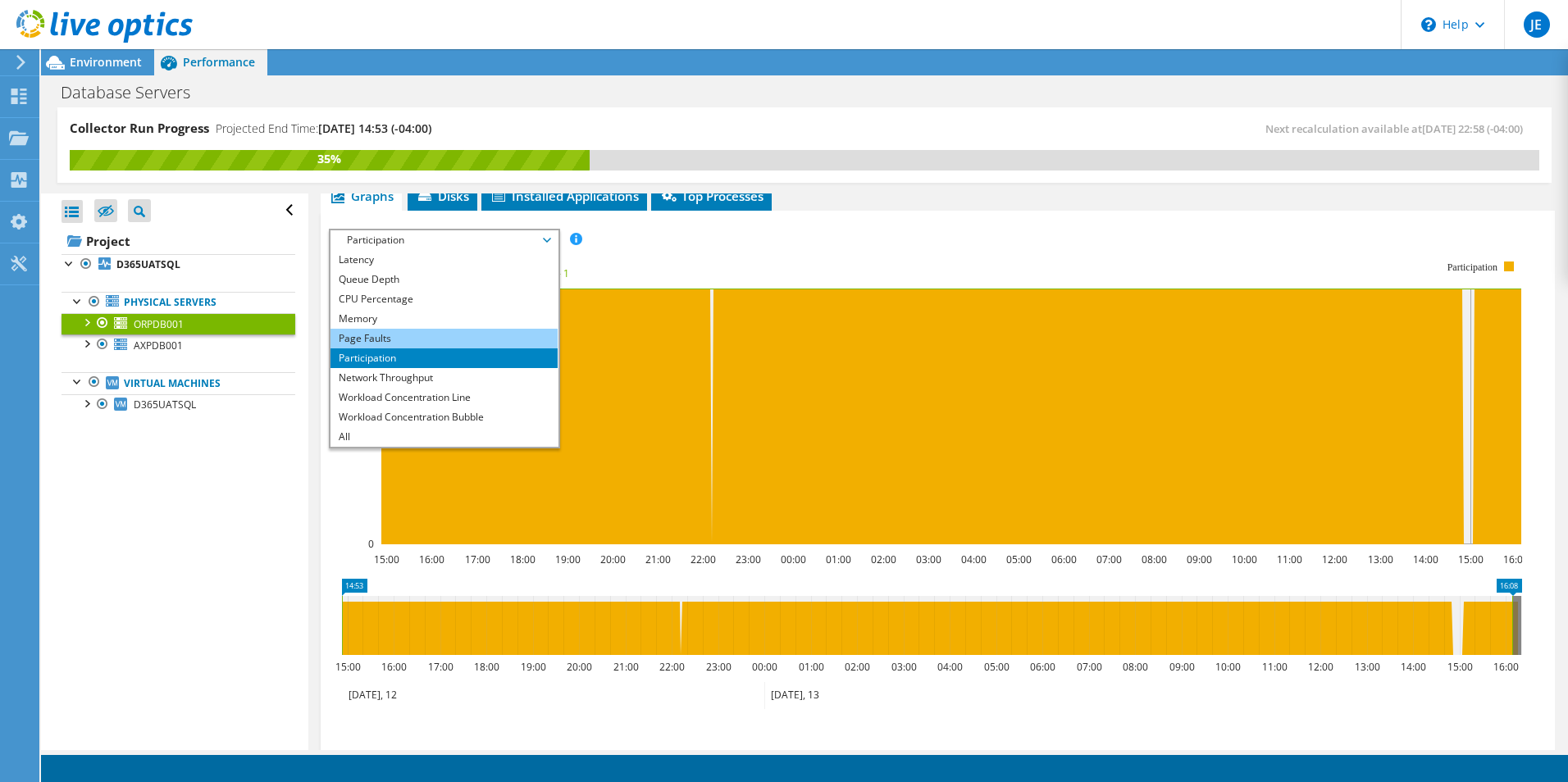
click at [376, 336] on li "Page Faults" at bounding box center [444, 338] width 228 height 20
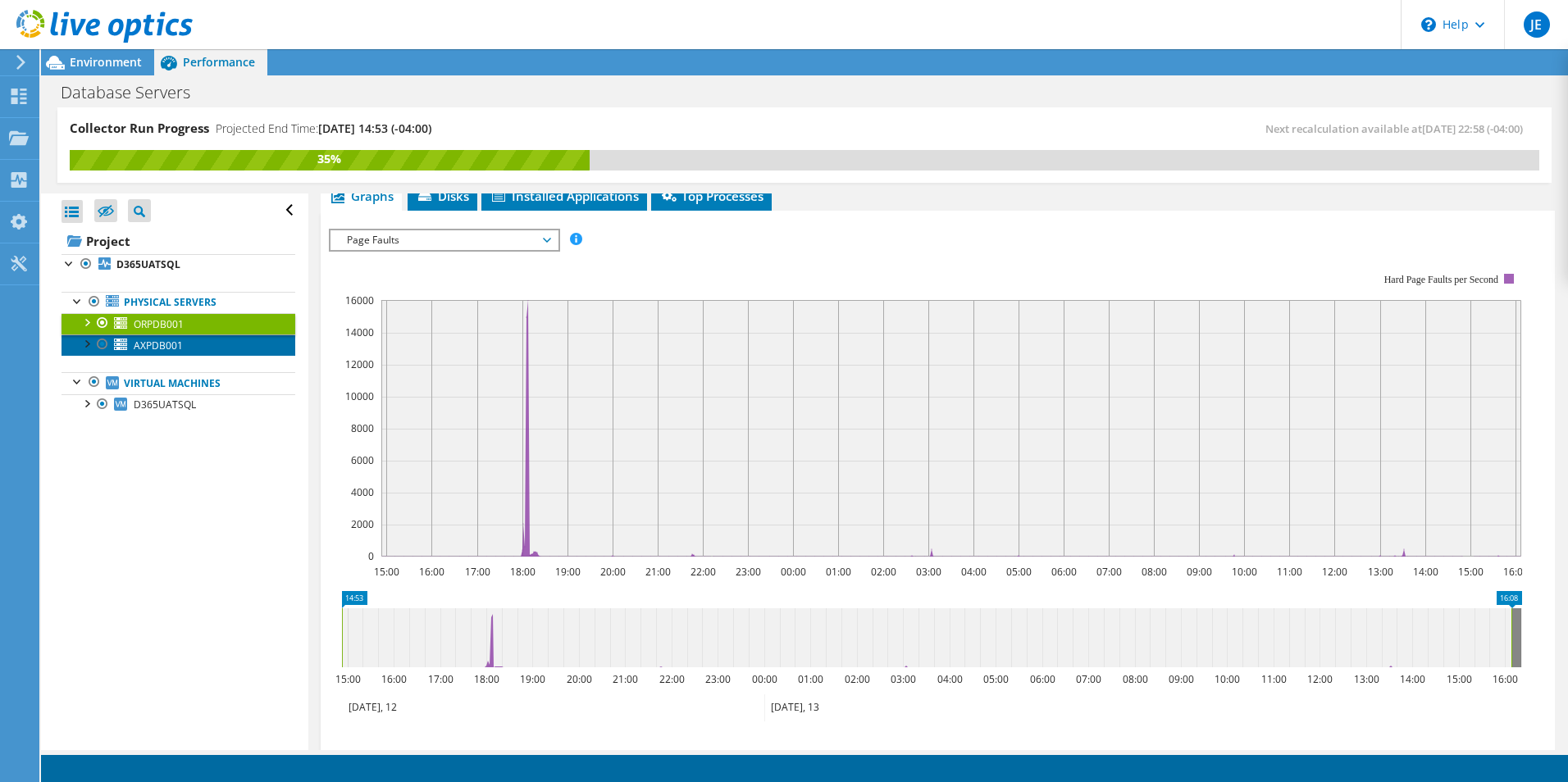
click at [147, 343] on span "AXPDB001" at bounding box center [157, 345] width 49 height 14
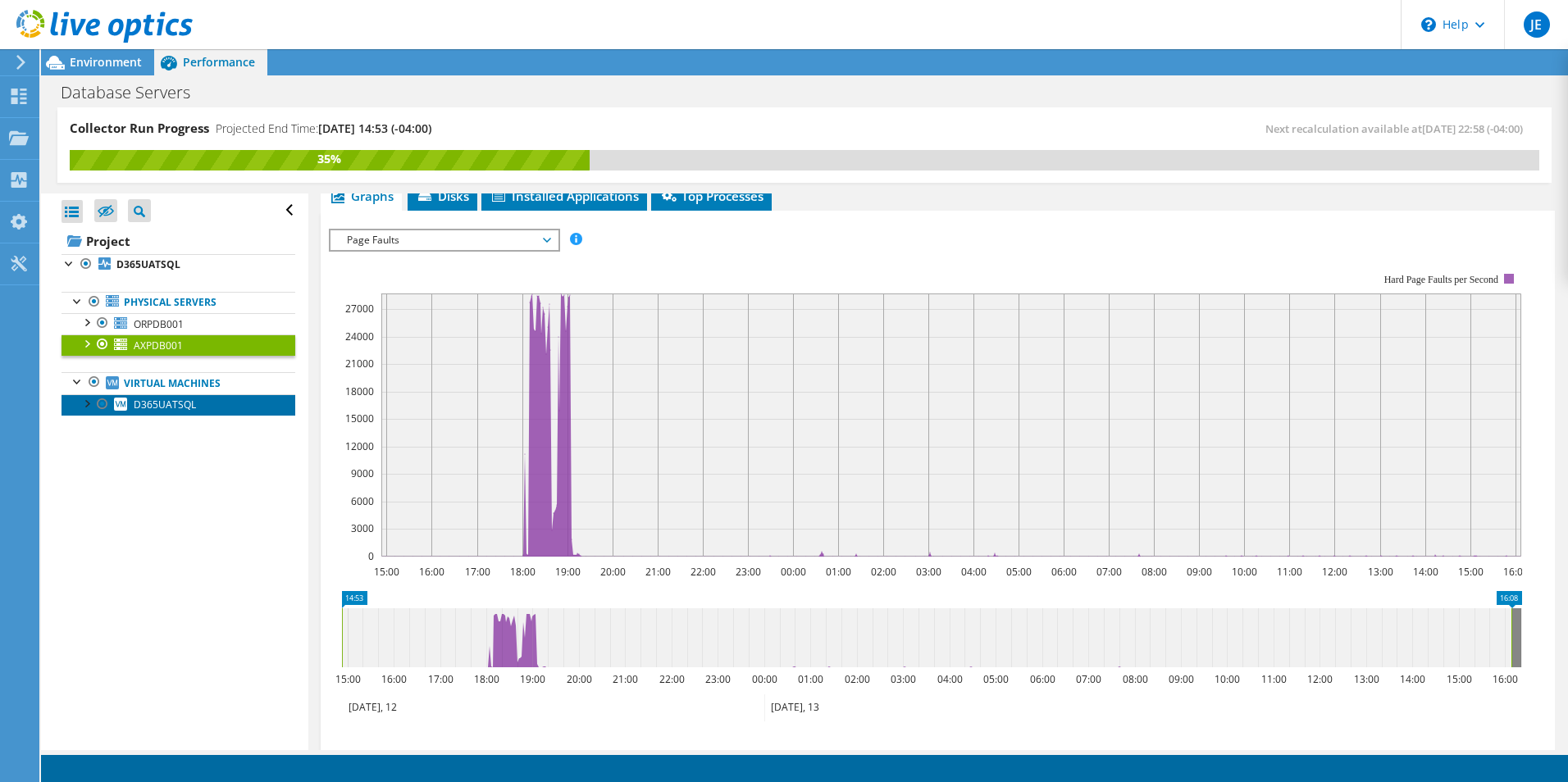
click at [160, 407] on span "D365UATSQL" at bounding box center [164, 405] width 62 height 14
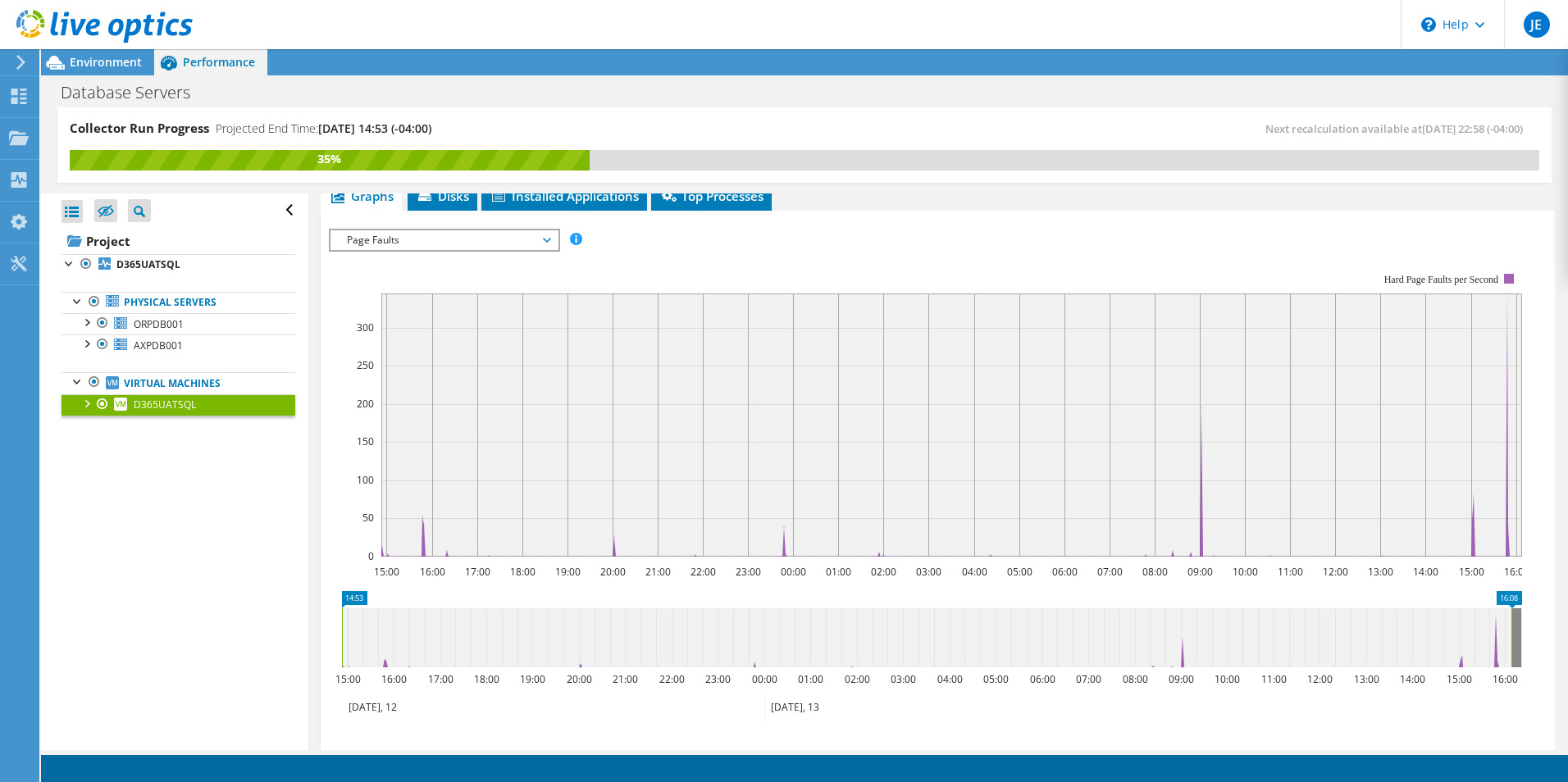
click at [550, 238] on icon at bounding box center [546, 240] width 8 height 5
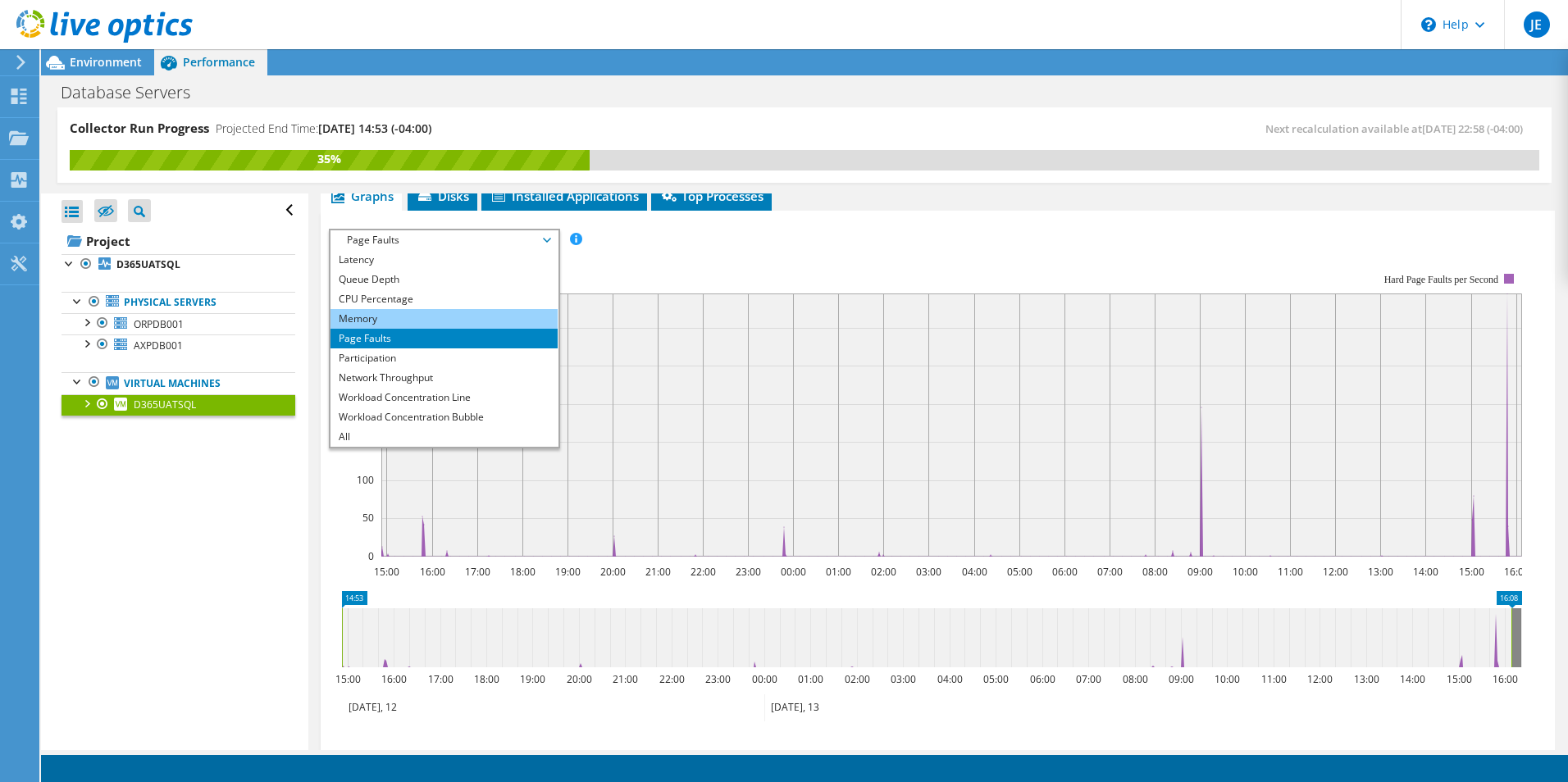
click at [367, 317] on li "Memory" at bounding box center [444, 318] width 228 height 20
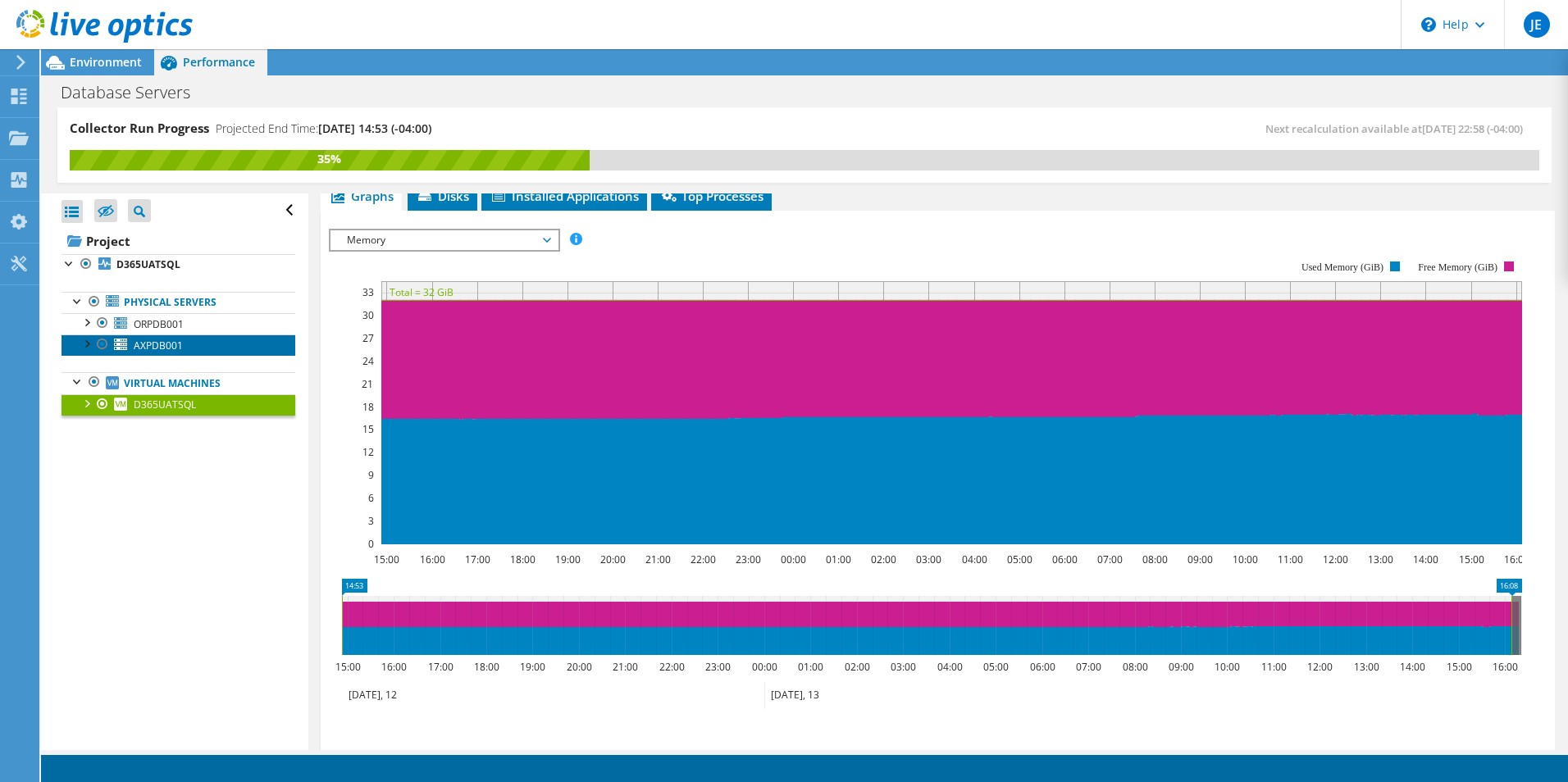
click at [164, 349] on span "AXPDB001" at bounding box center [157, 345] width 49 height 14
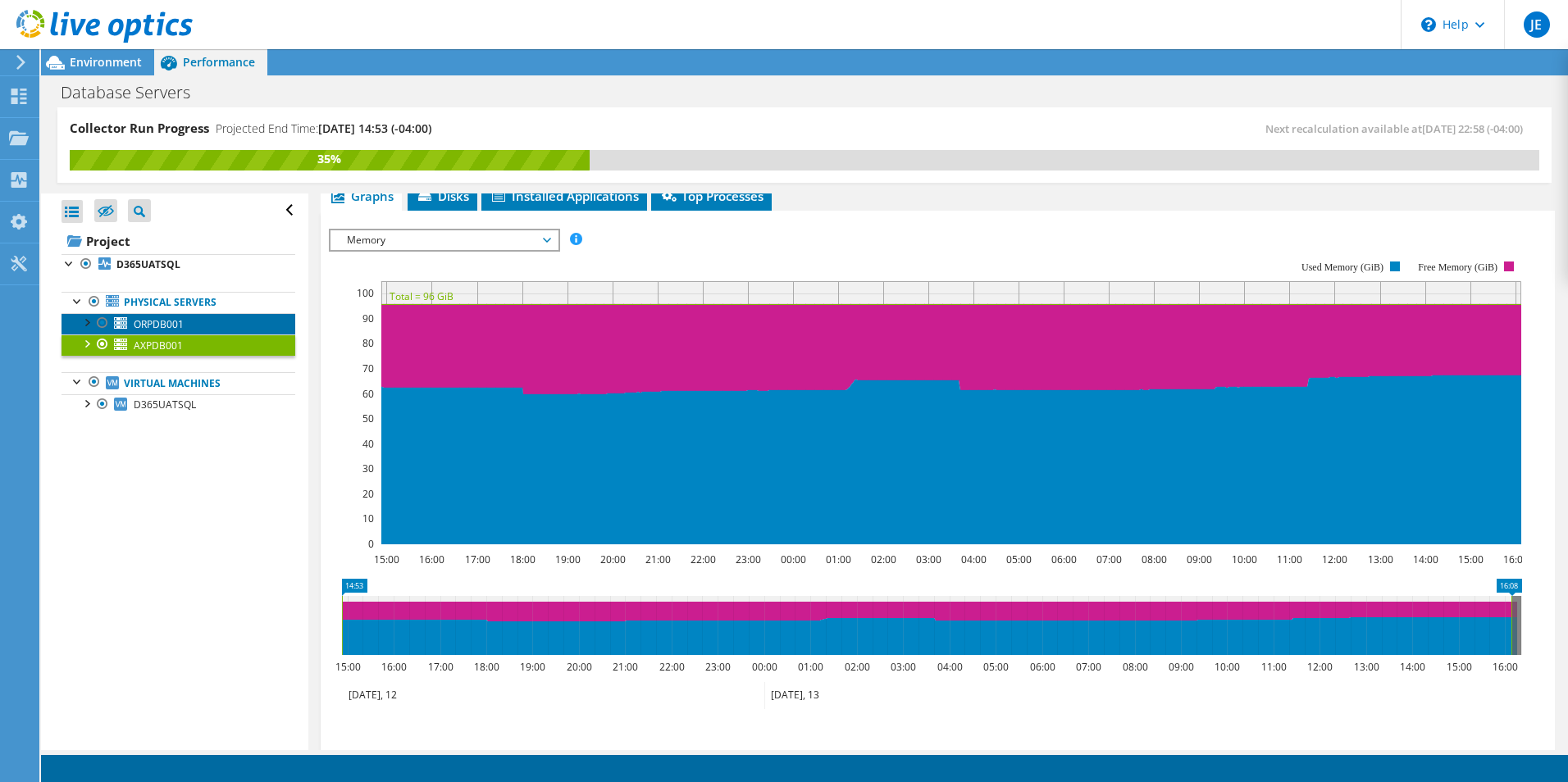
click at [164, 323] on span "ORPDB001" at bounding box center [158, 324] width 50 height 14
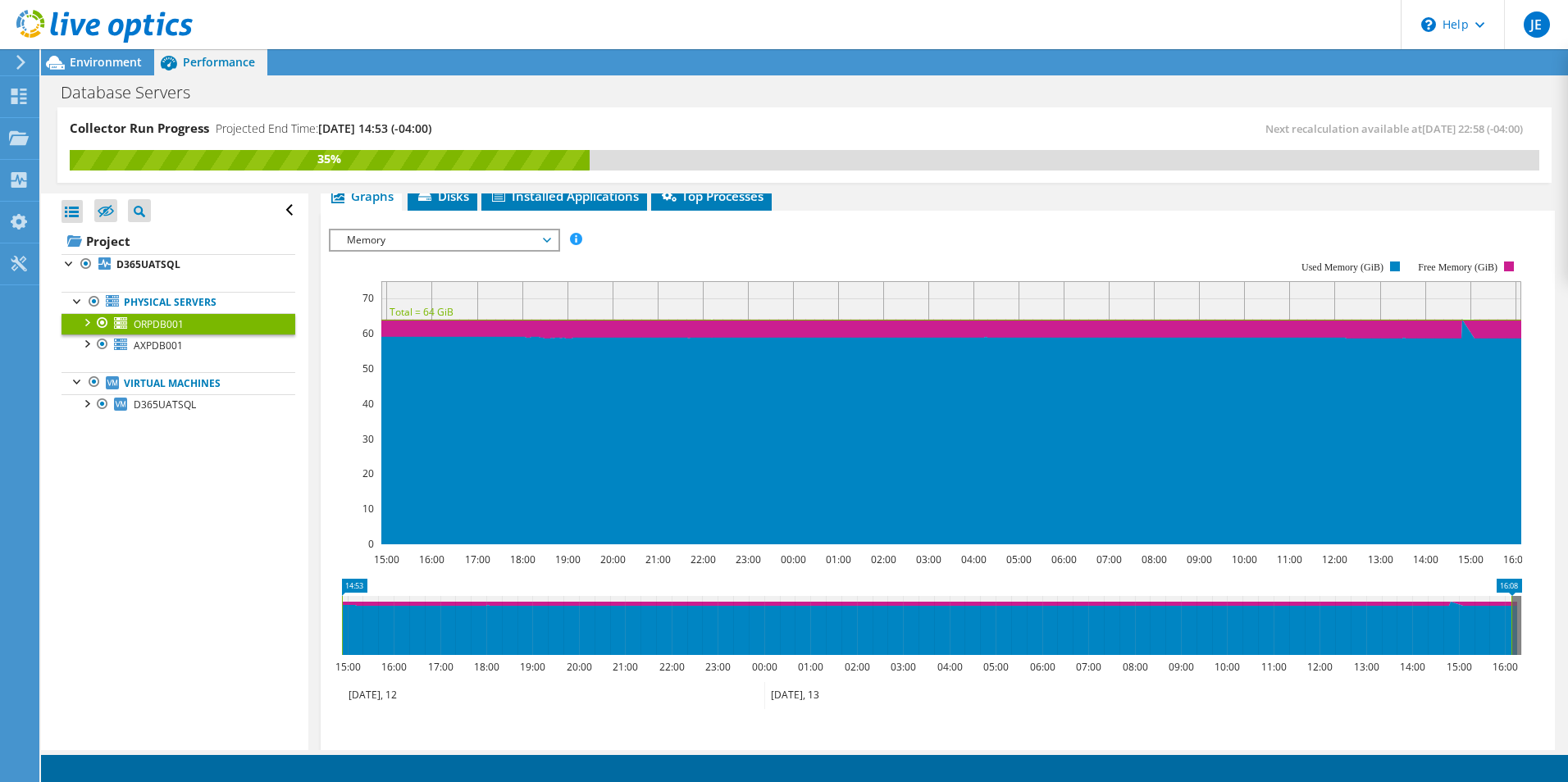
click at [546, 240] on span "Memory" at bounding box center [444, 240] width 211 height 20
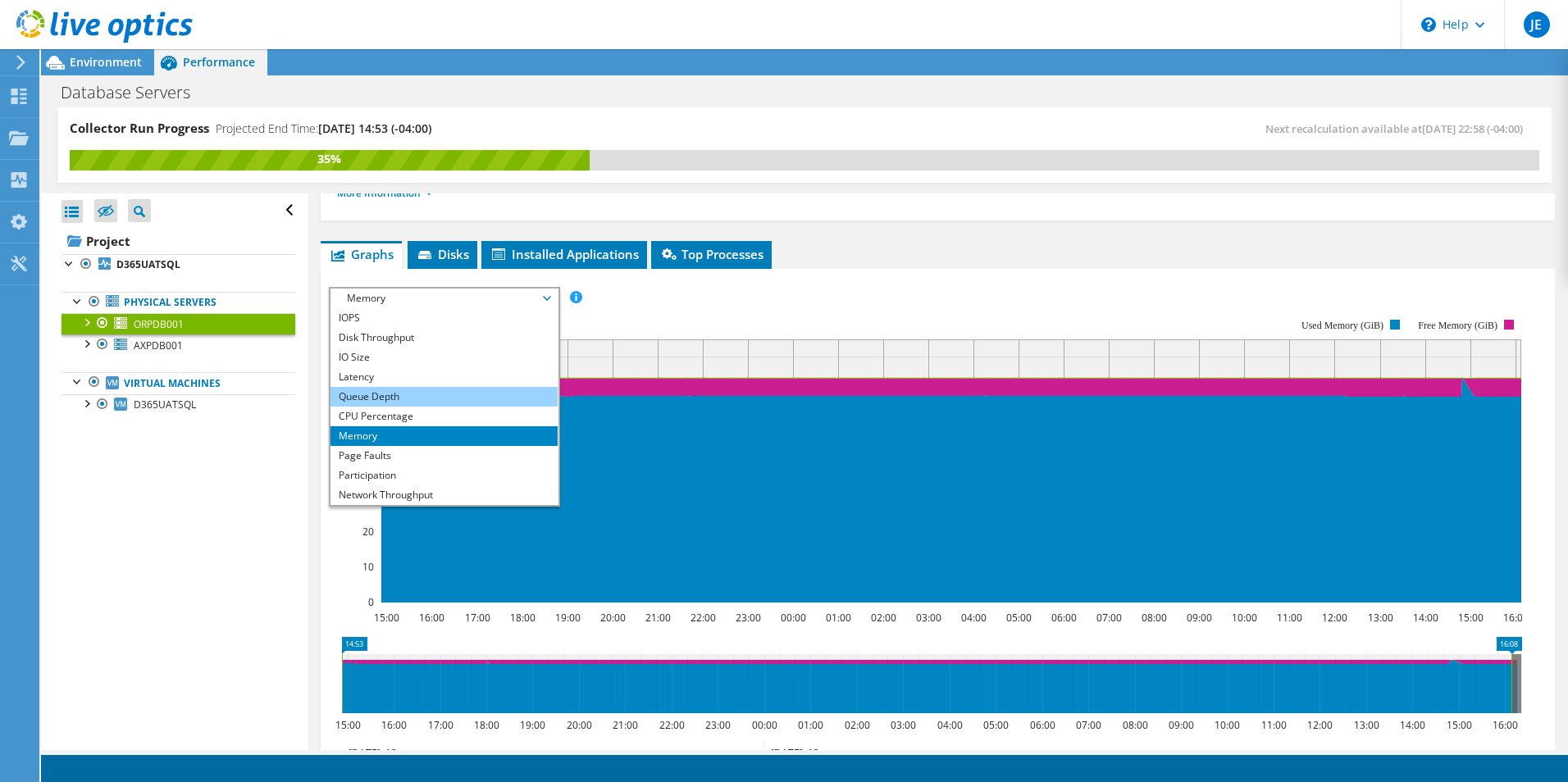
scroll to position [163, 0]
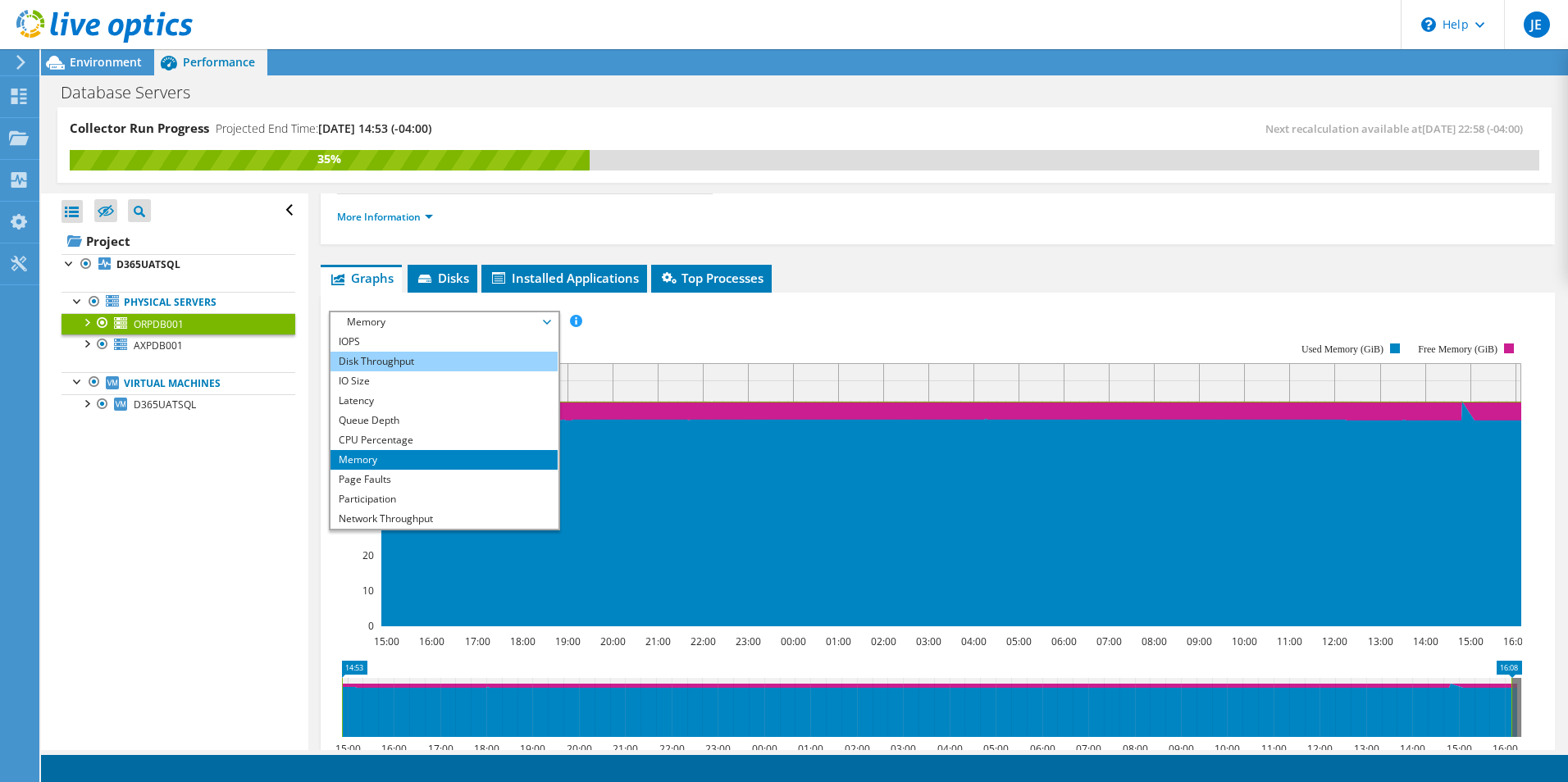
click at [388, 356] on li "Disk Throughput" at bounding box center [444, 362] width 228 height 20
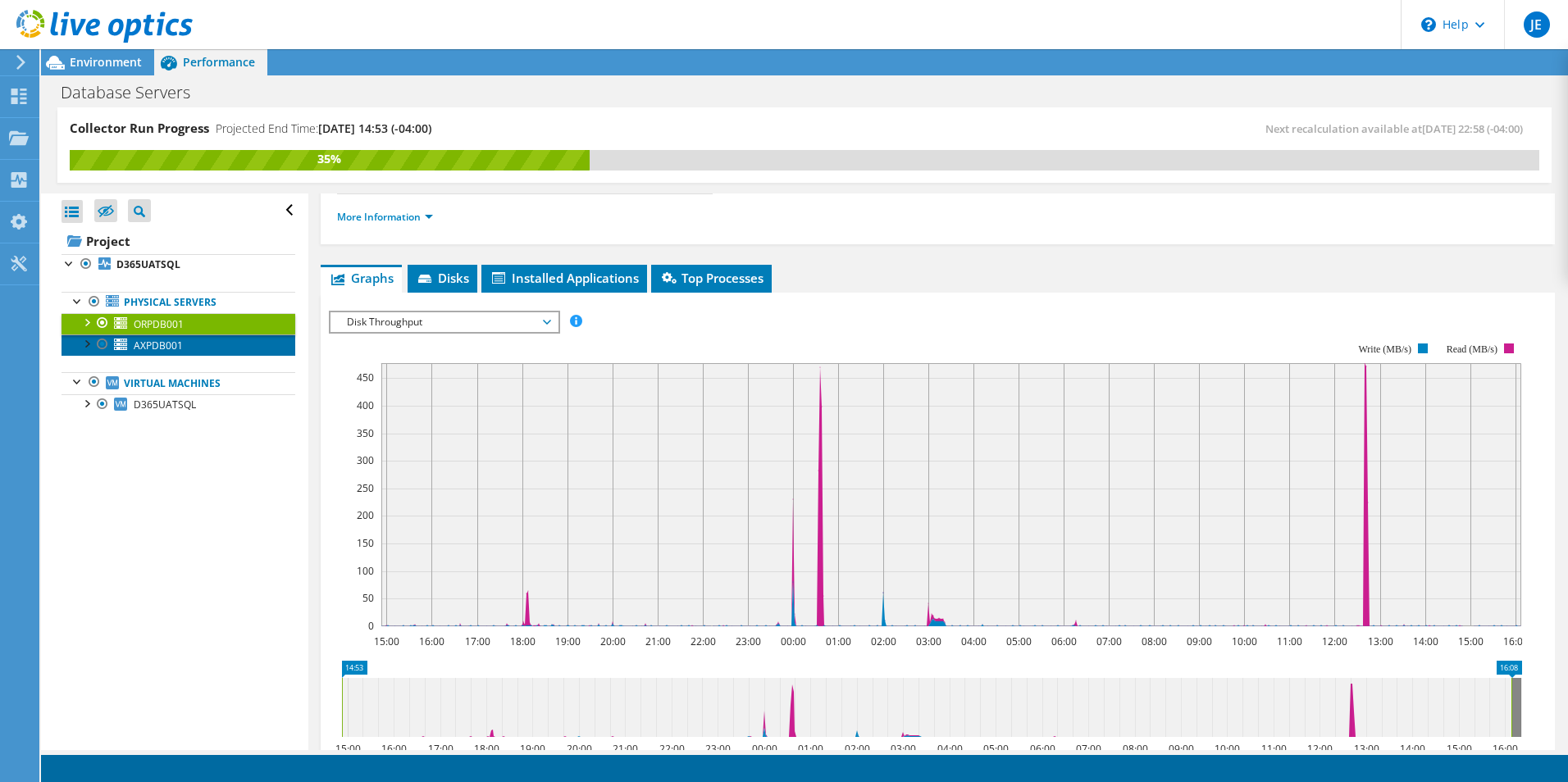
click at [143, 344] on span "AXPDB001" at bounding box center [157, 345] width 49 height 14
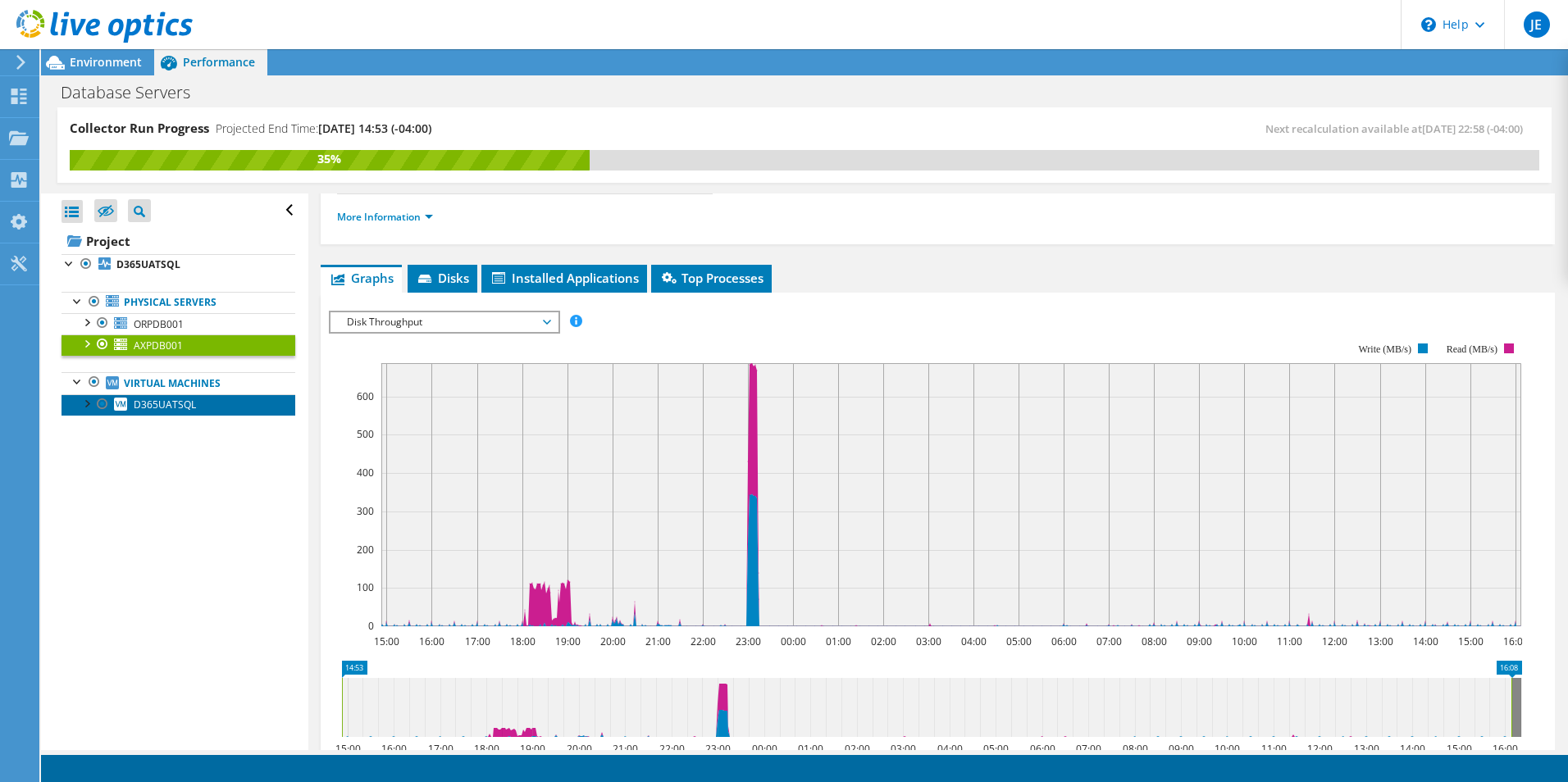
click at [165, 404] on span "D365UATSQL" at bounding box center [164, 405] width 62 height 14
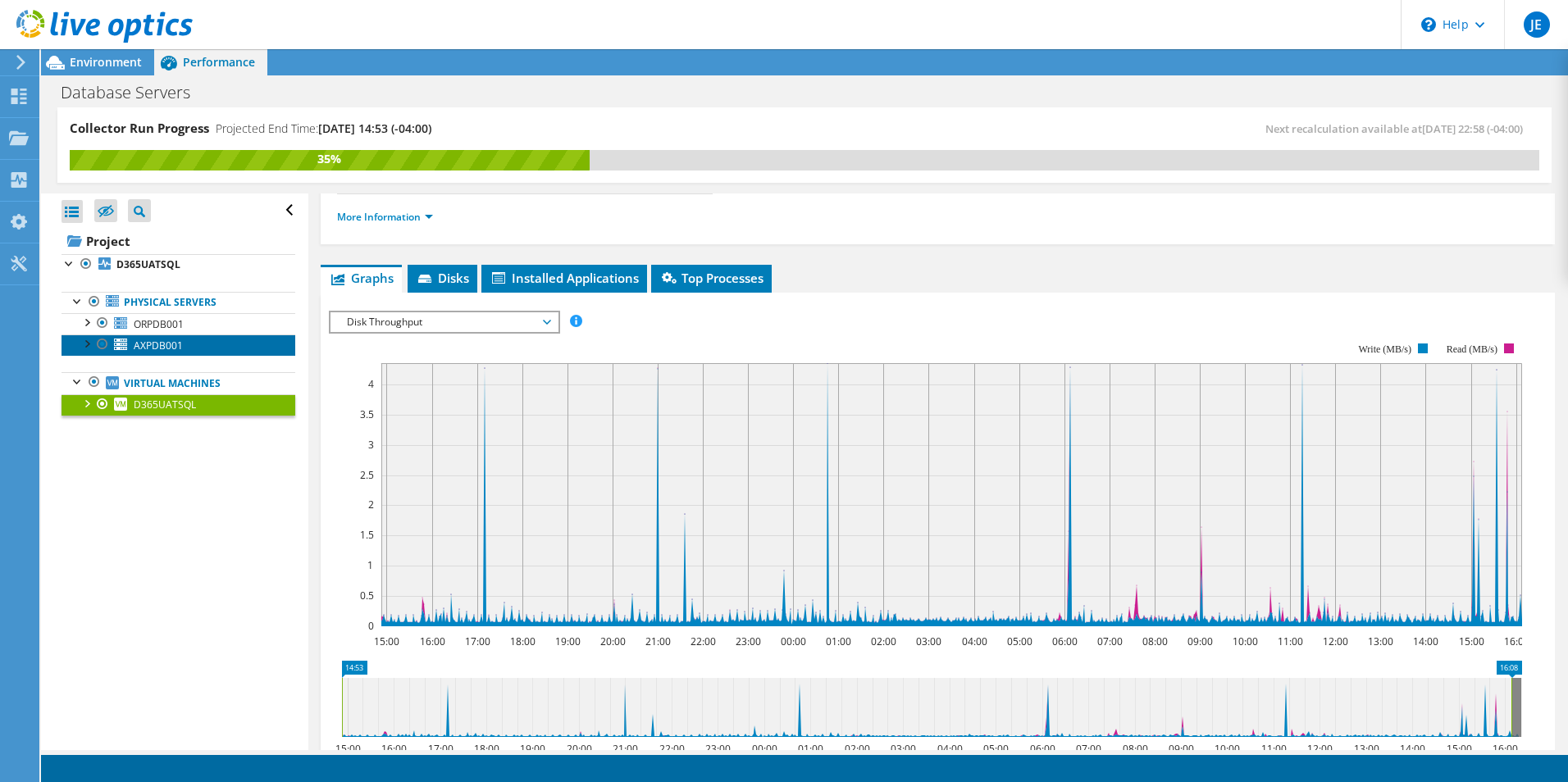
click at [152, 344] on span "AXPDB001" at bounding box center [157, 345] width 49 height 14
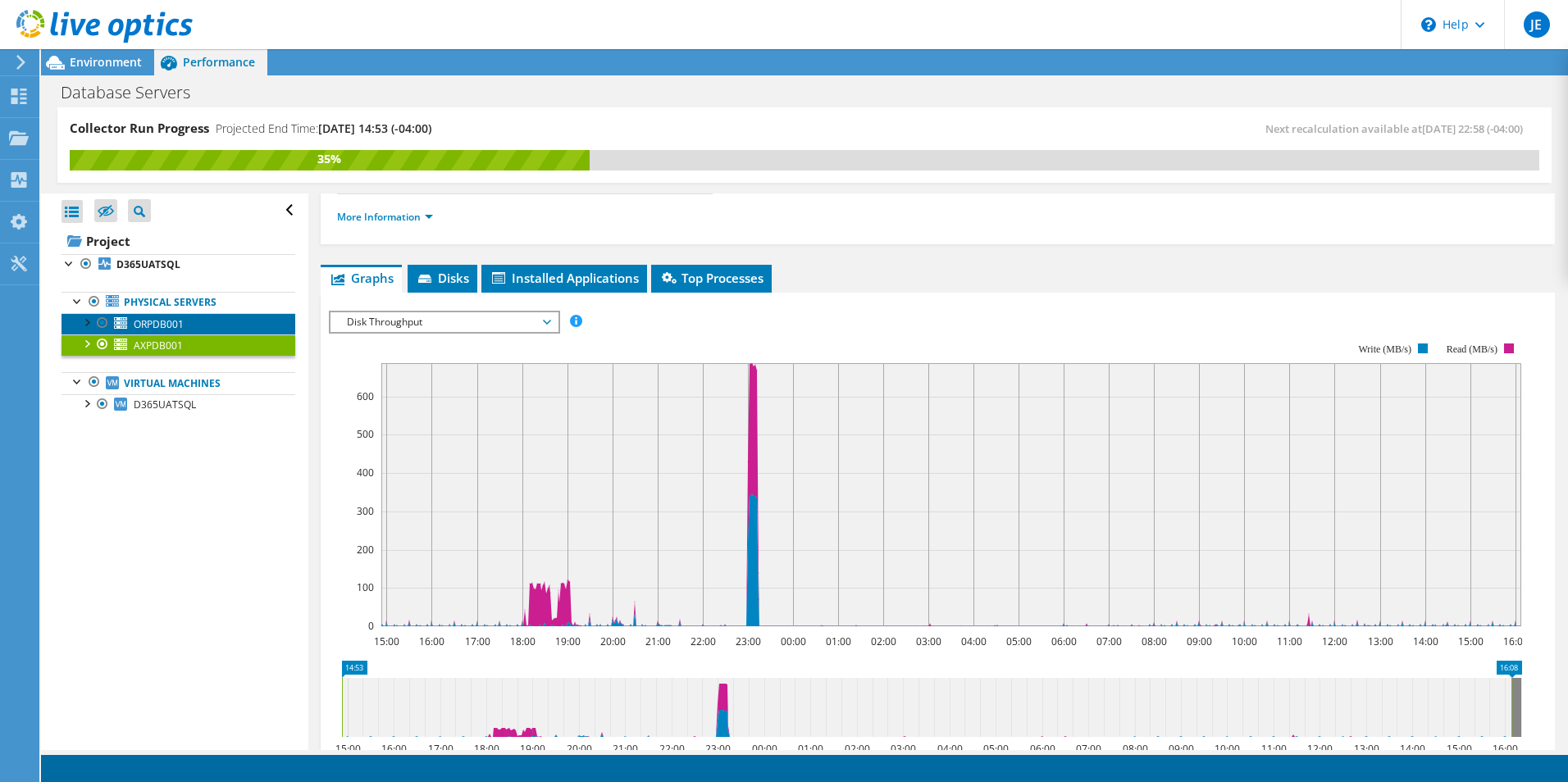
click at [166, 324] on span "ORPDB001" at bounding box center [158, 324] width 50 height 14
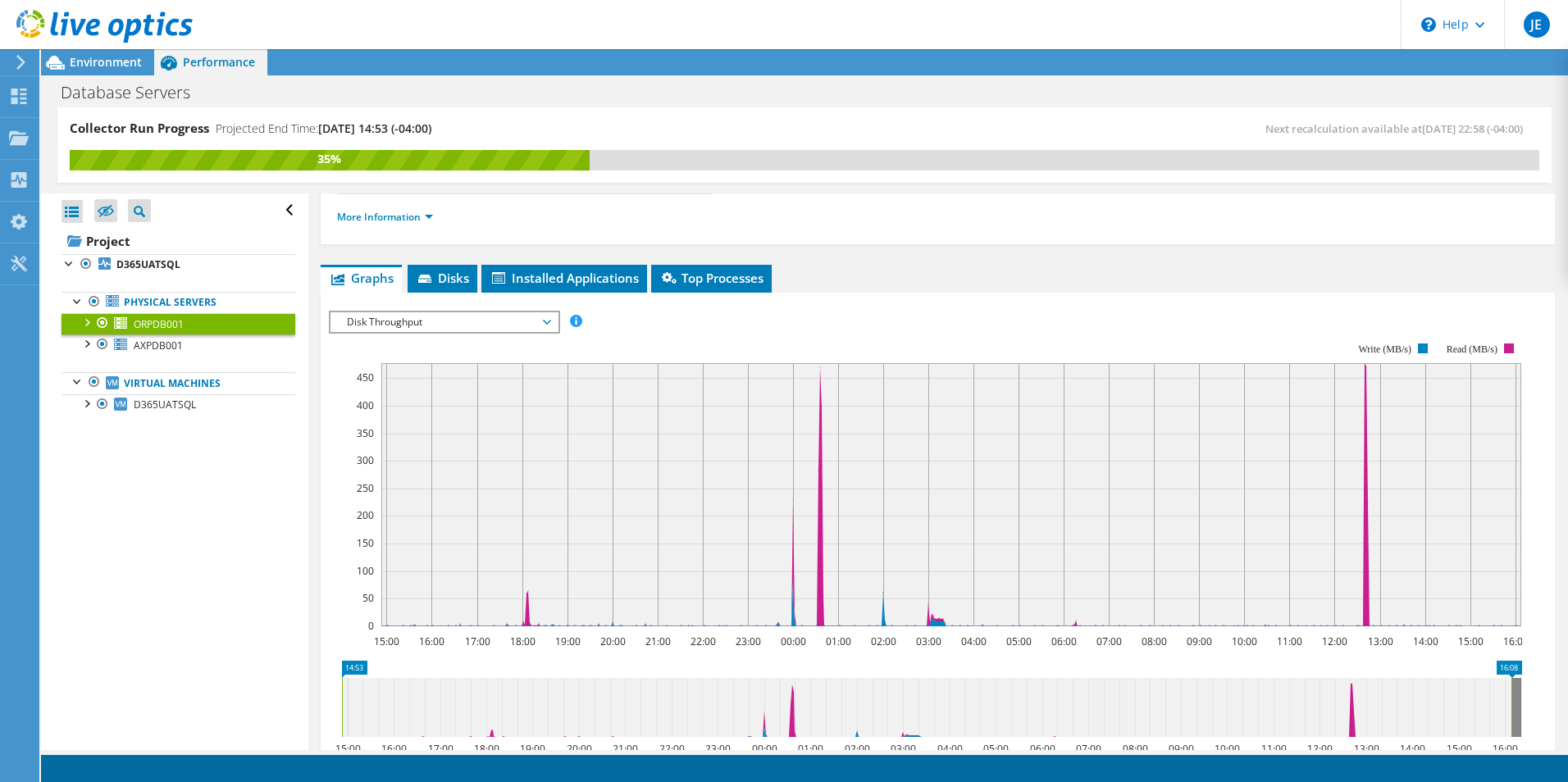
click at [547, 321] on span "Disk Throughput" at bounding box center [444, 322] width 211 height 20
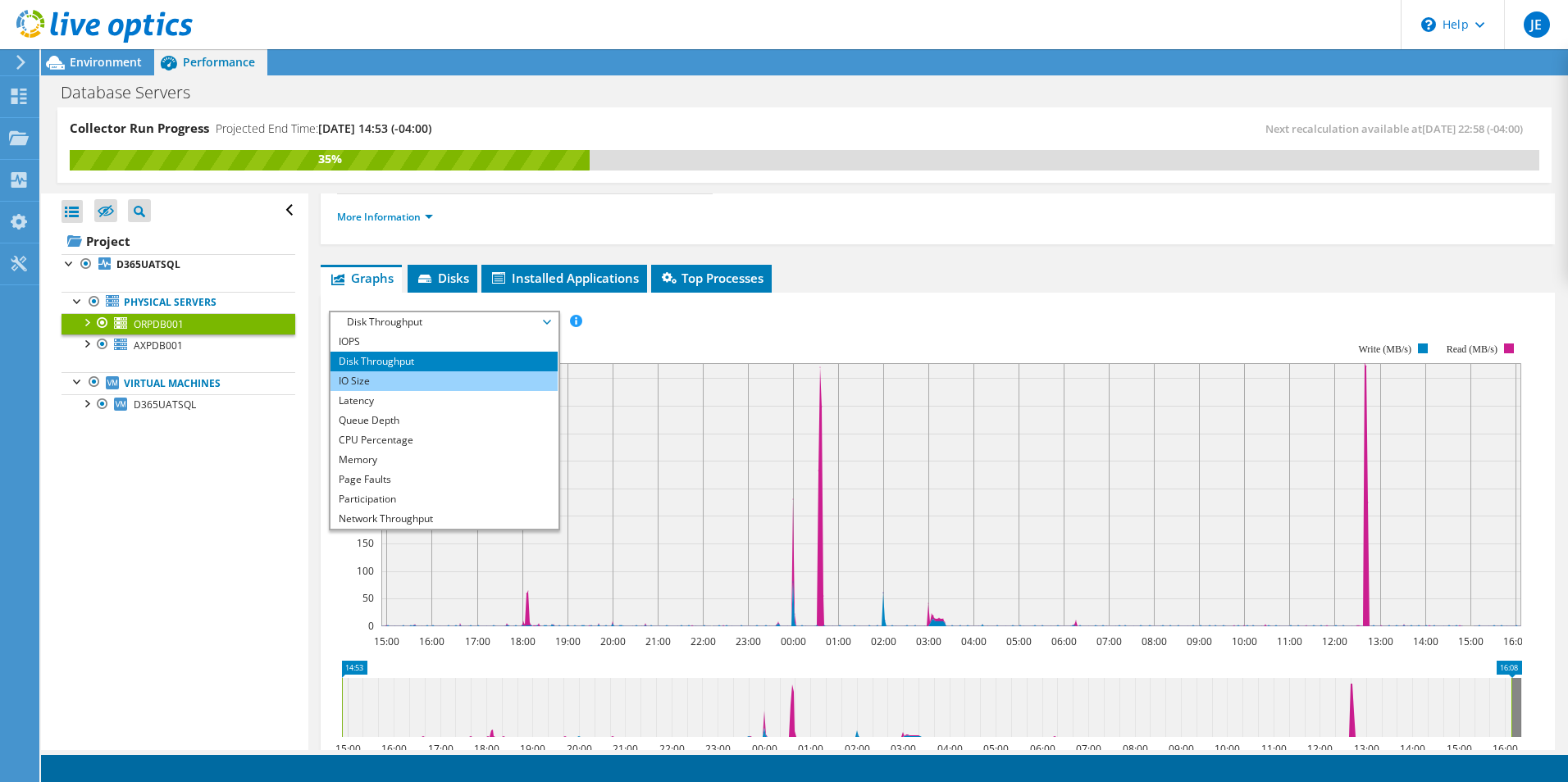
click at [501, 378] on li "IO Size" at bounding box center [444, 381] width 228 height 20
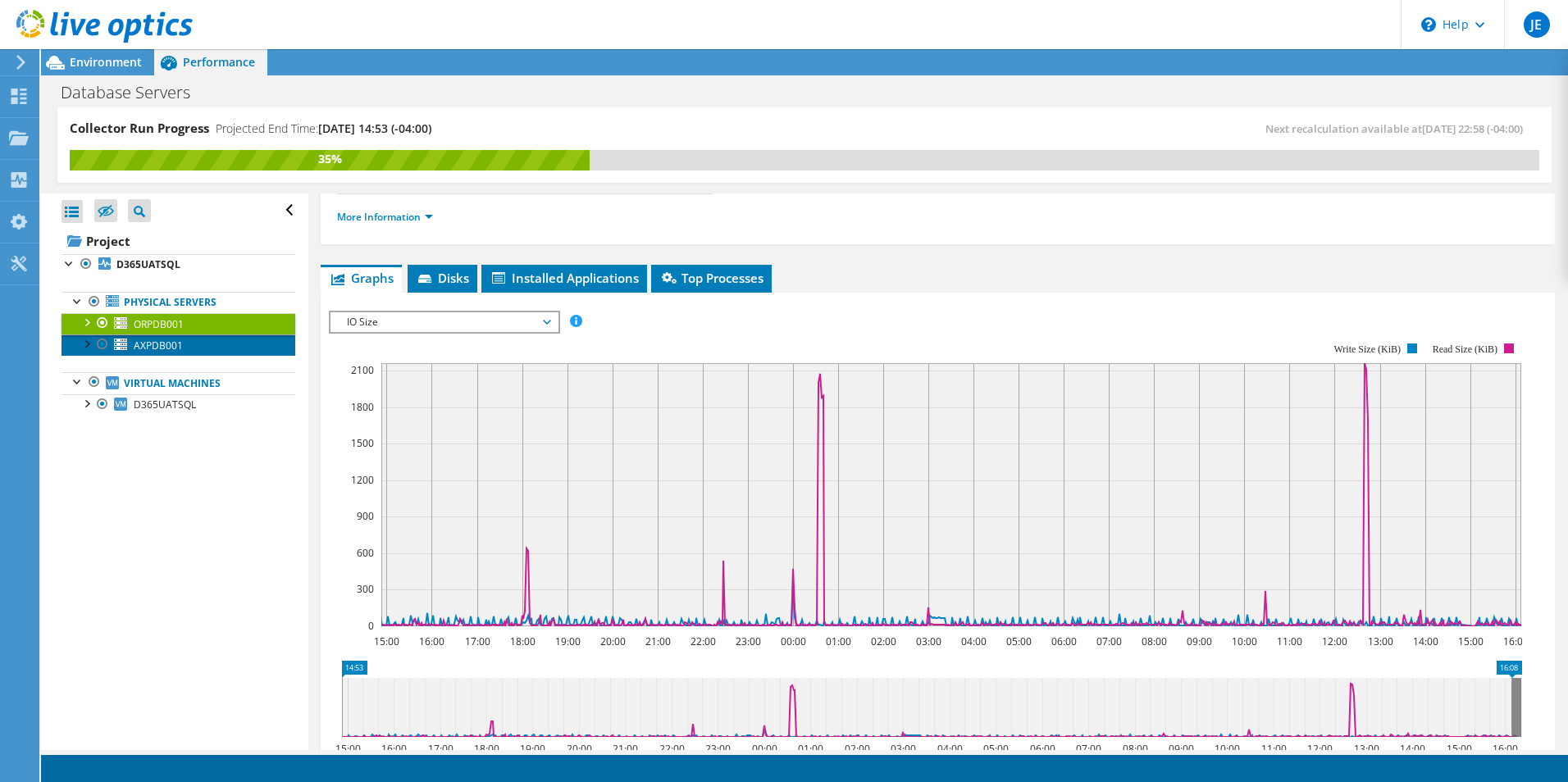
click at [157, 345] on span "AXPDB001" at bounding box center [157, 345] width 49 height 14
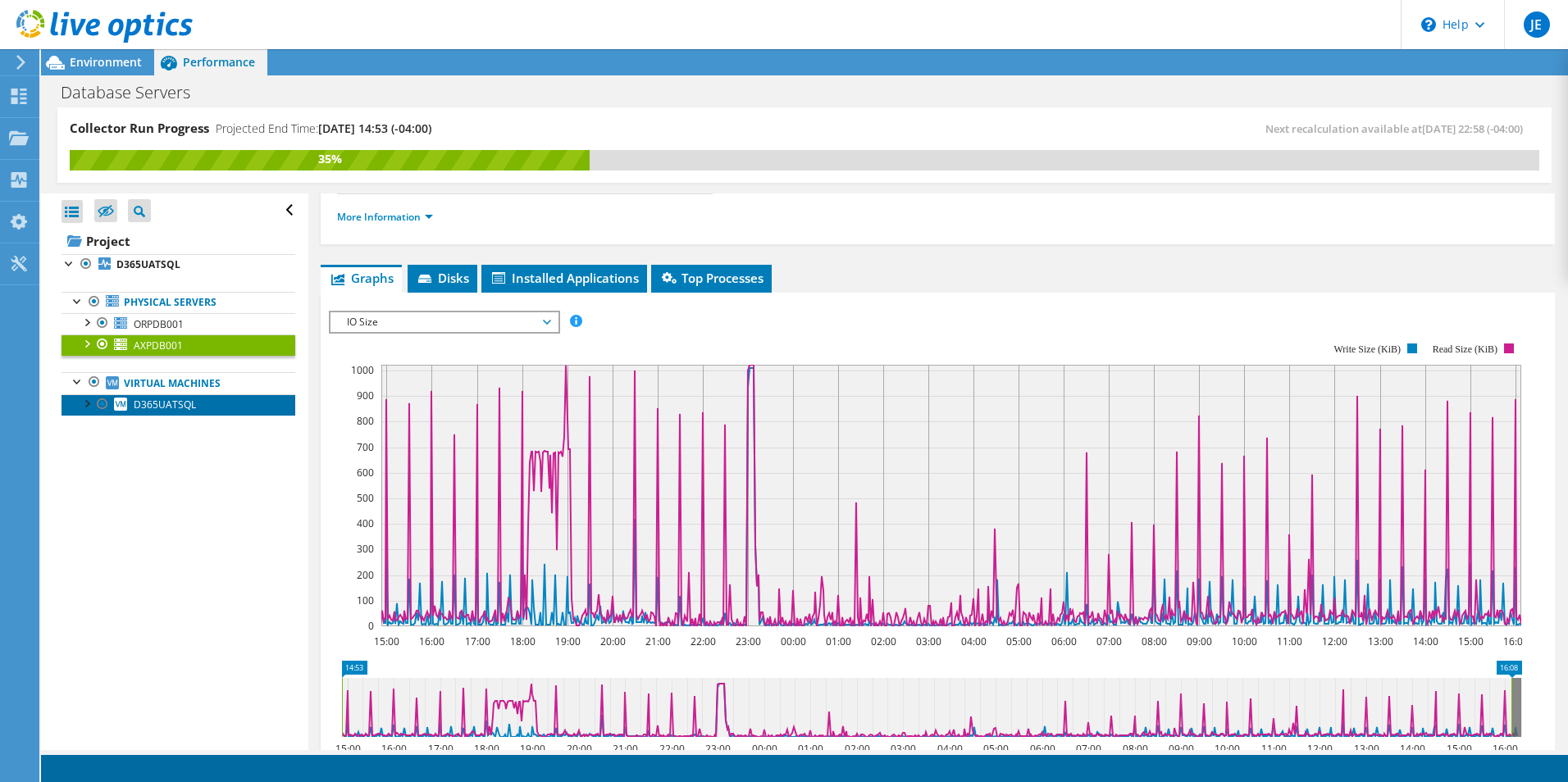
click at [168, 404] on span "D365UATSQL" at bounding box center [164, 405] width 62 height 14
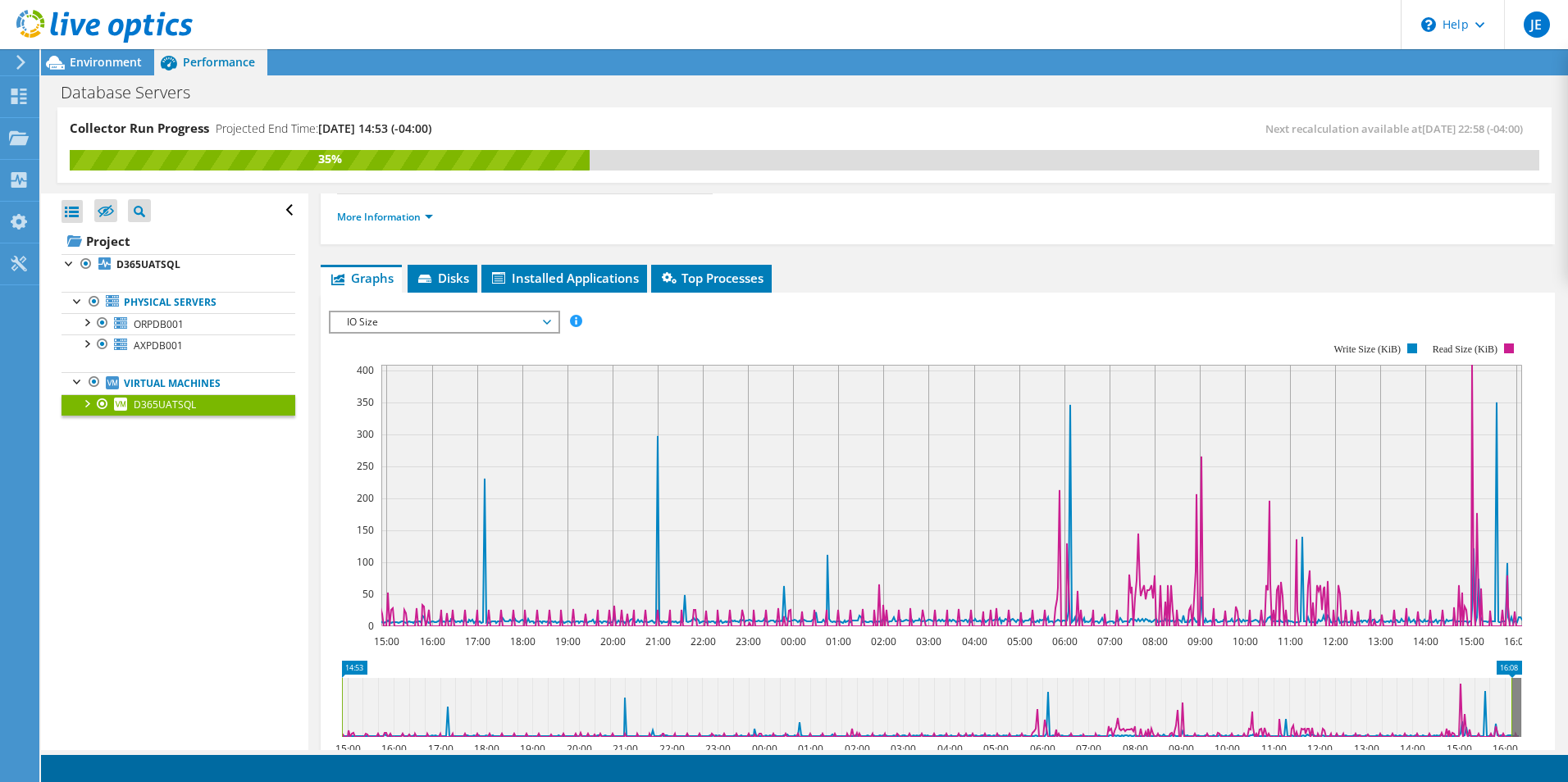
click at [564, 273] on span "Installed Applications" at bounding box center [564, 278] width 149 height 16
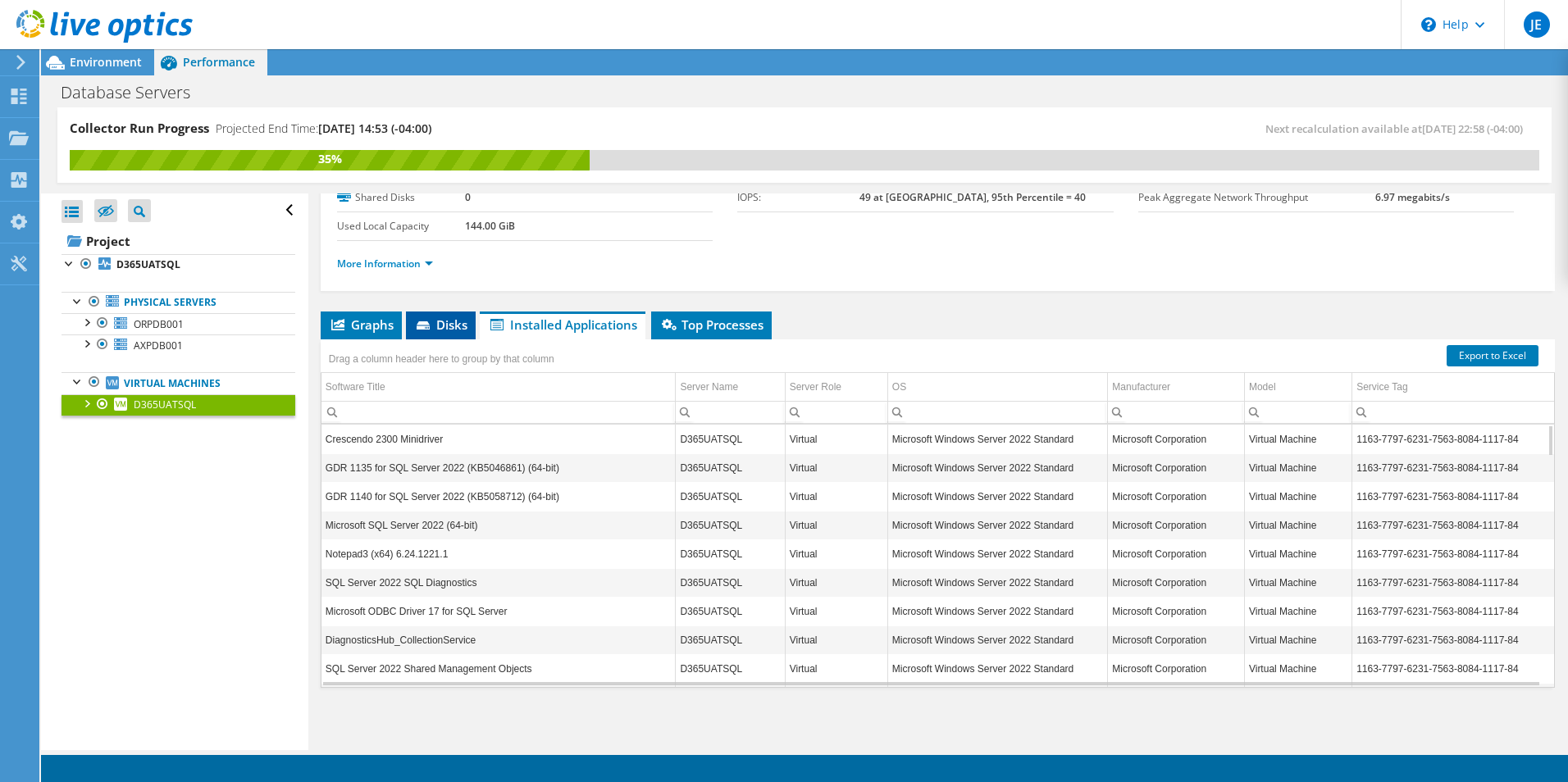
click at [441, 321] on span "Disks" at bounding box center [441, 324] width 54 height 16
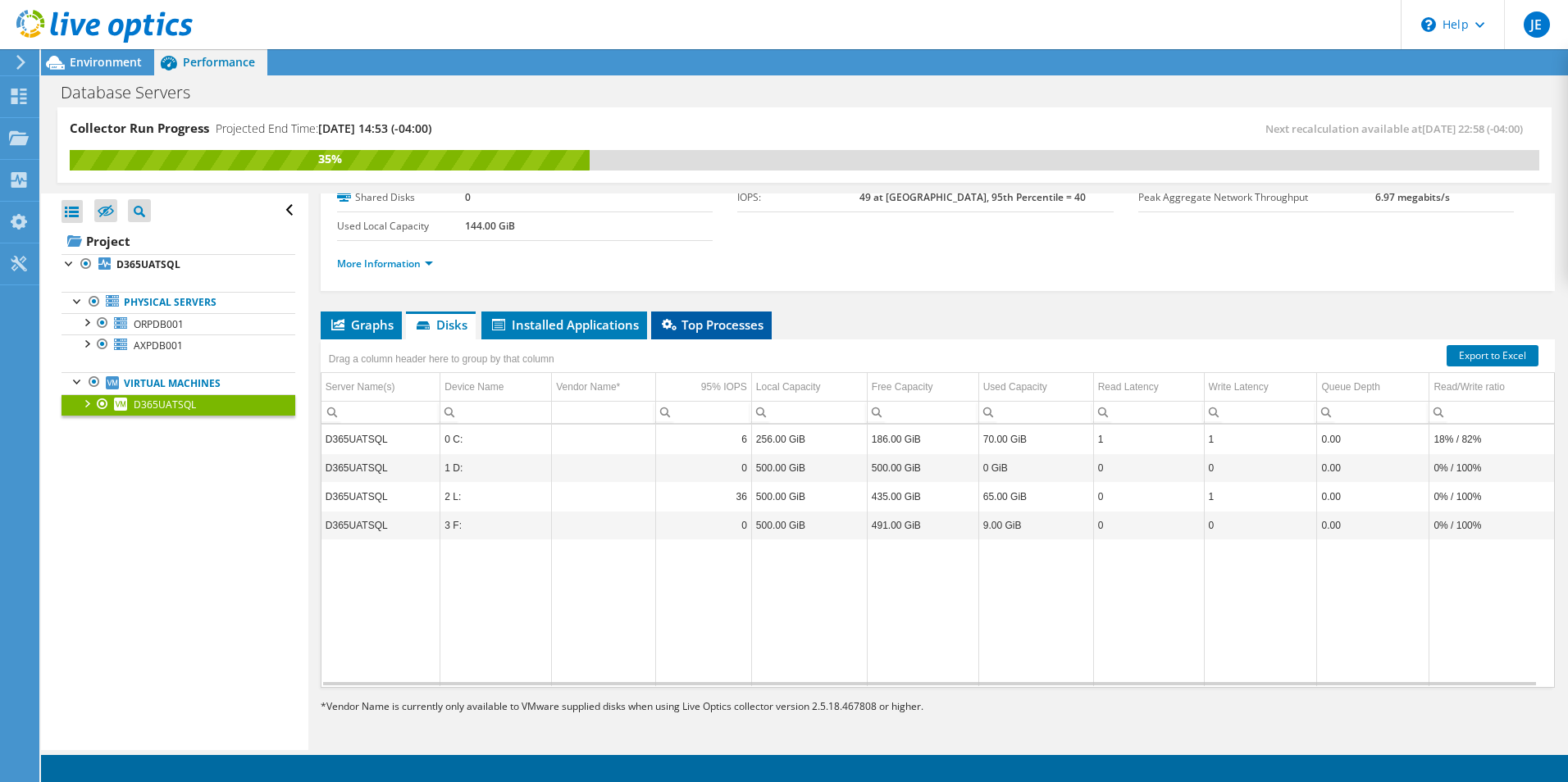
click at [728, 326] on span "Top Processes" at bounding box center [711, 324] width 104 height 16
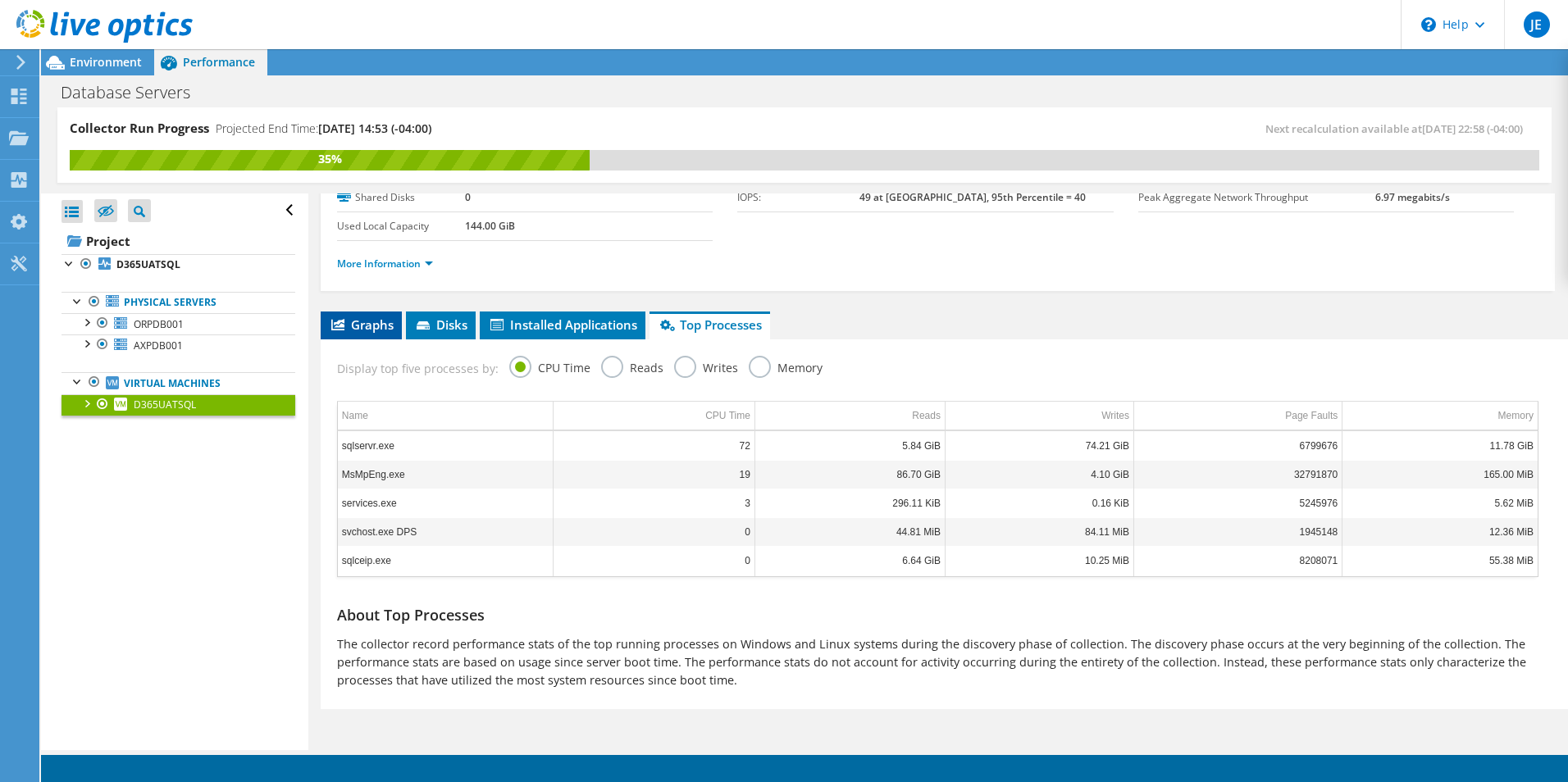
click at [359, 321] on span "Graphs" at bounding box center [361, 324] width 65 height 16
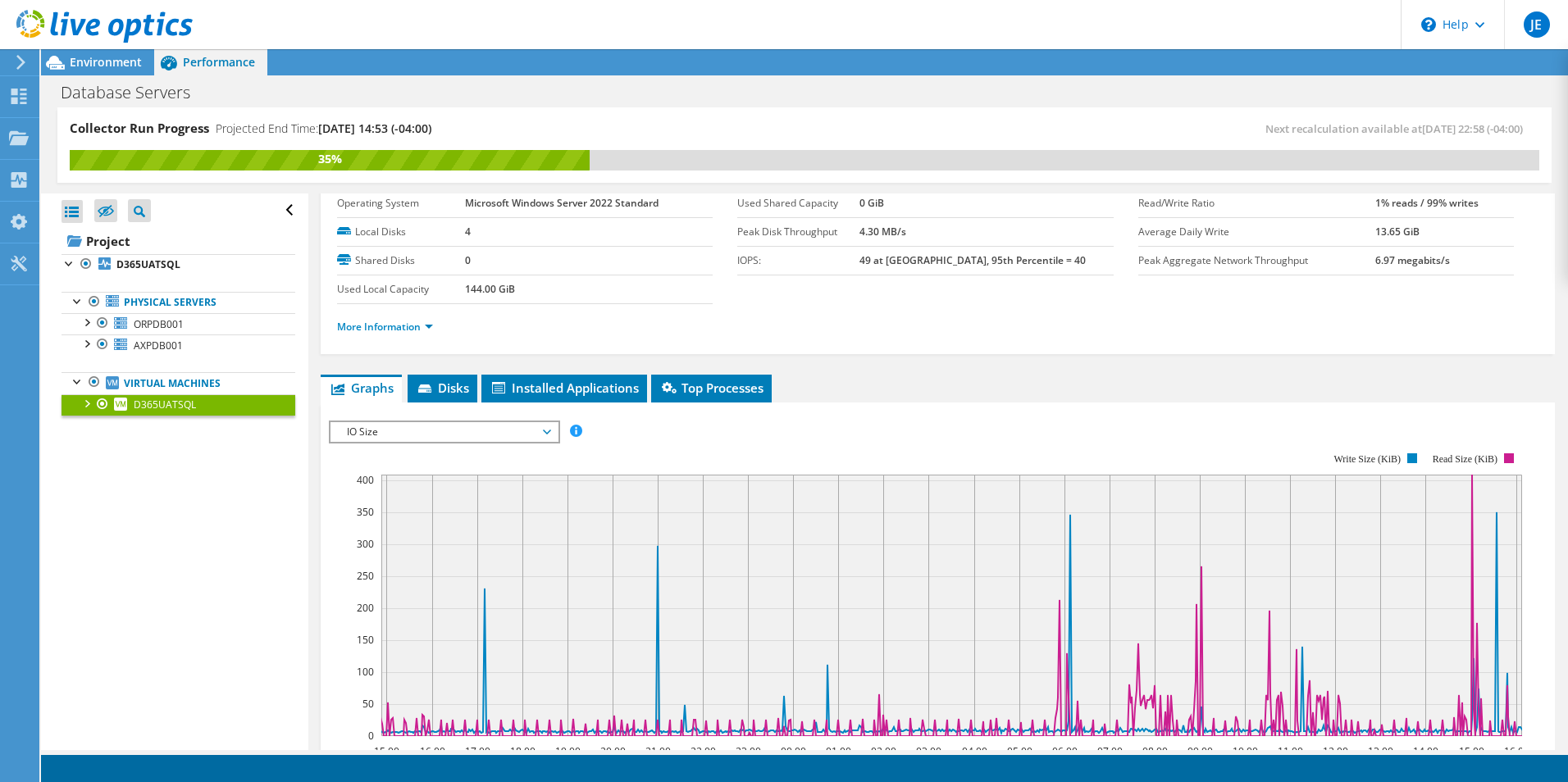
scroll to position [0, 0]
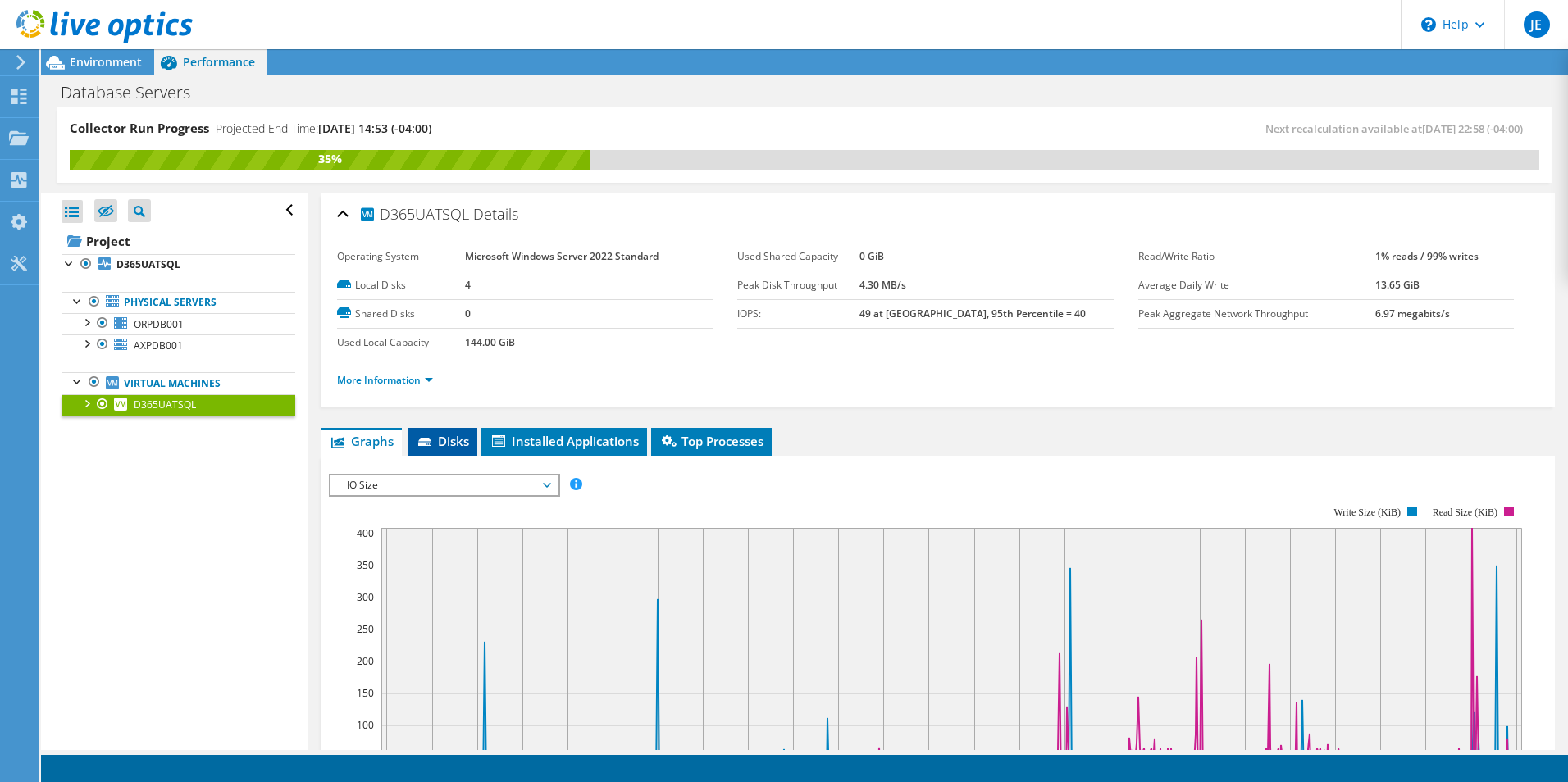
click at [440, 438] on span "Disks" at bounding box center [442, 440] width 54 height 16
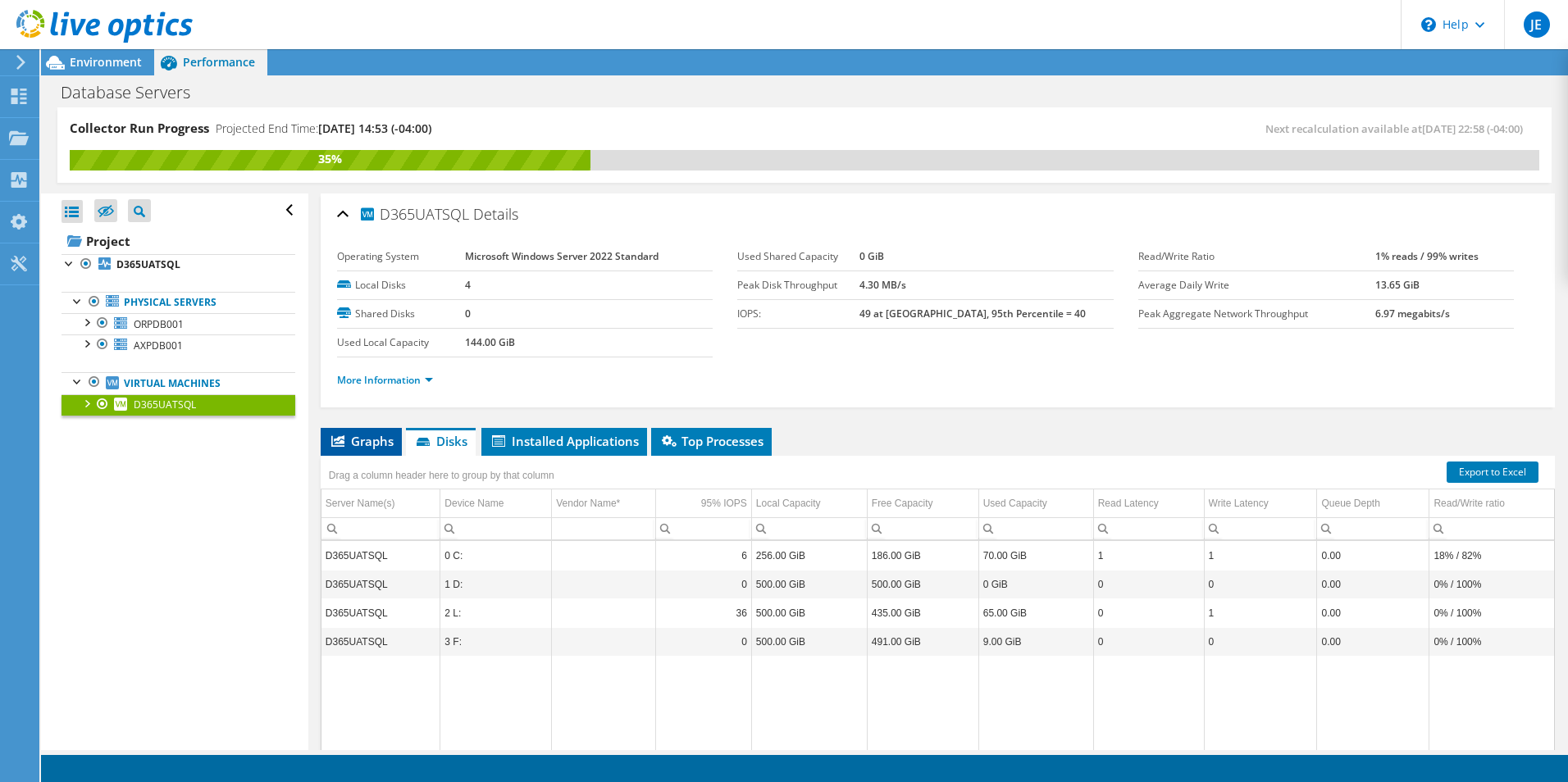
click at [367, 438] on span "Graphs" at bounding box center [361, 440] width 65 height 16
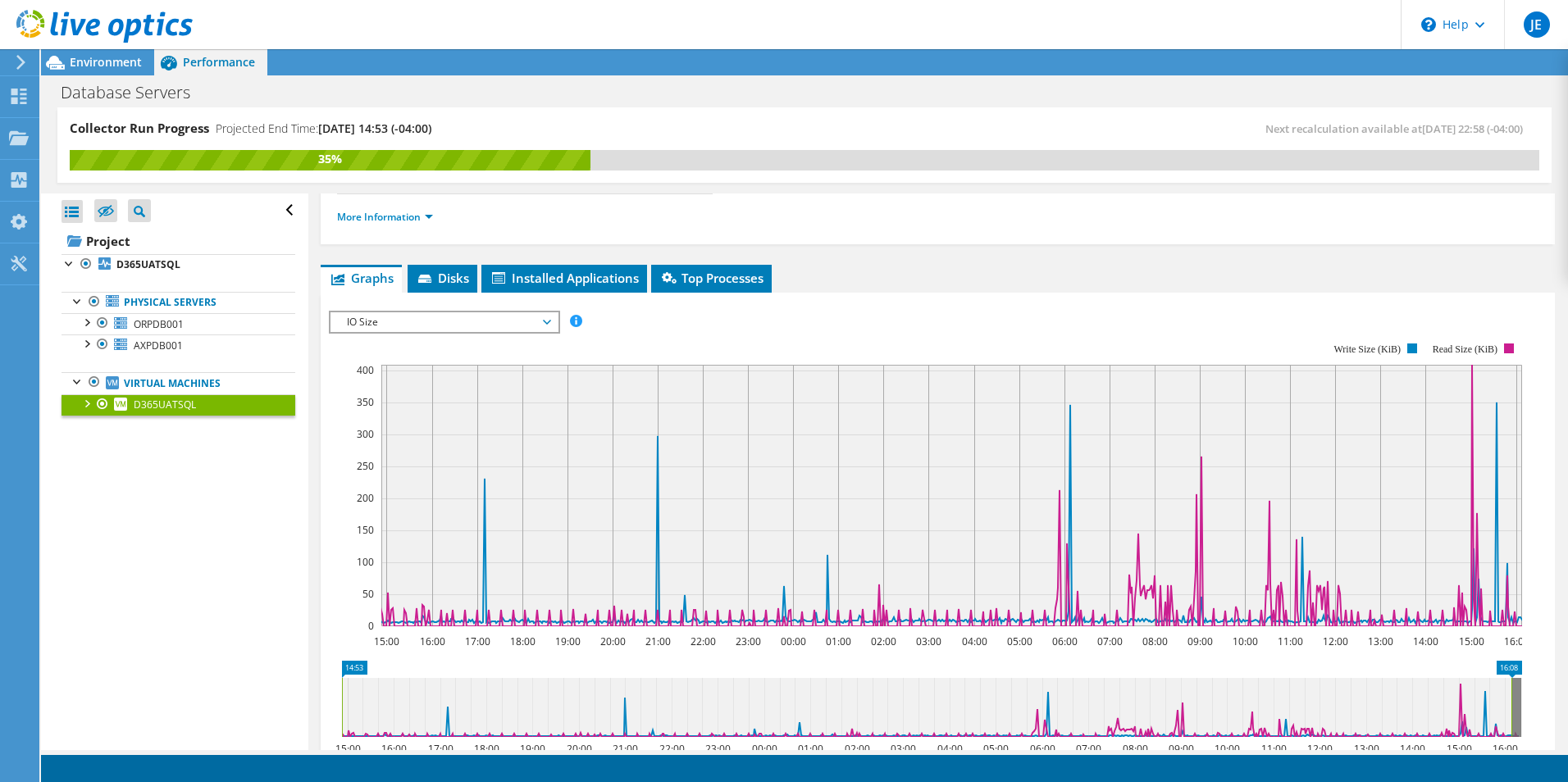
scroll to position [82, 0]
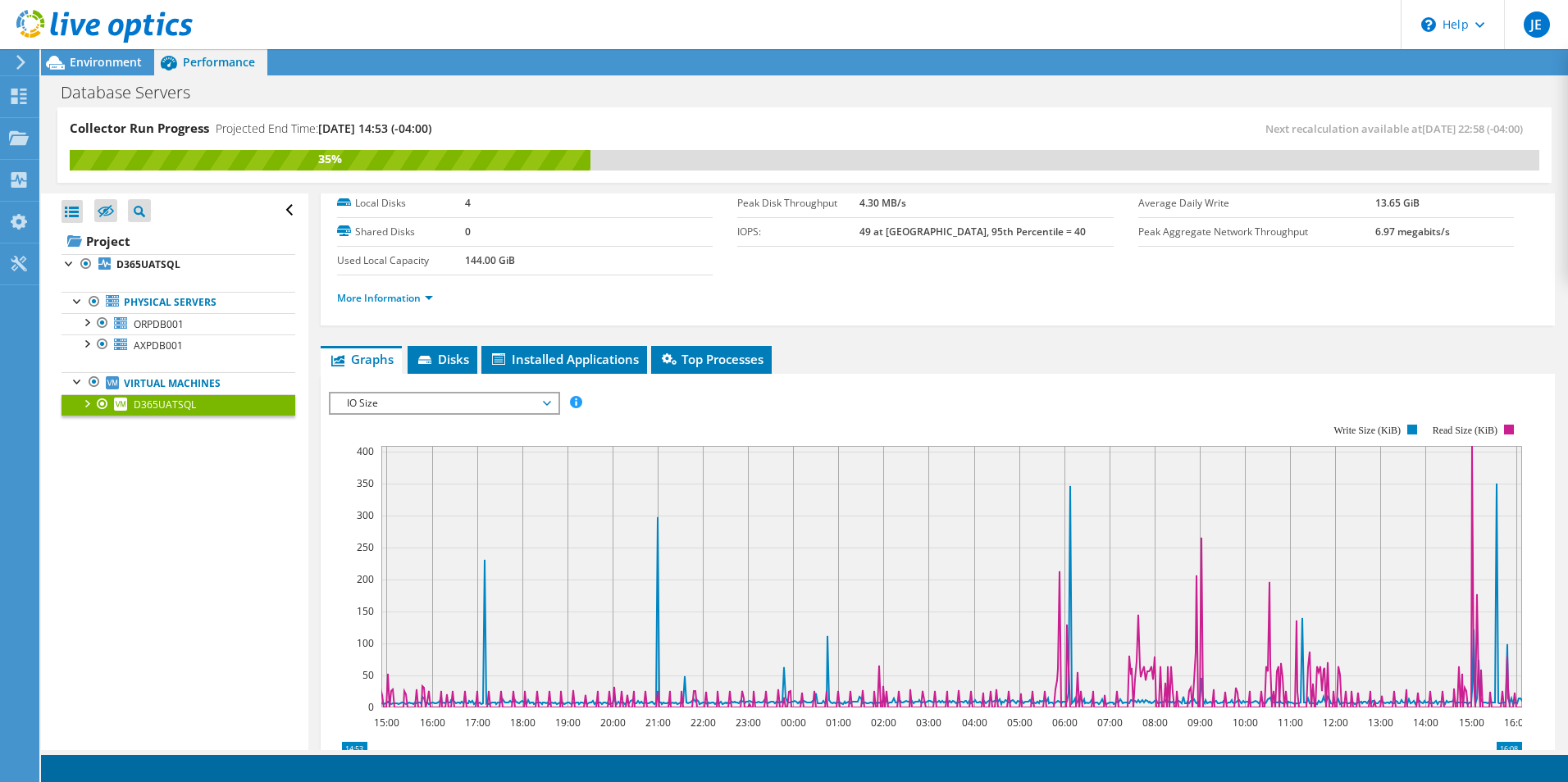
click at [548, 405] on span "IO Size" at bounding box center [444, 403] width 211 height 20
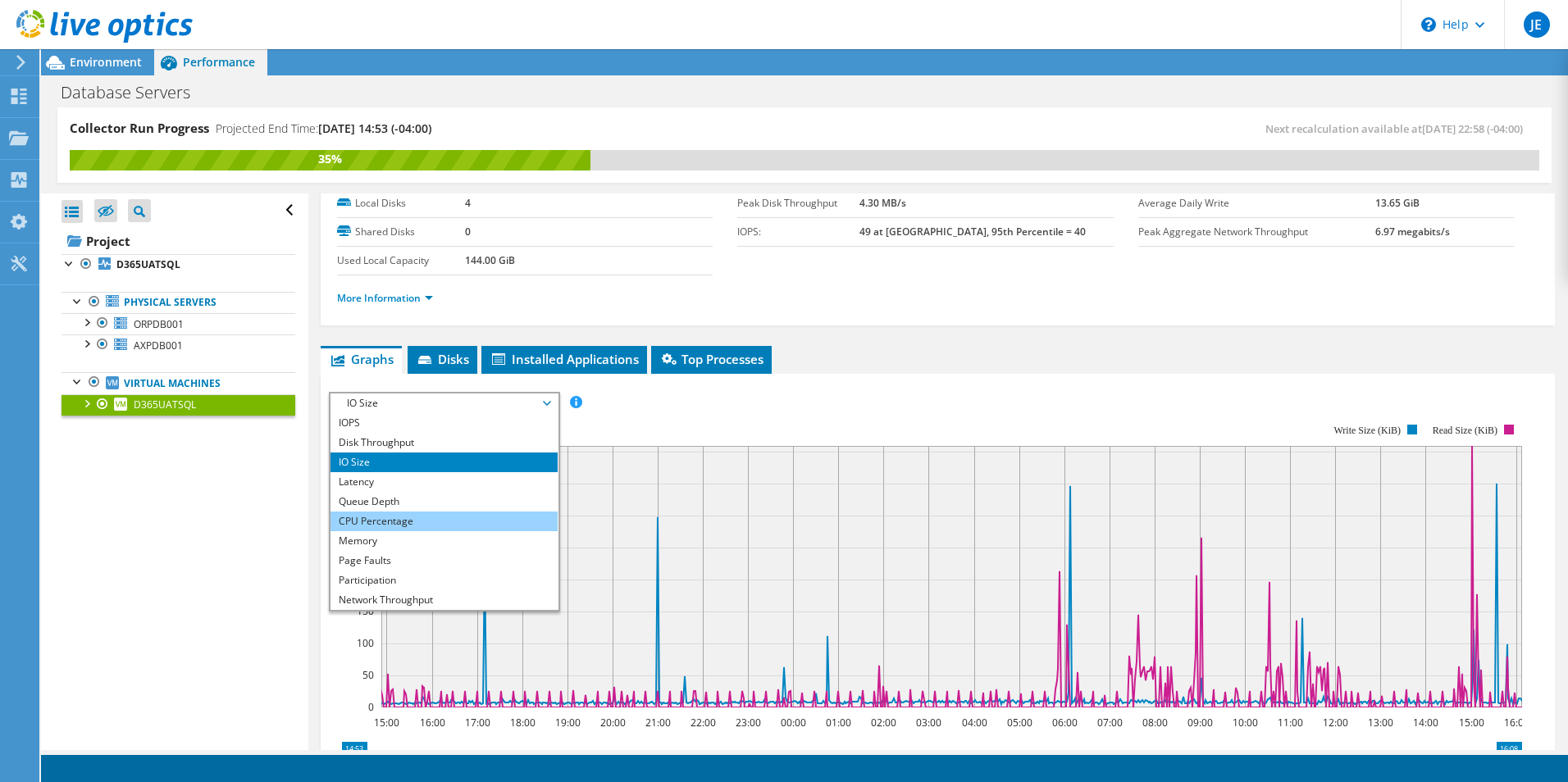
click at [388, 522] on li "CPU Percentage" at bounding box center [444, 521] width 228 height 20
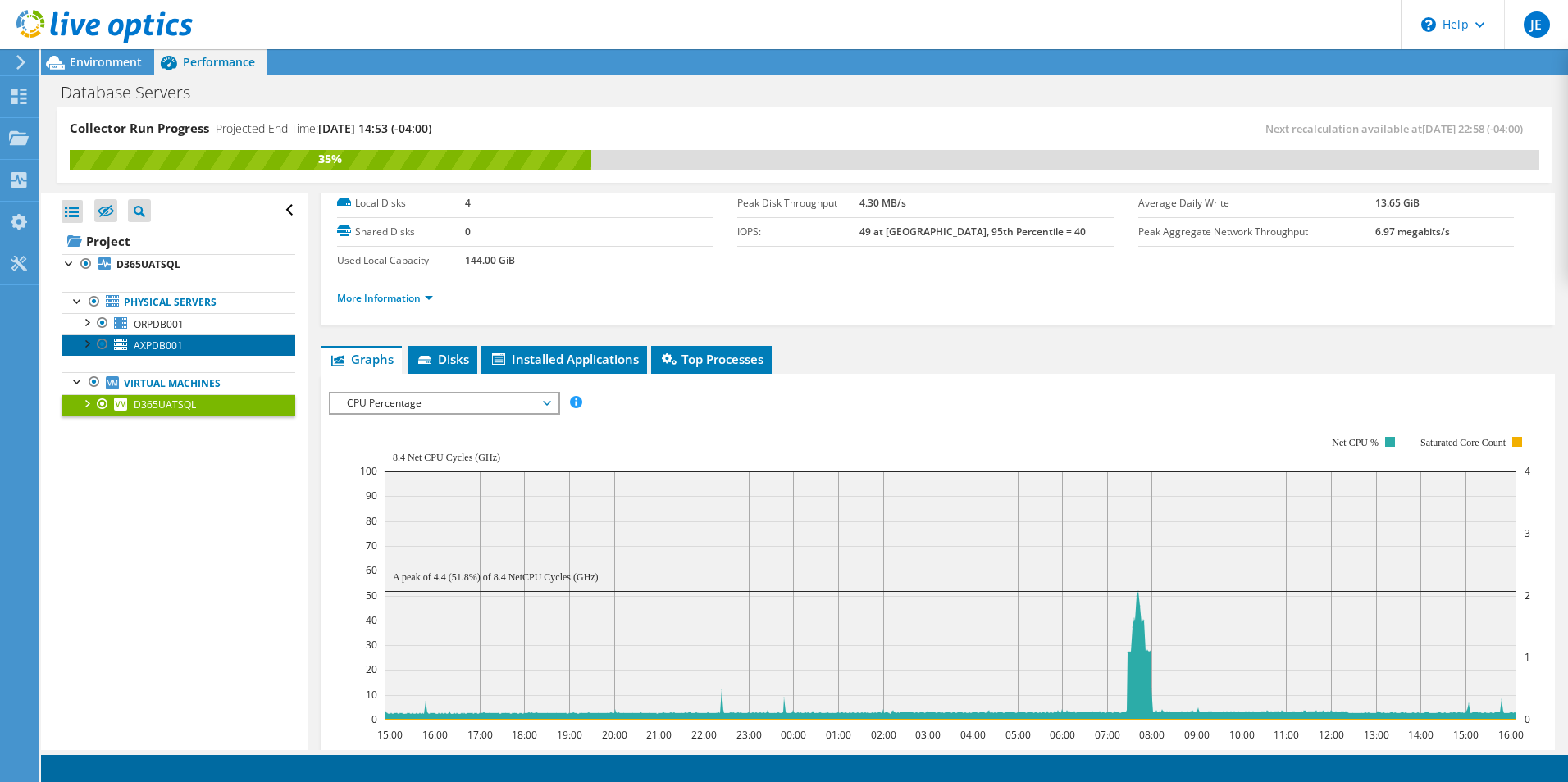
click at [155, 343] on span "AXPDB001" at bounding box center [157, 345] width 49 height 14
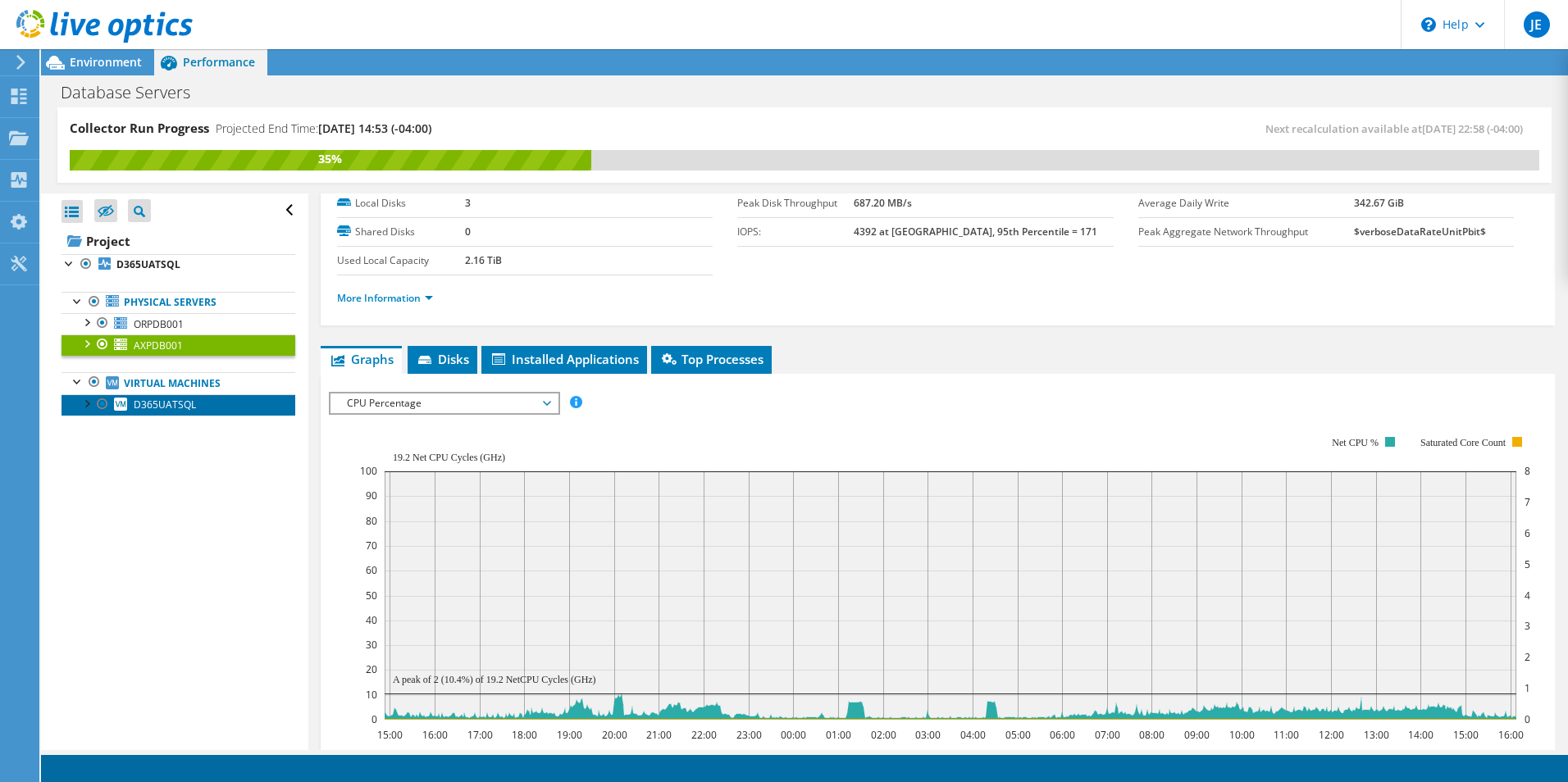
click at [159, 405] on span "D365UATSQL" at bounding box center [164, 405] width 62 height 14
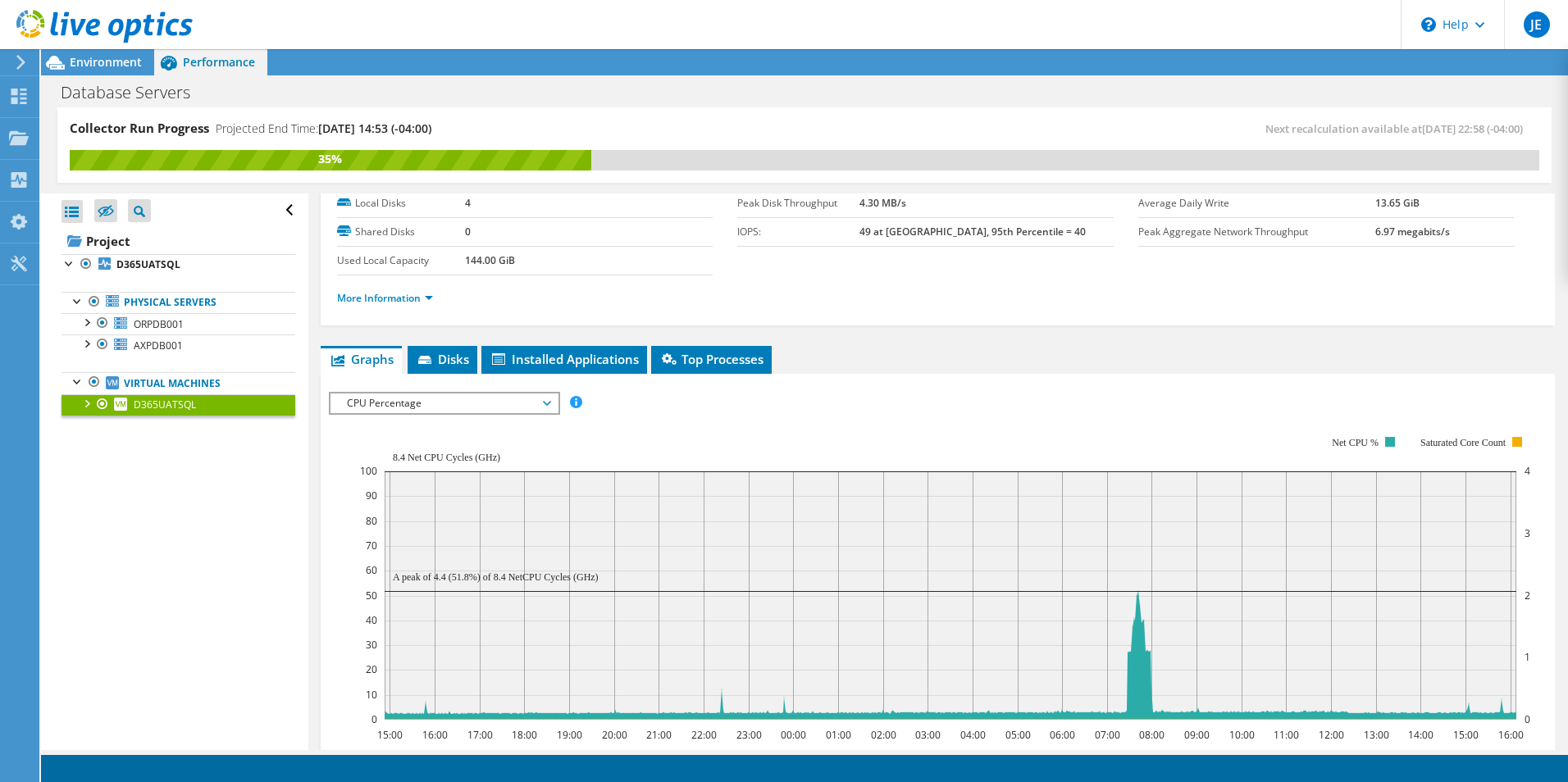
click at [549, 401] on span "CPU Percentage" at bounding box center [444, 403] width 211 height 20
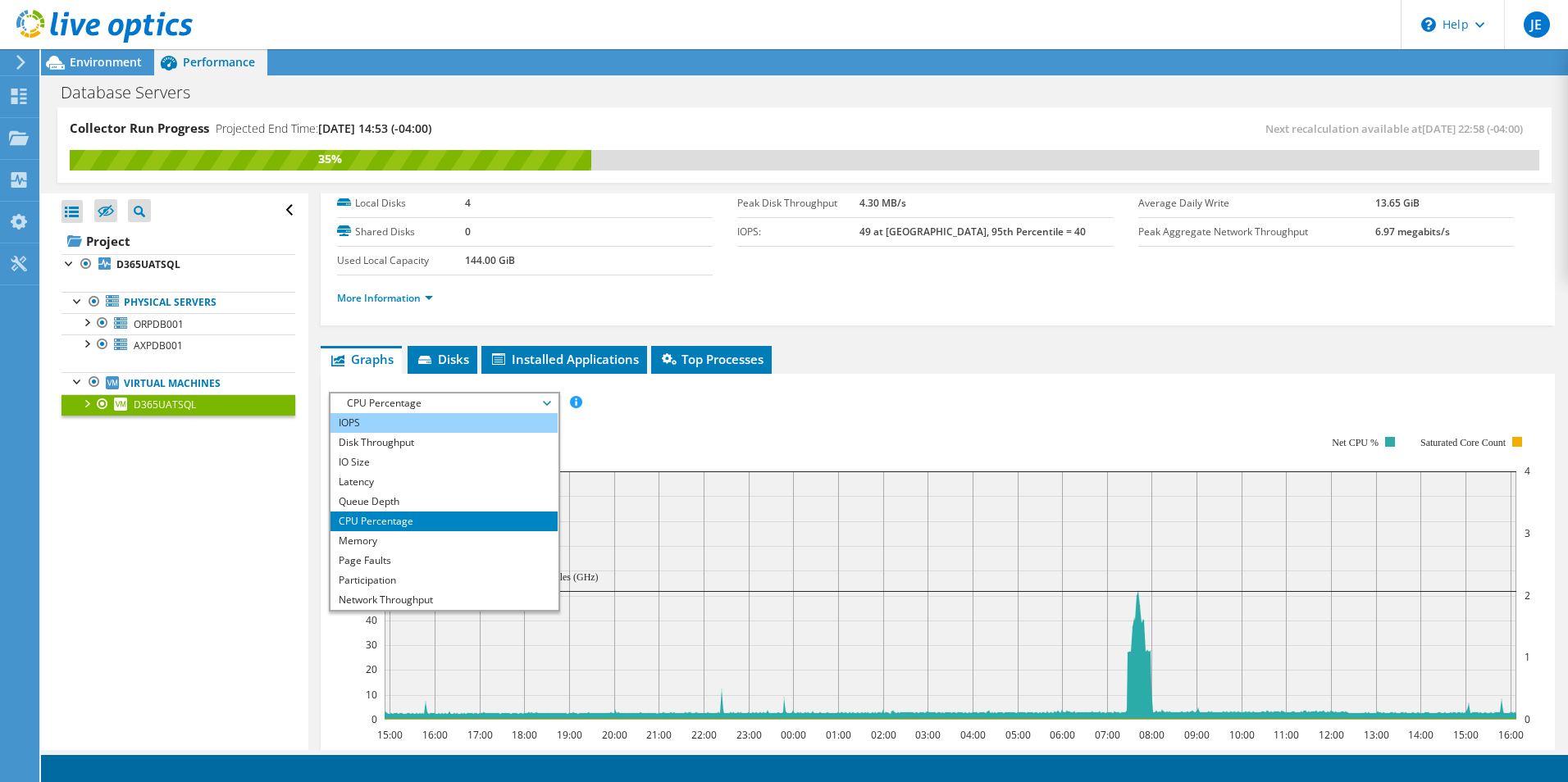
click at [454, 420] on li "IOPS" at bounding box center [444, 423] width 228 height 20
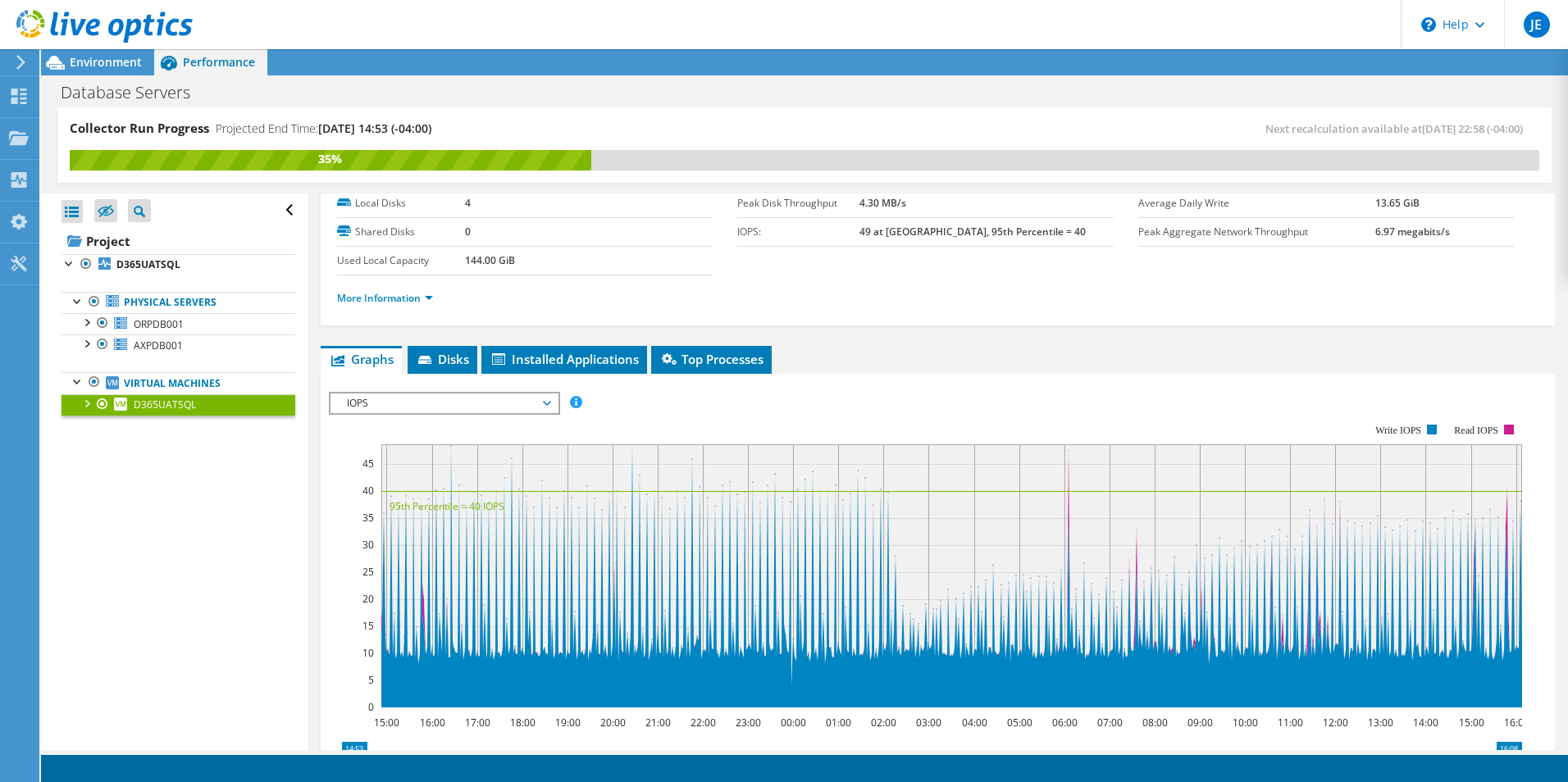
click at [550, 405] on icon at bounding box center [546, 403] width 8 height 5
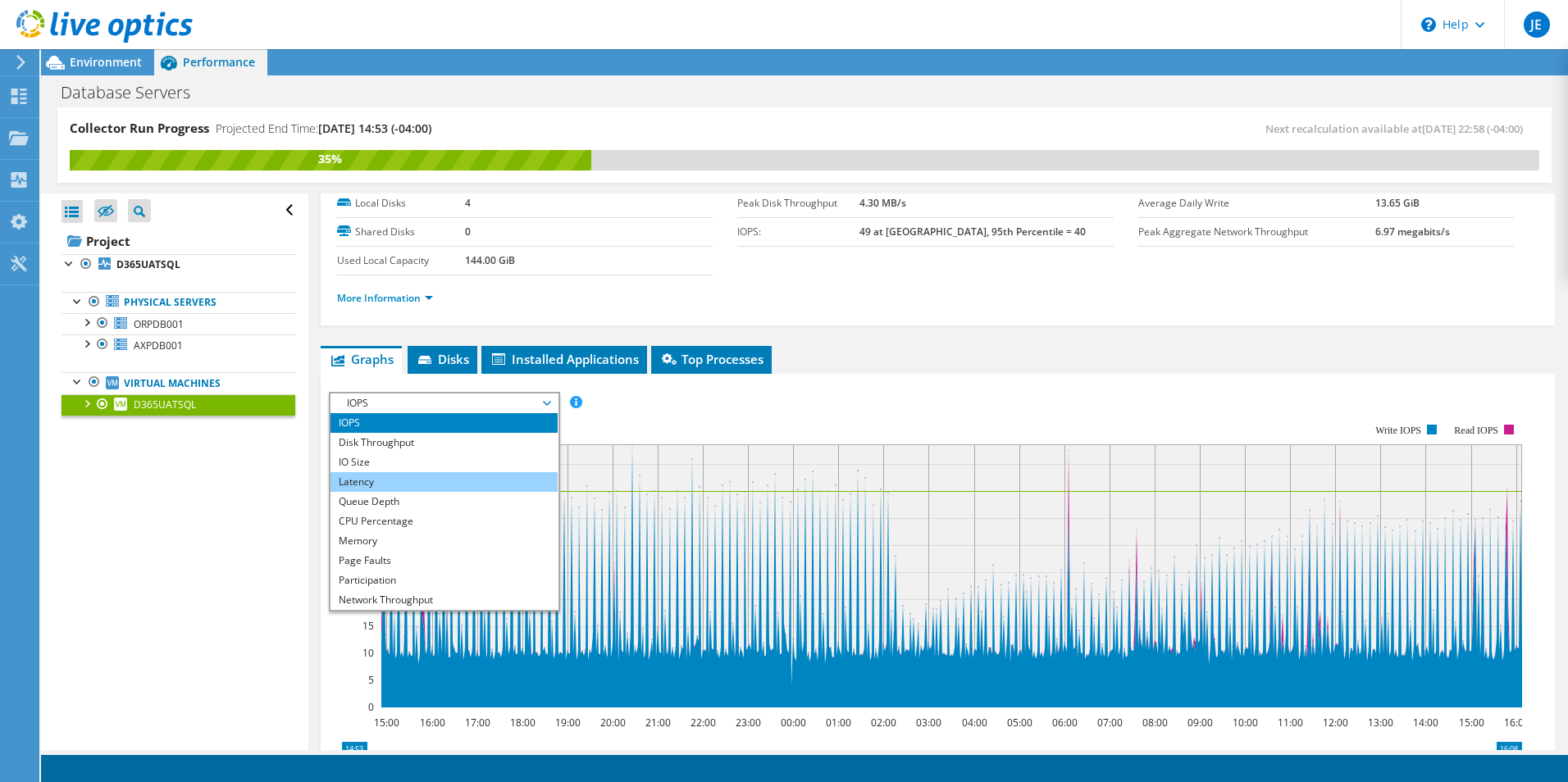
click at [384, 478] on li "Latency" at bounding box center [444, 482] width 228 height 20
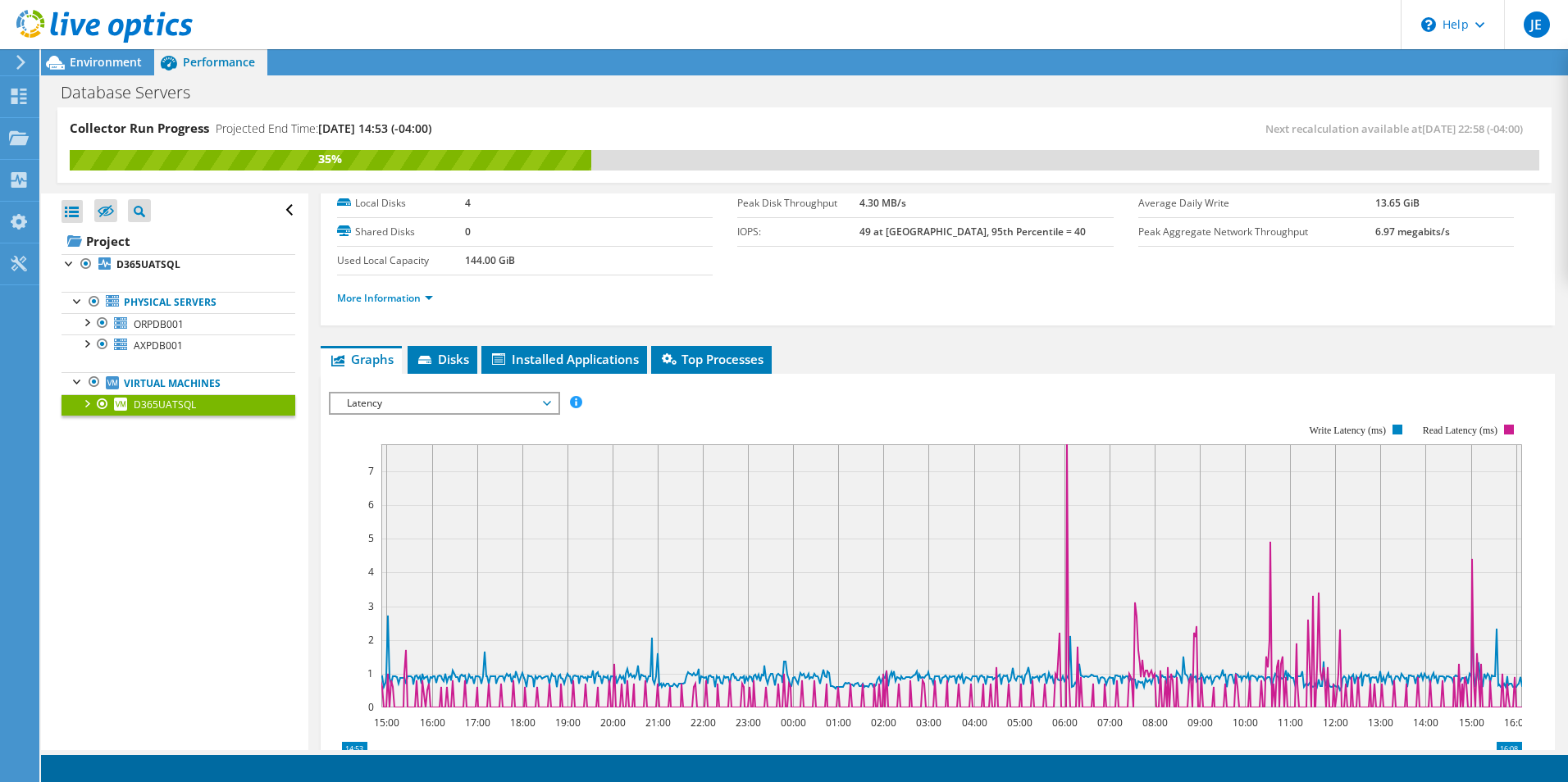
click at [547, 405] on span "Latency" at bounding box center [444, 403] width 211 height 20
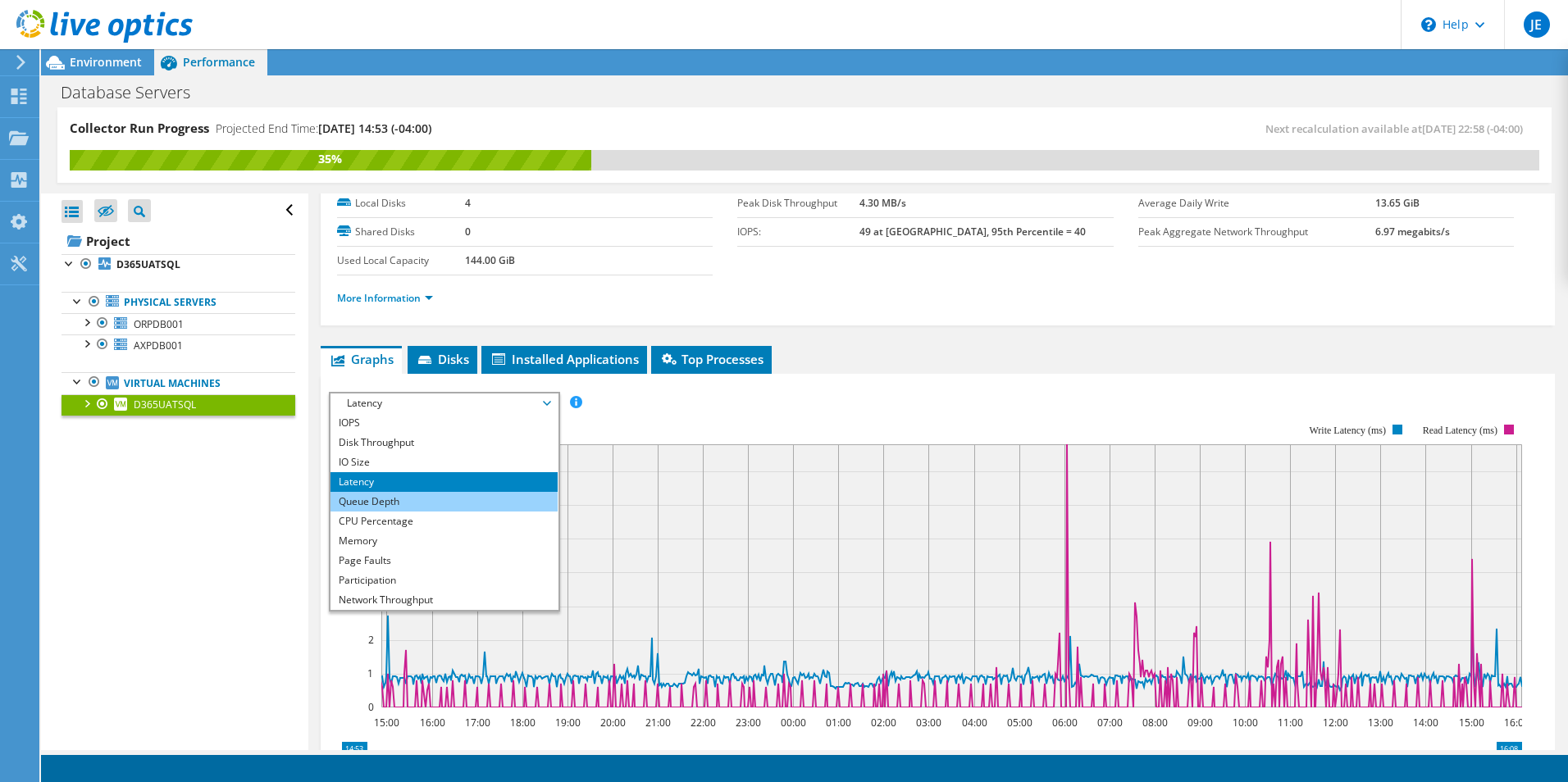
click at [376, 497] on li "Queue Depth" at bounding box center [444, 502] width 228 height 20
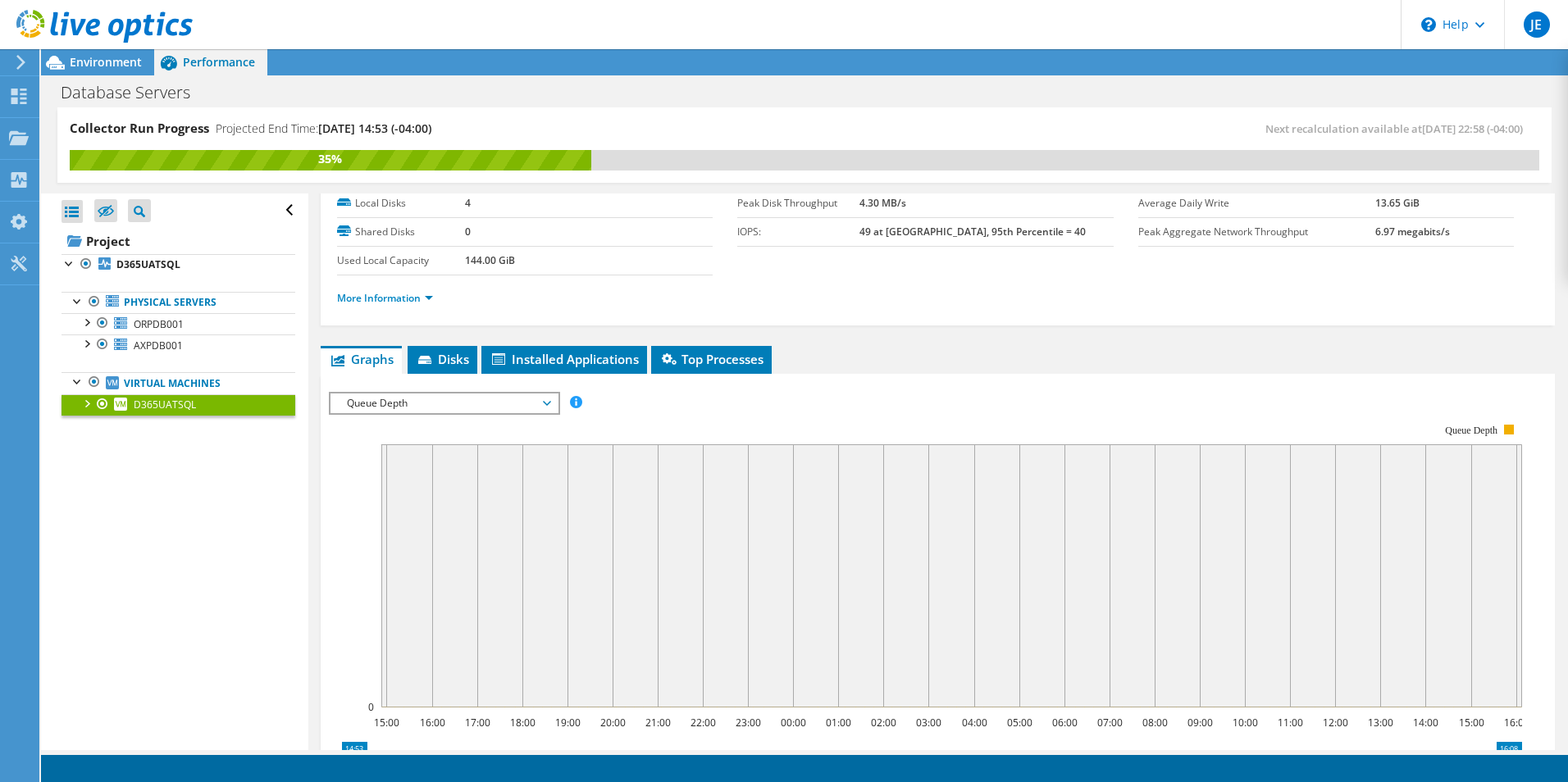
click at [548, 403] on span "Queue Depth" at bounding box center [444, 403] width 211 height 20
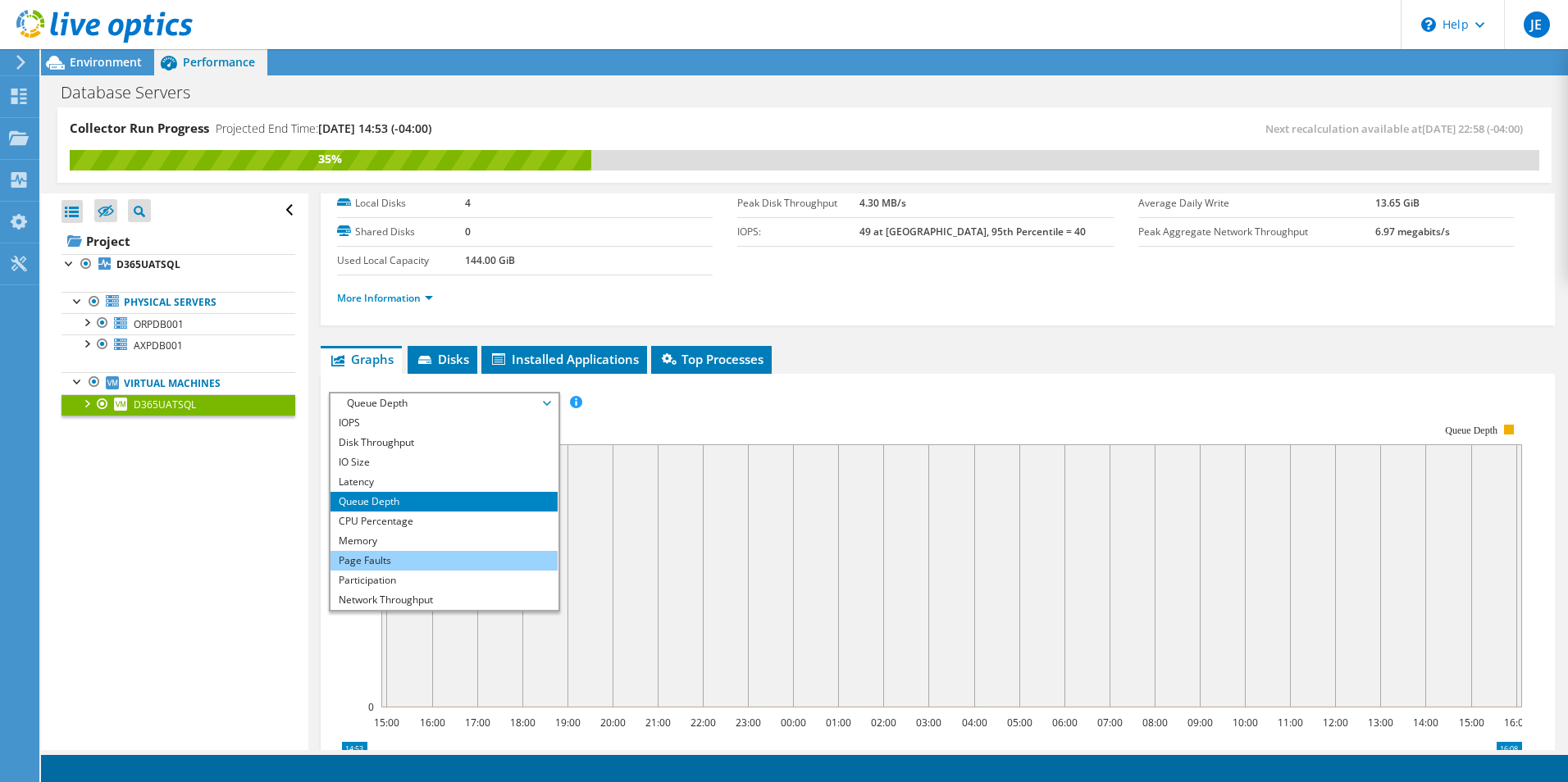
click at [376, 562] on li "Page Faults" at bounding box center [444, 561] width 228 height 20
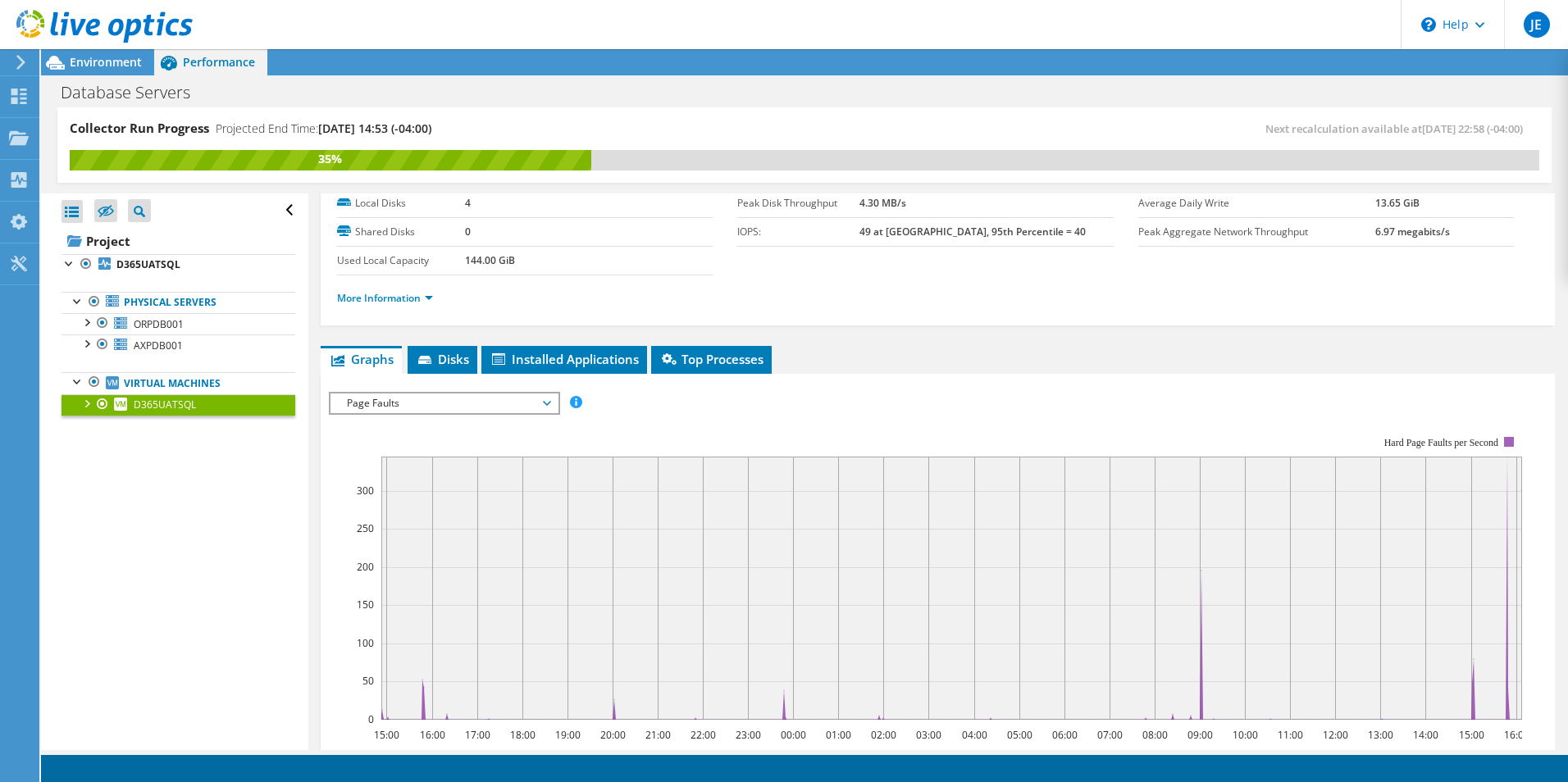
click at [549, 403] on span "Page Faults" at bounding box center [444, 403] width 211 height 20
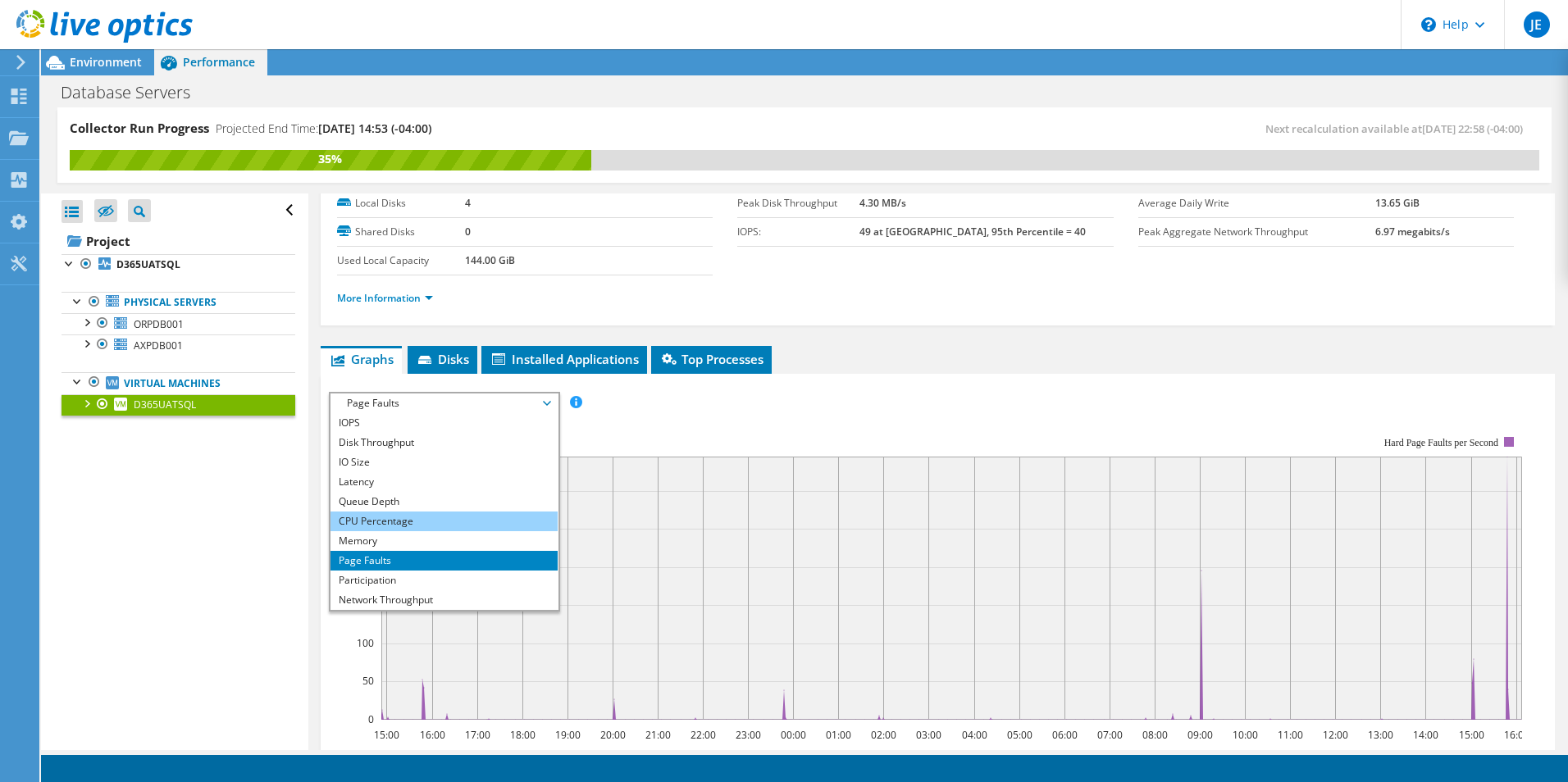
click at [377, 522] on li "CPU Percentage" at bounding box center [444, 521] width 228 height 20
